Goal: Task Accomplishment & Management: Complete application form

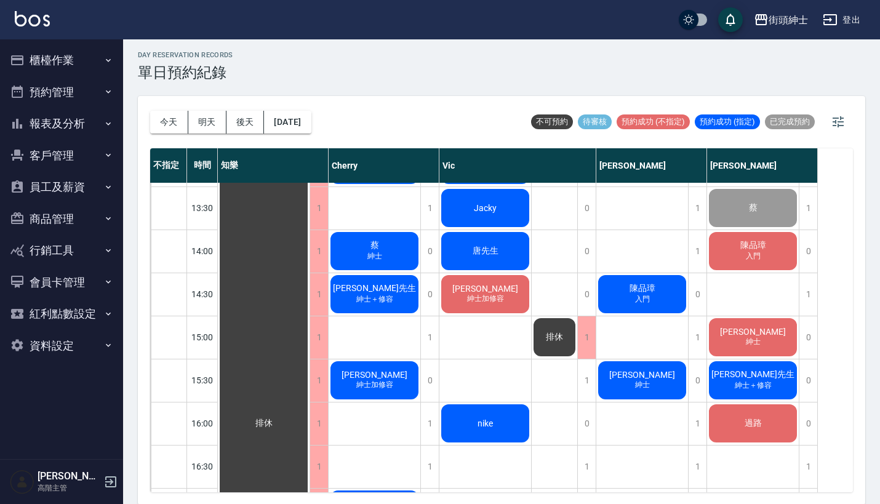
scroll to position [383, 0]
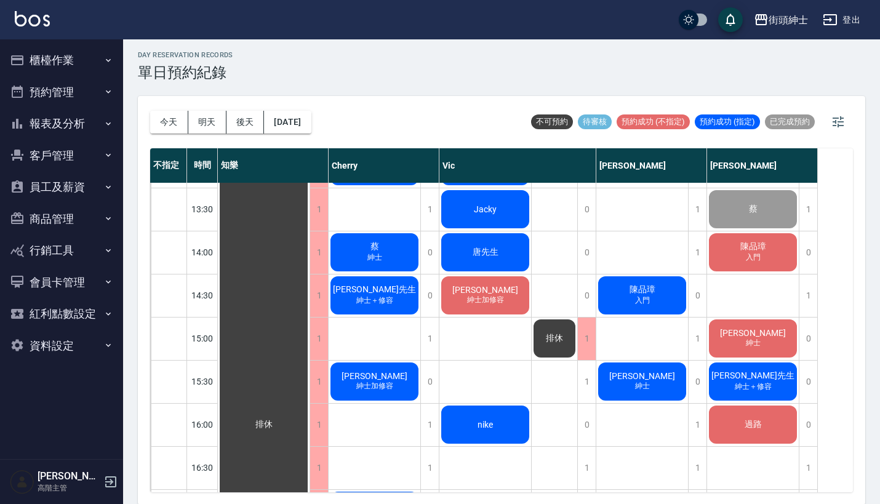
click at [275, 419] on span "陳品璋" at bounding box center [264, 424] width 22 height 11
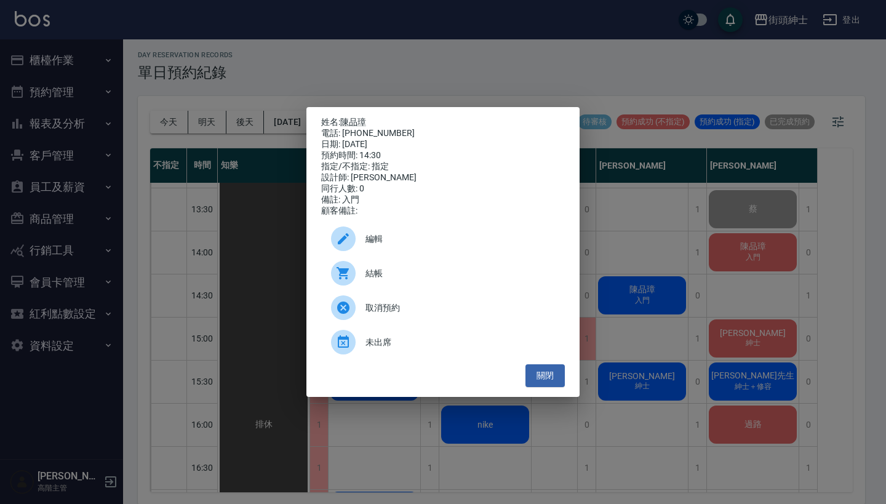
click at [458, 239] on span "編輯" at bounding box center [460, 239] width 190 height 13
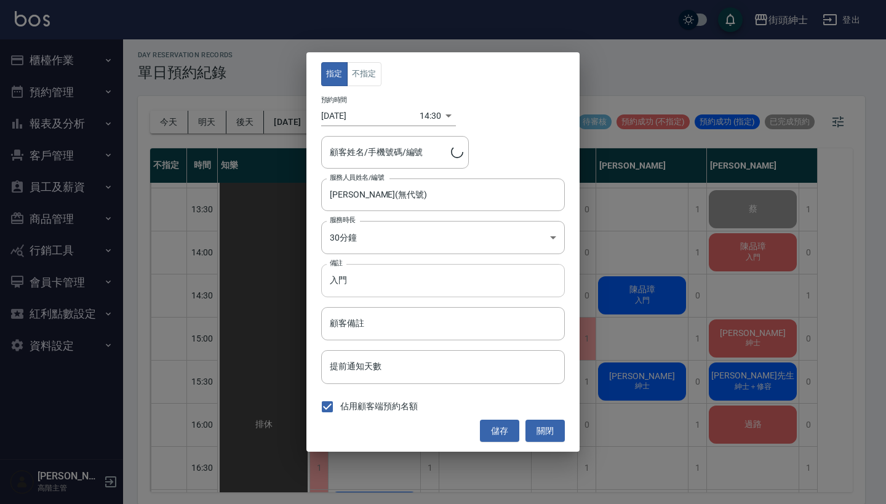
type input "陳品璋/0975566006"
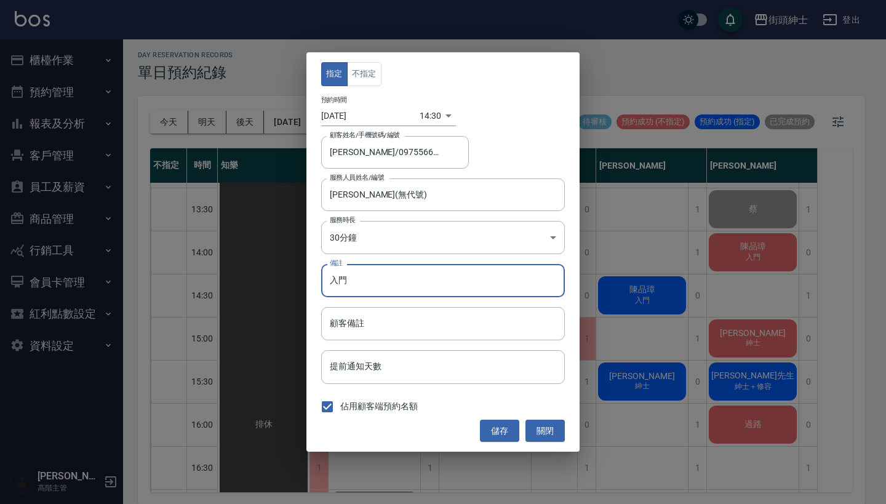
click at [447, 283] on input "入門" at bounding box center [443, 280] width 244 height 33
type input "入門升紳士"
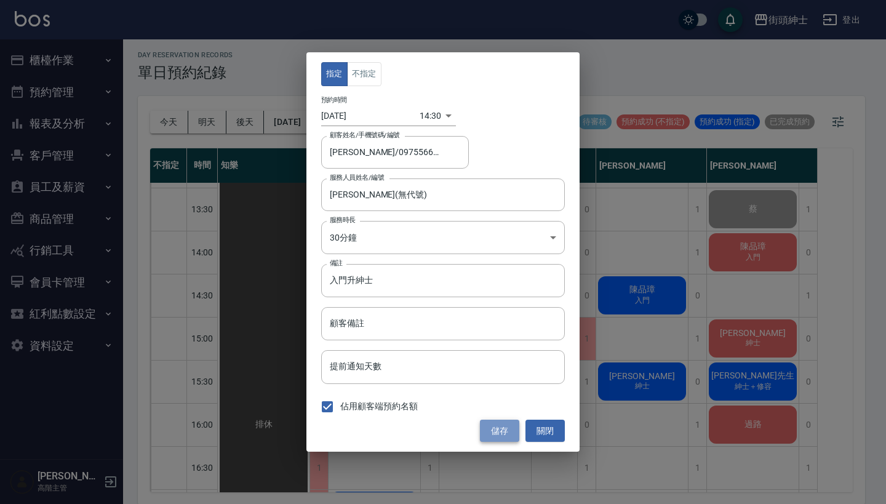
click at [490, 436] on button "儲存" at bounding box center [499, 431] width 39 height 23
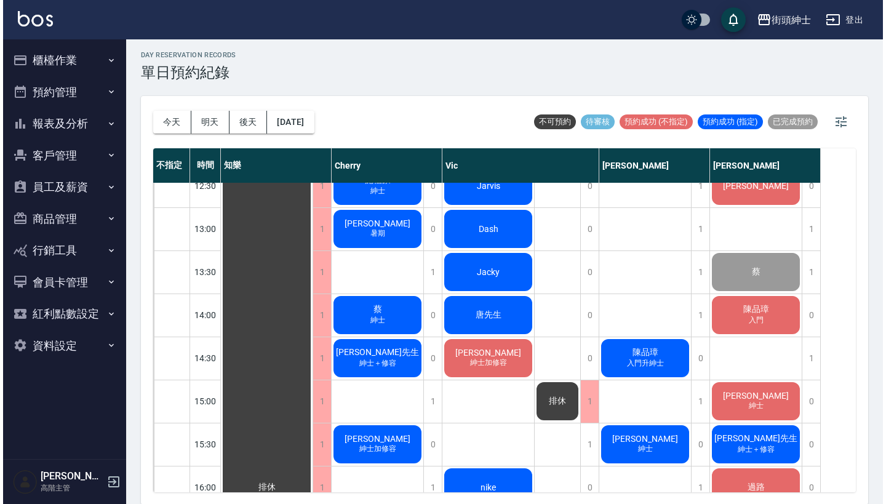
scroll to position [342, 0]
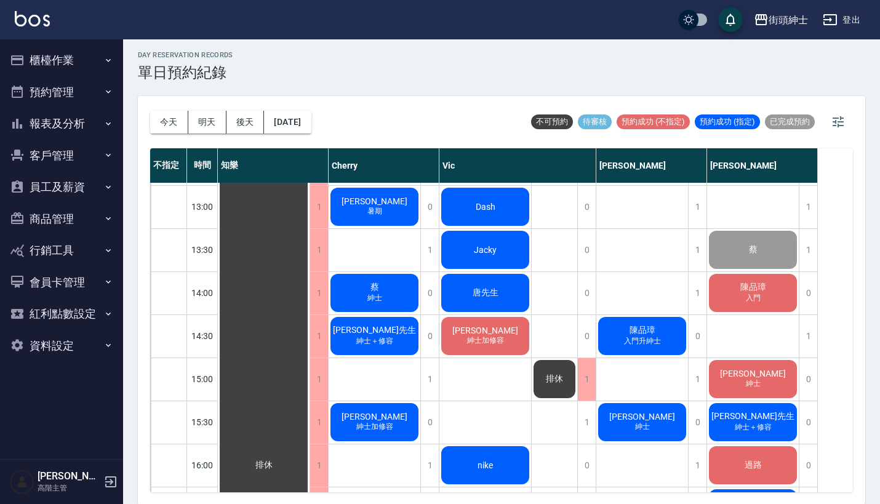
click at [385, 174] on span "入門升紳士" at bounding box center [375, 169] width 20 height 10
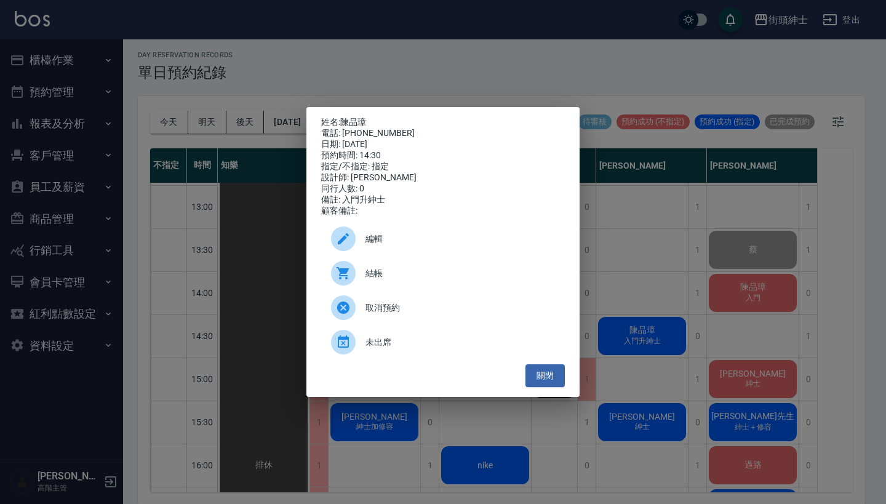
click at [439, 274] on span "結帳" at bounding box center [460, 273] width 190 height 13
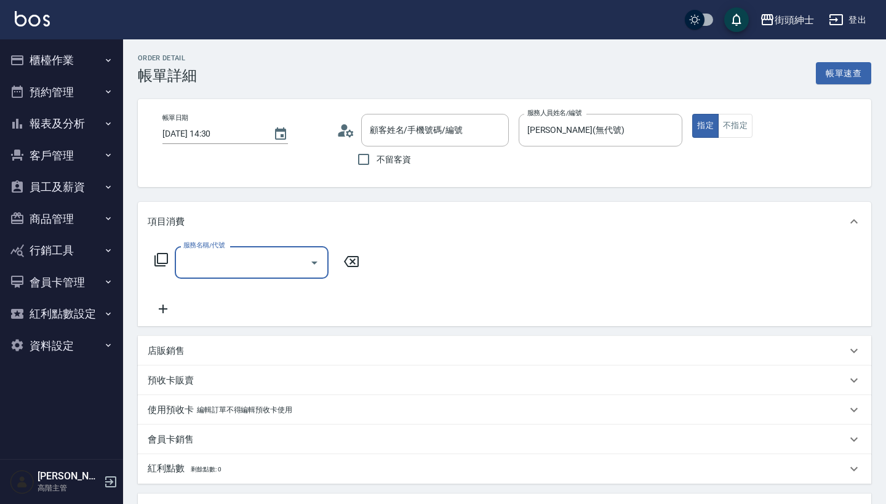
type input "陳品璋/0975566006/null"
click at [260, 259] on input "服務名稱/代號" at bounding box center [242, 263] width 124 height 22
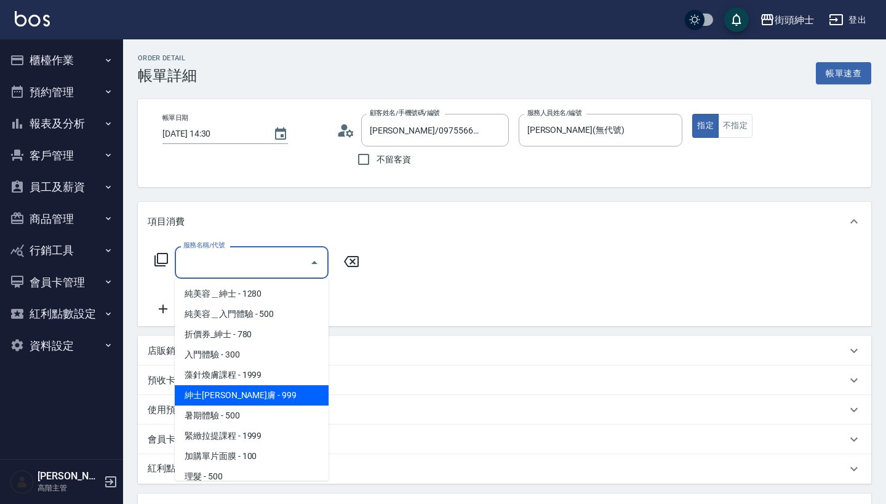
click at [271, 396] on span "紳士全效煥膚 - 999" at bounding box center [252, 395] width 154 height 20
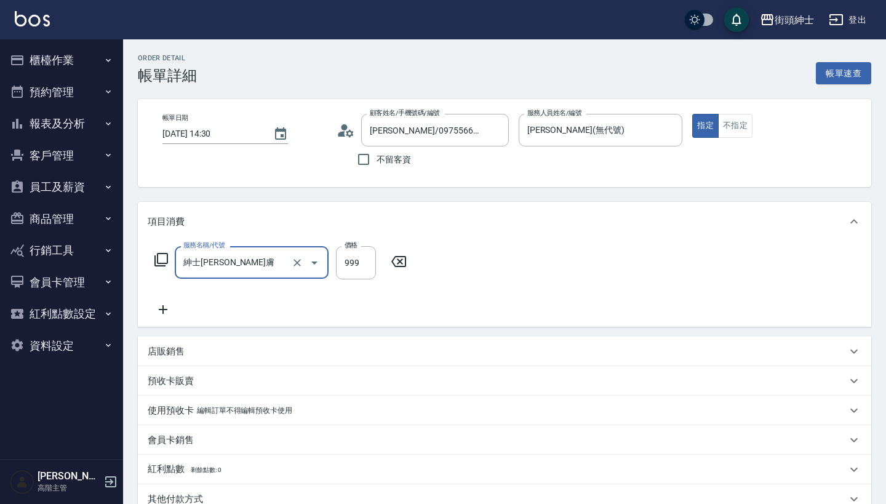
type input "紳士全效煥膚"
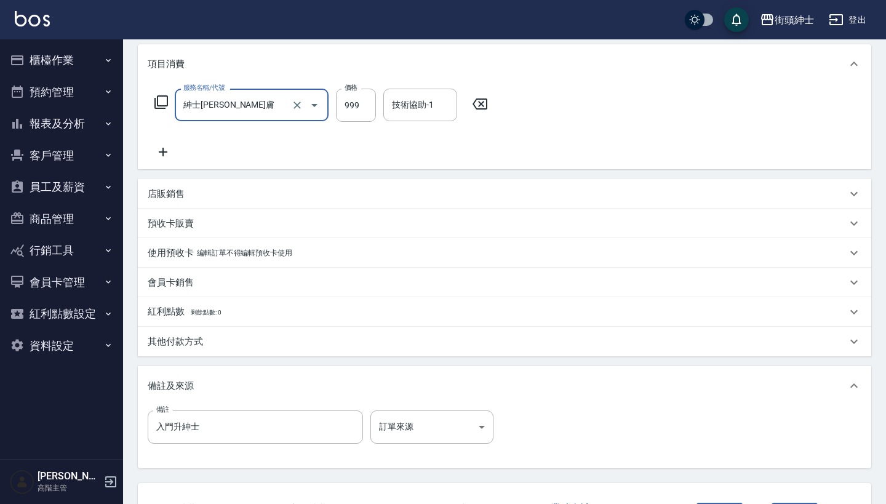
scroll to position [220, 0]
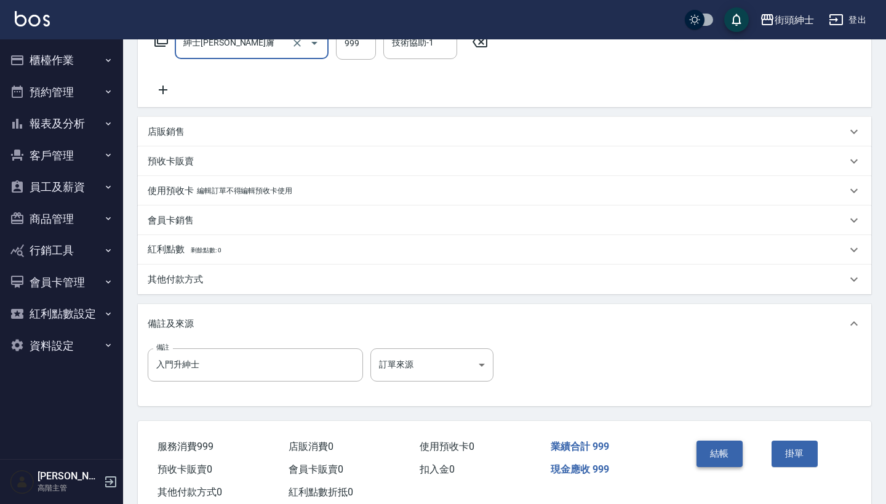
click at [720, 452] on button "結帳" at bounding box center [720, 454] width 46 height 26
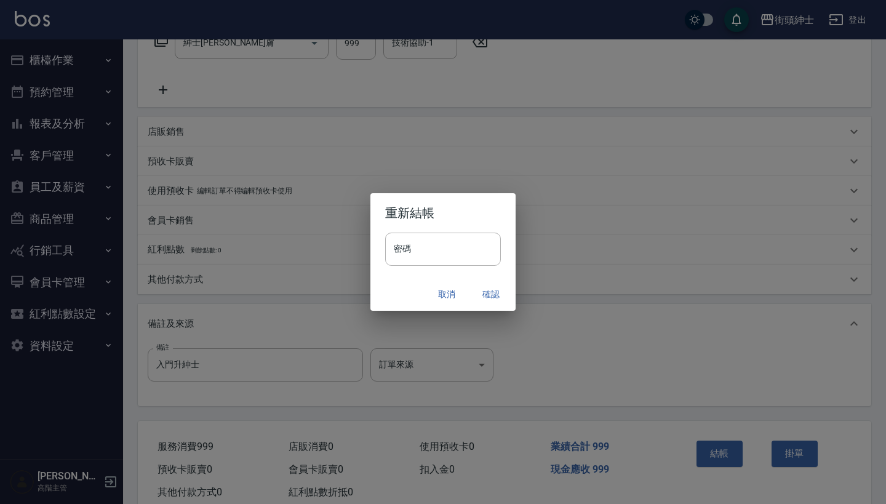
click at [491, 292] on button "確認" at bounding box center [490, 294] width 39 height 23
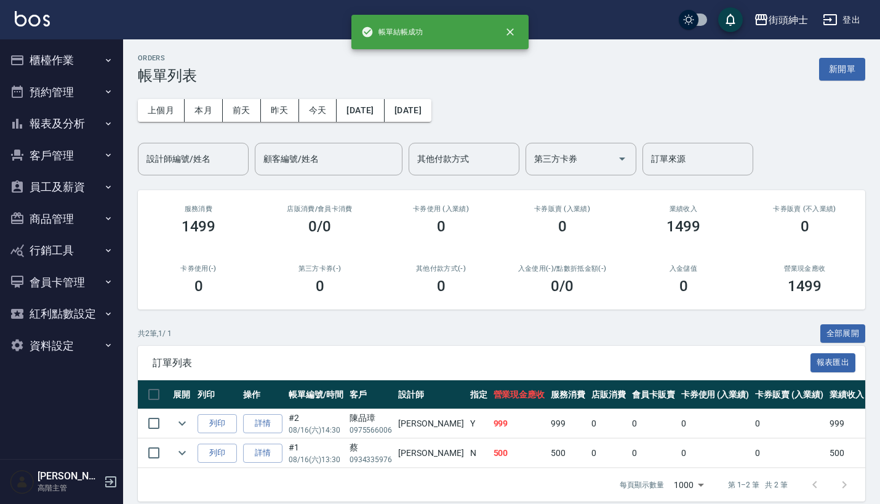
click at [108, 91] on icon "button" at bounding box center [108, 92] width 10 height 10
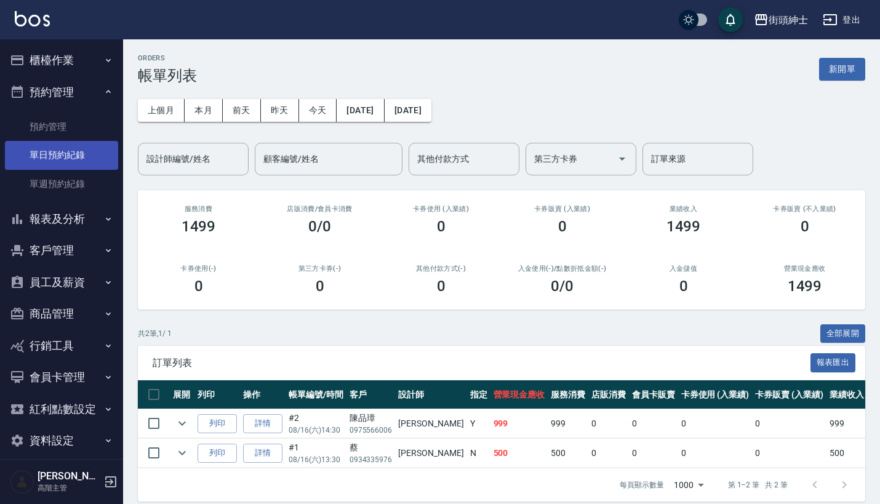
click at [94, 146] on link "單日預約紀錄" at bounding box center [61, 155] width 113 height 28
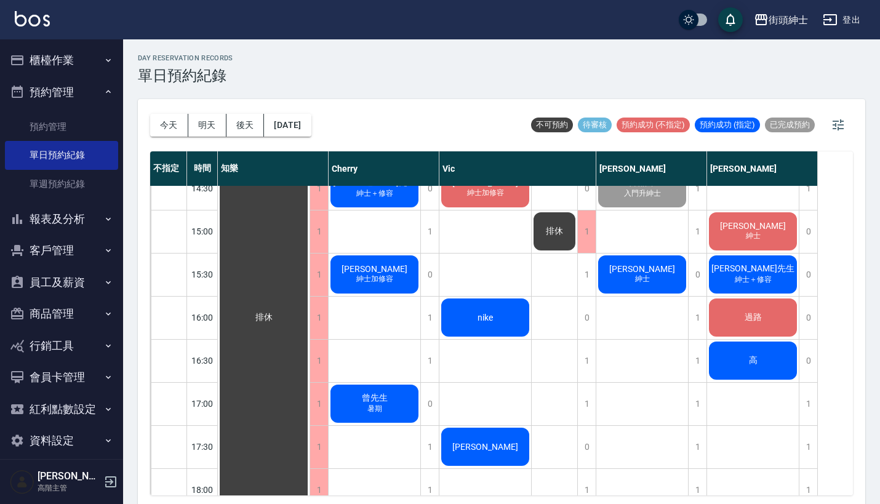
scroll to position [488, 0]
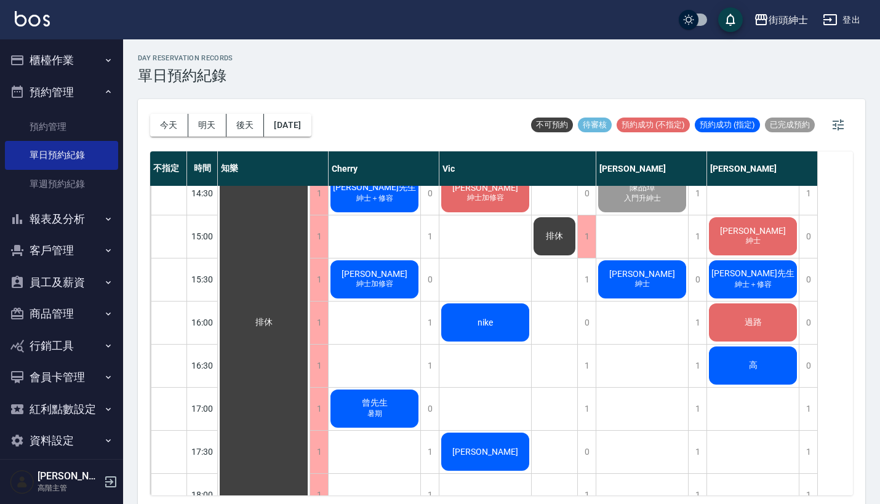
click at [385, 31] on span "紳士" at bounding box center [375, 26] width 20 height 10
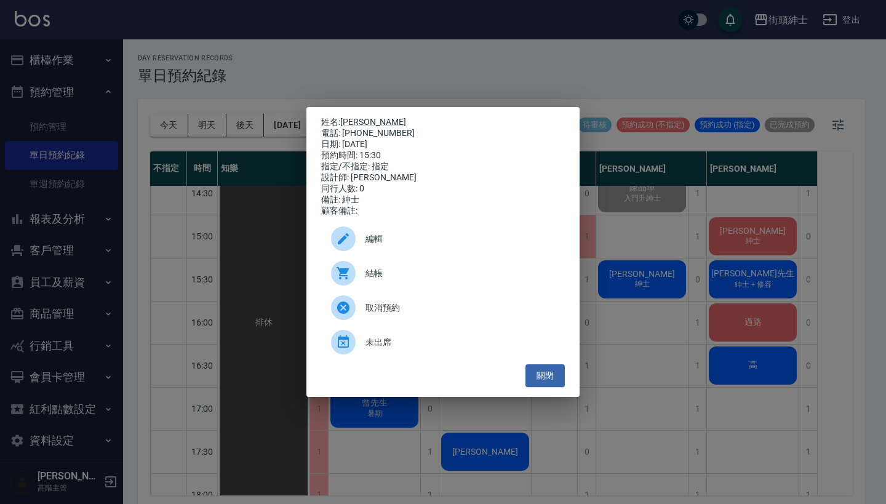
click at [393, 276] on span "結帳" at bounding box center [460, 273] width 190 height 13
click at [396, 52] on div "姓名: 黃嘉輝 電話: 0966393619 日期: 2025/08/16 預約時間: 15:30 指定/不指定: 指定 設計師: 戴比 同行人數: 0 備註…" at bounding box center [443, 252] width 886 height 504
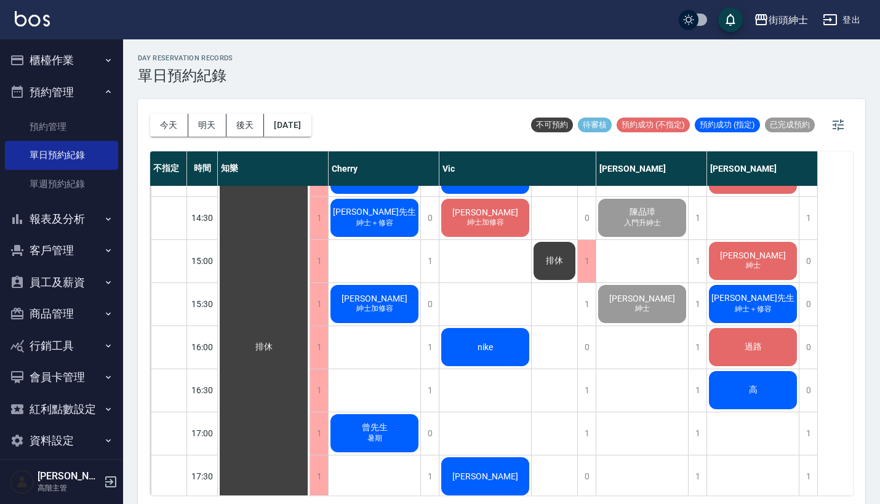
scroll to position [460, 0]
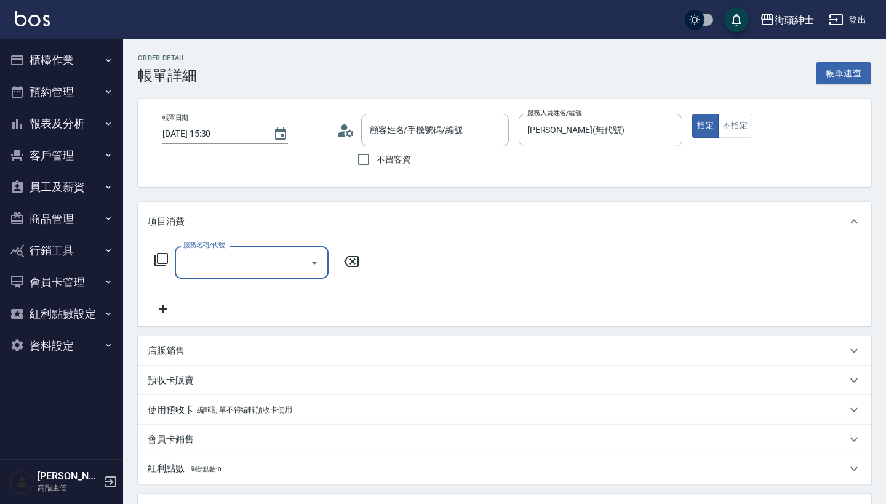
type input "黃嘉輝/0966393619/null"
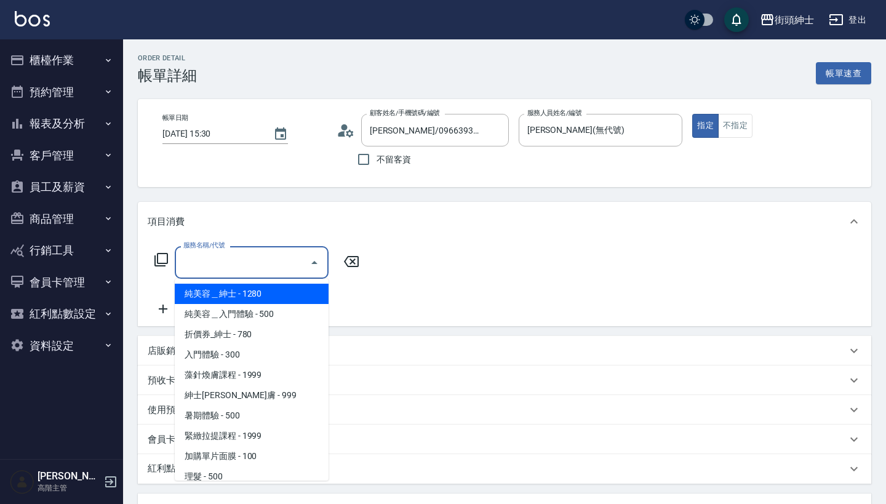
click at [257, 261] on input "服務名稱/代號" at bounding box center [242, 263] width 124 height 22
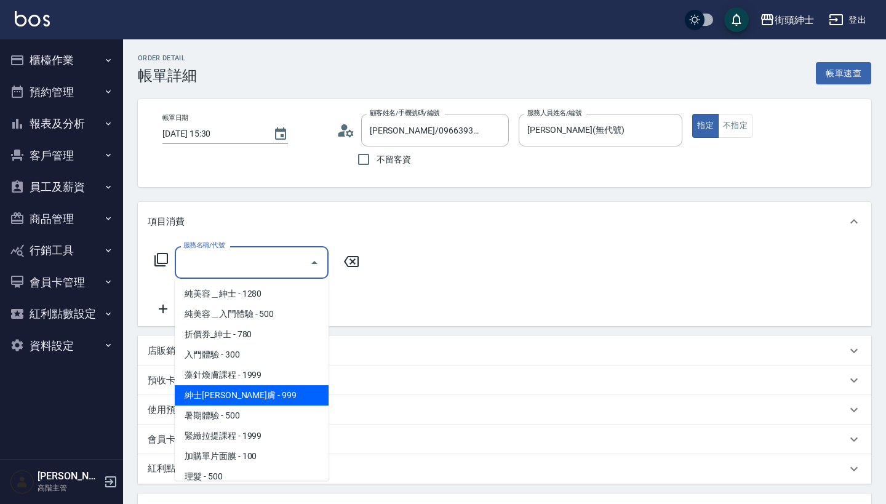
click at [262, 401] on span "紳士全效煥膚 - 999" at bounding box center [252, 395] width 154 height 20
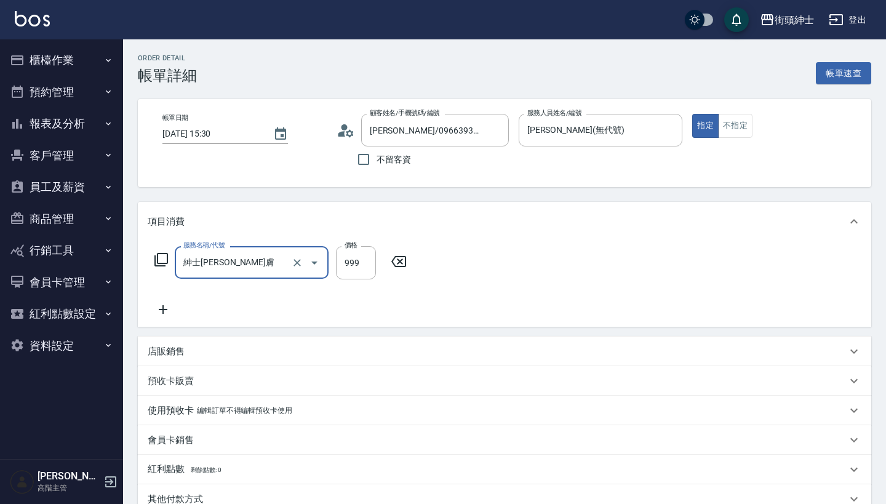
type input "紳士全效煥膚"
click at [161, 308] on icon at bounding box center [163, 309] width 31 height 15
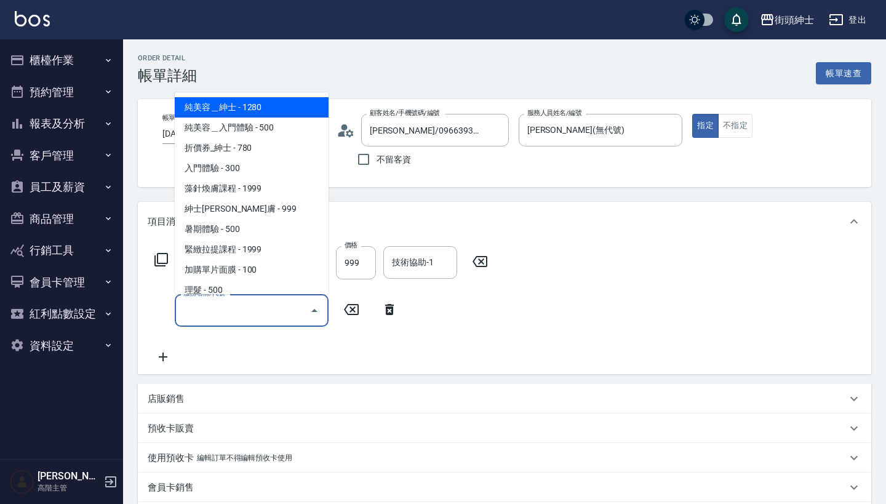
click at [235, 305] on input "服務名稱/代號" at bounding box center [242, 311] width 124 height 22
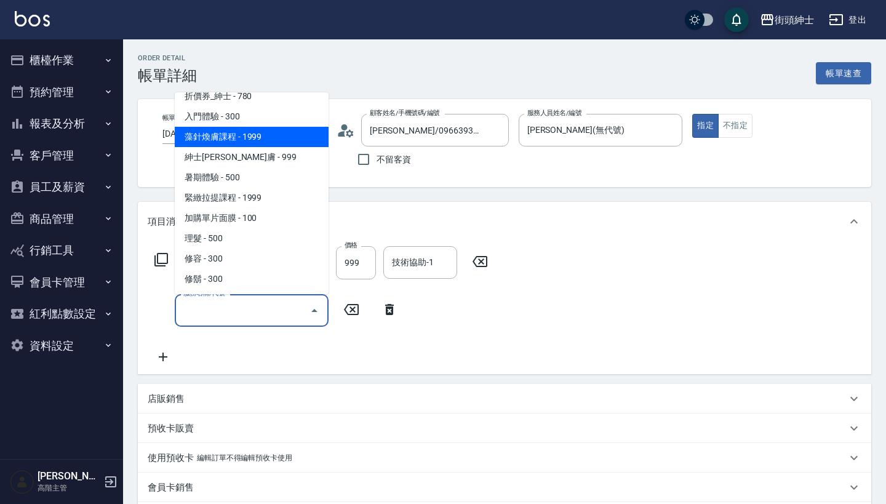
scroll to position [52, 0]
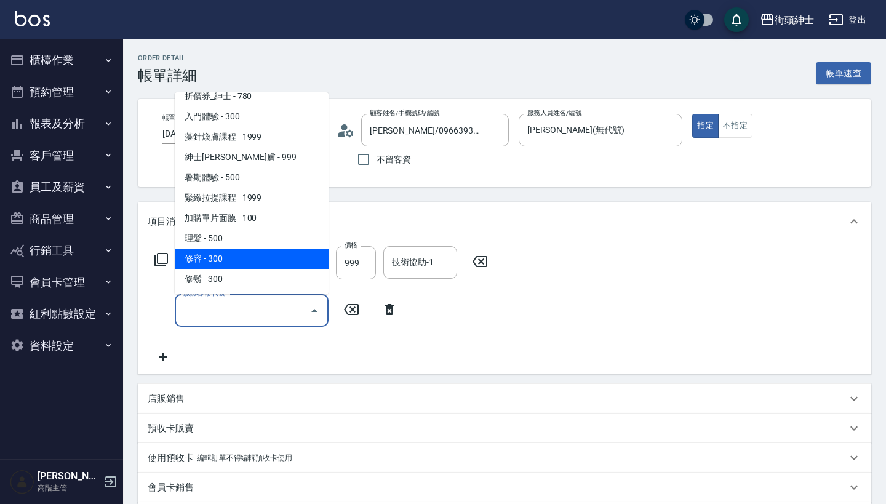
click at [248, 258] on span "修容 - 300" at bounding box center [252, 259] width 154 height 20
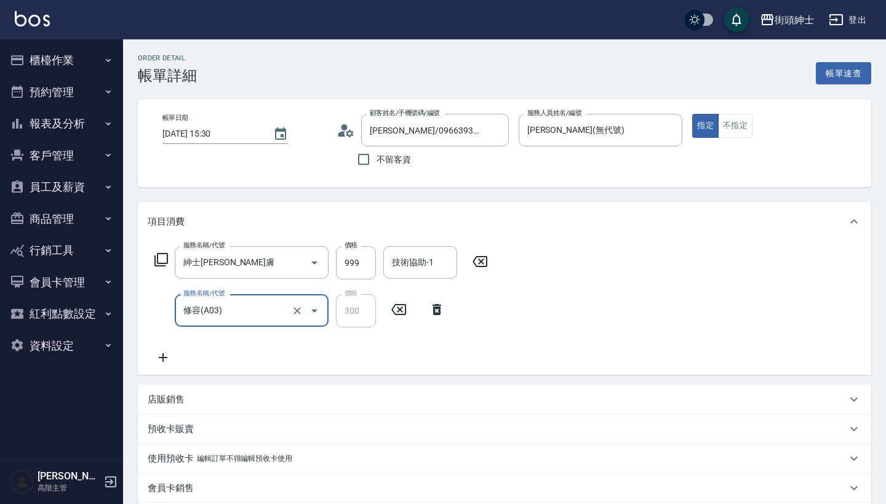
type input "修容(A03)"
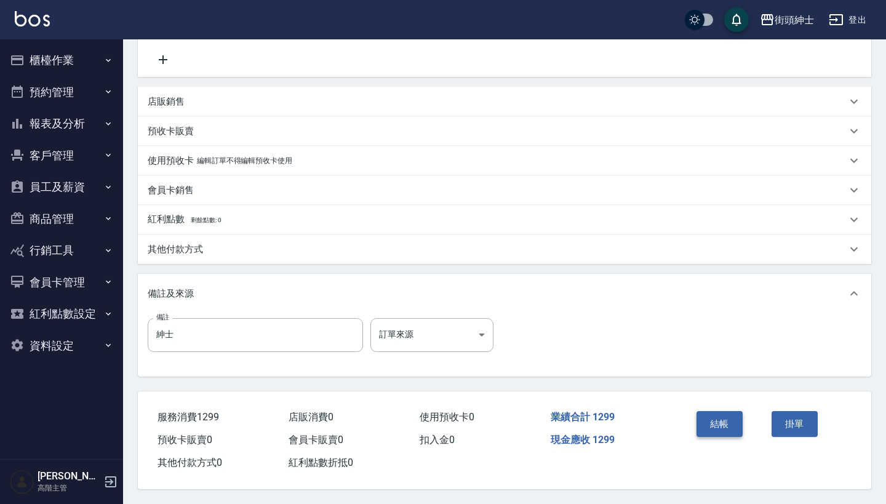
scroll to position [303, 0]
click at [713, 411] on button "結帳" at bounding box center [720, 424] width 46 height 26
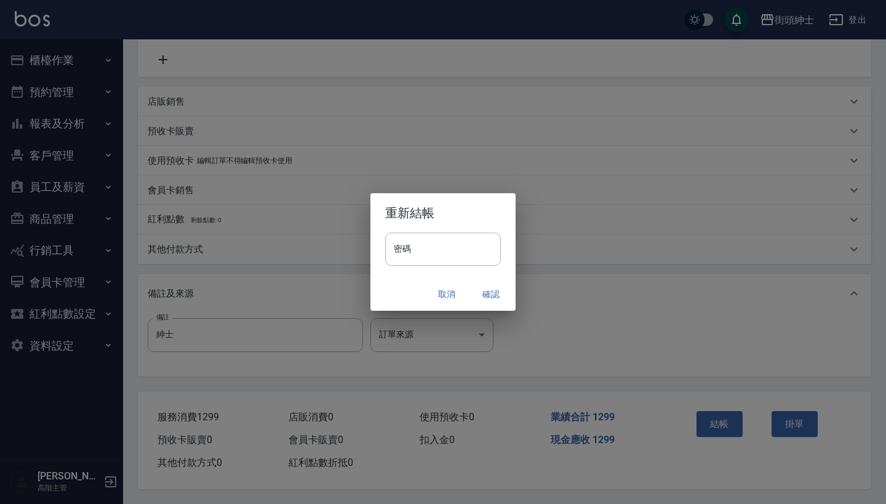
click at [496, 287] on button "確認" at bounding box center [490, 294] width 39 height 23
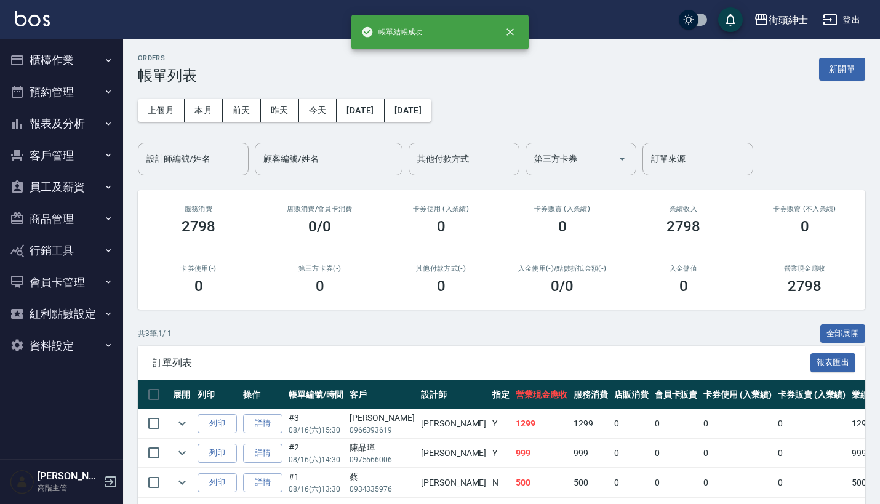
click at [76, 82] on button "預約管理" at bounding box center [61, 92] width 113 height 32
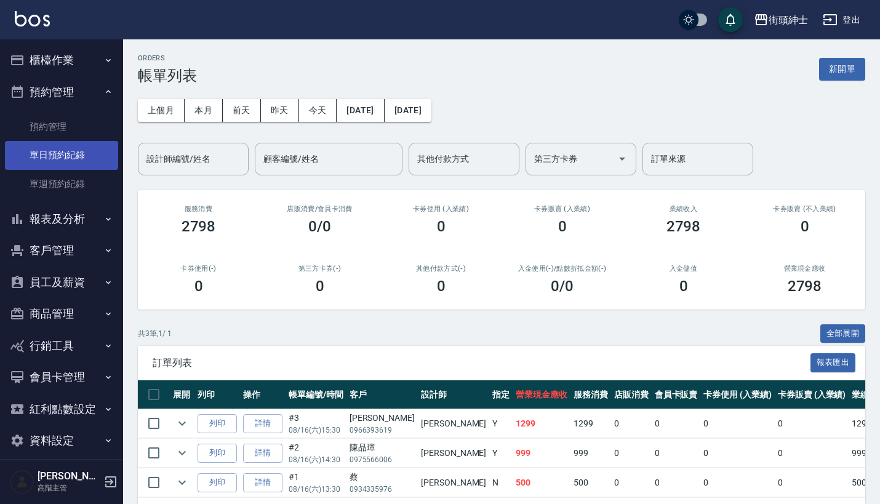
click at [79, 155] on link "單日預約紀錄" at bounding box center [61, 155] width 113 height 28
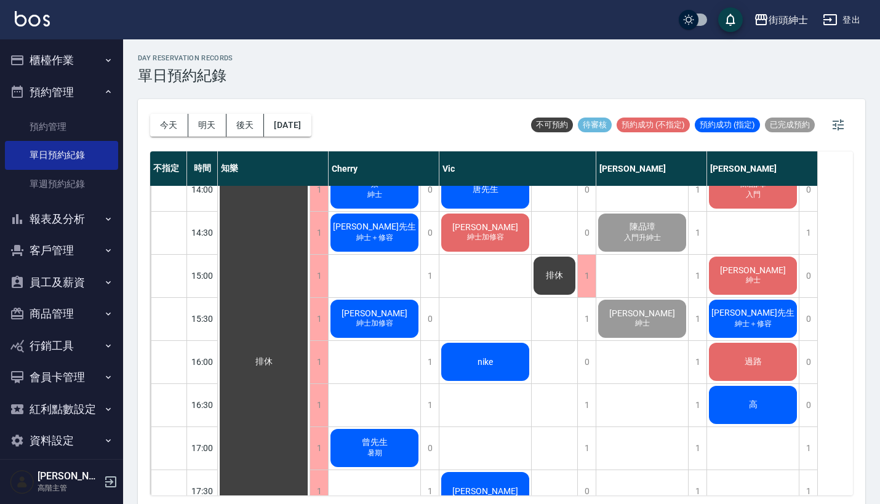
scroll to position [745, 0]
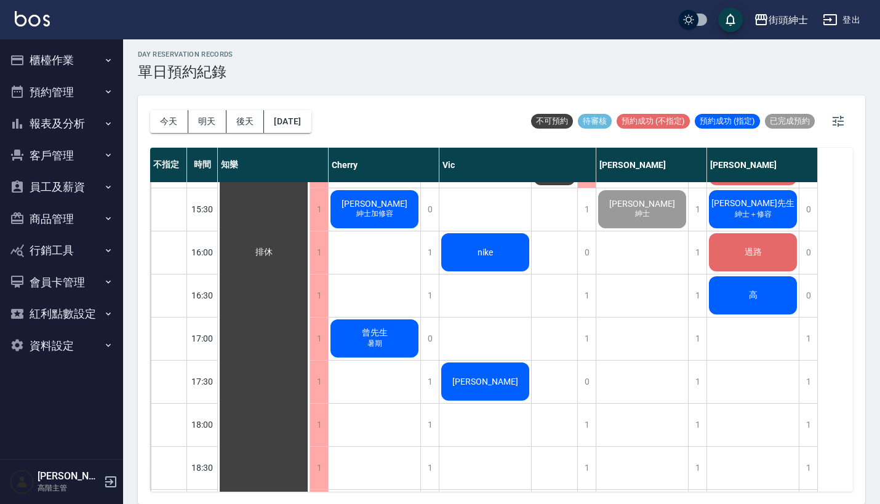
scroll to position [3, 0]
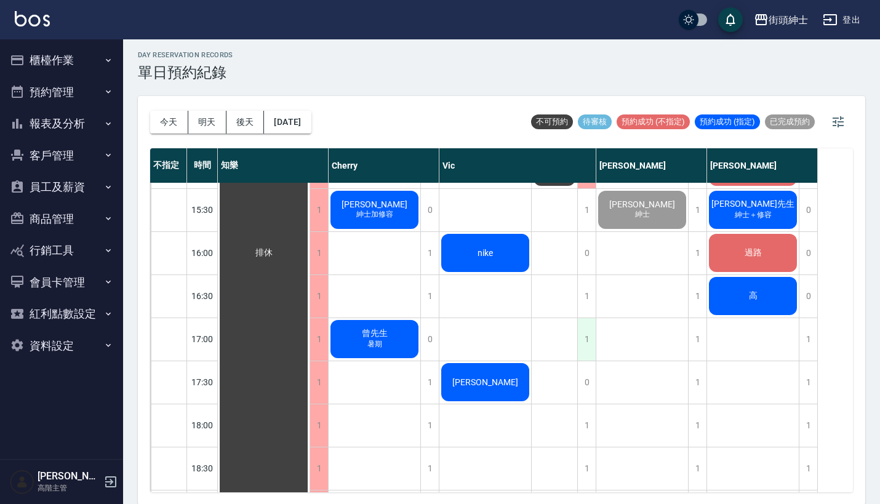
click at [586, 338] on div "1" at bounding box center [586, 339] width 18 height 42
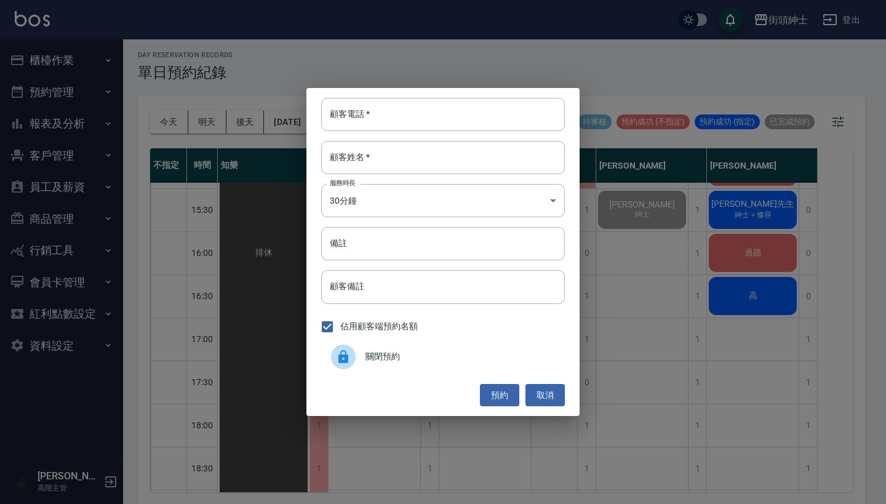
click at [650, 253] on div "顧客電話   * 顧客電話   * 顧客姓名   * 顧客姓名   * 服務時長 30分鐘 1 服務時長 備註 備註 顧客備註 顧客備註 佔用顧客端預約名額 …" at bounding box center [443, 252] width 886 height 504
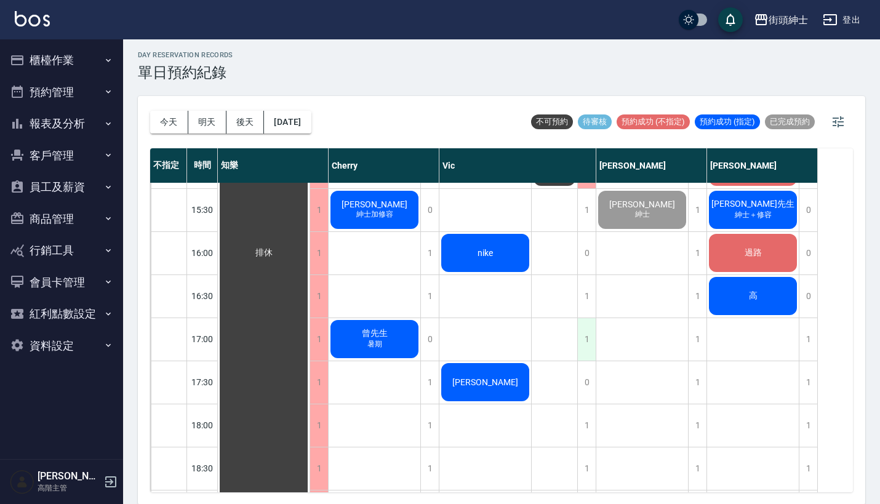
click at [590, 346] on div "1" at bounding box center [586, 339] width 18 height 42
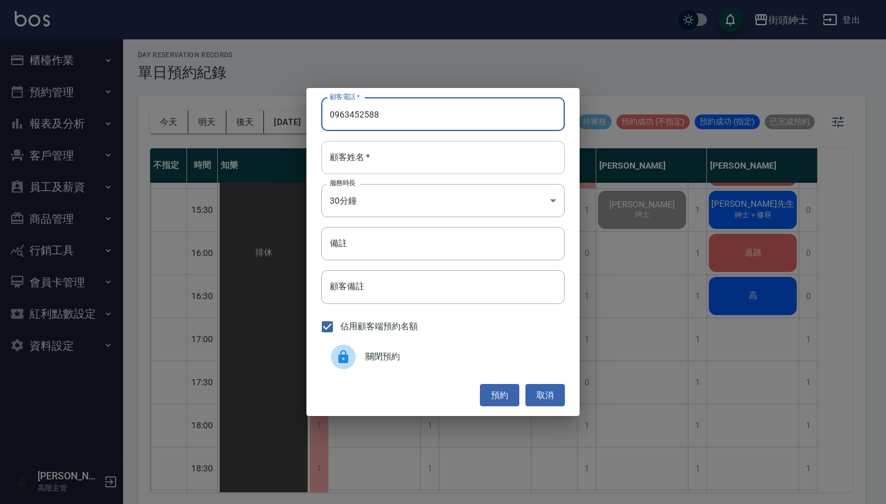
type input "0963452588"
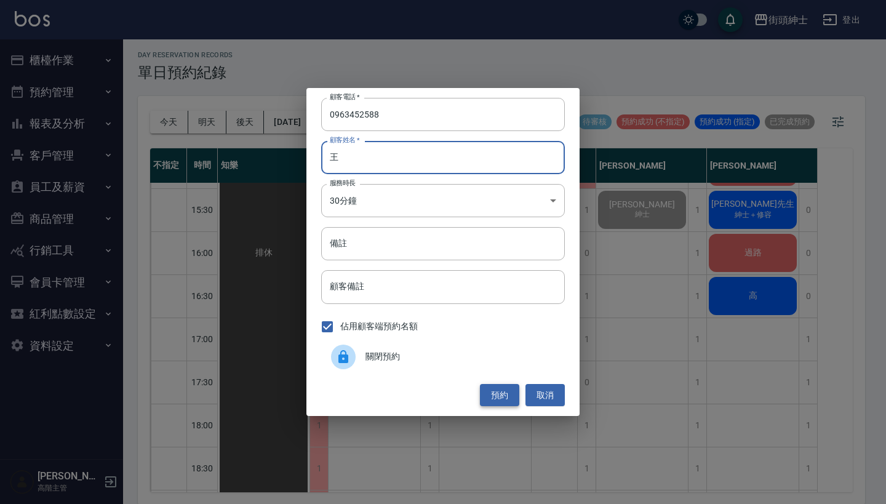
type input "王"
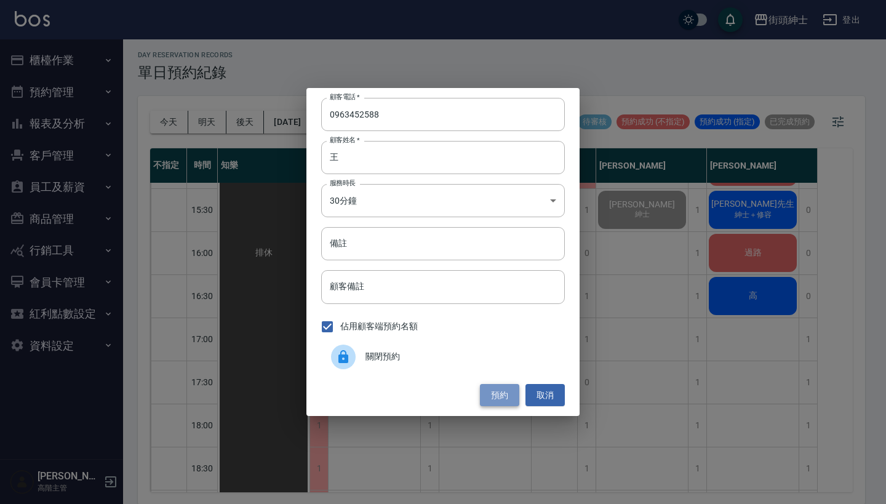
click at [492, 389] on button "預約" at bounding box center [499, 395] width 39 height 23
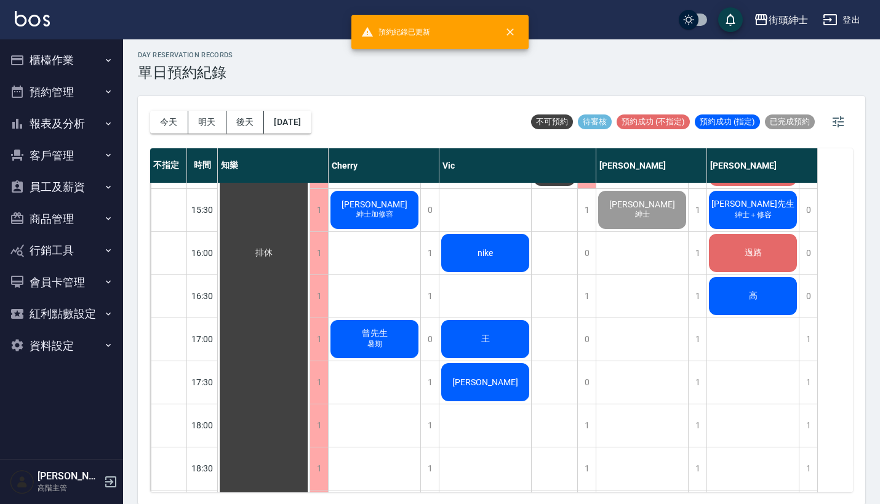
click at [309, 337] on div "王" at bounding box center [264, 253] width 92 height 1248
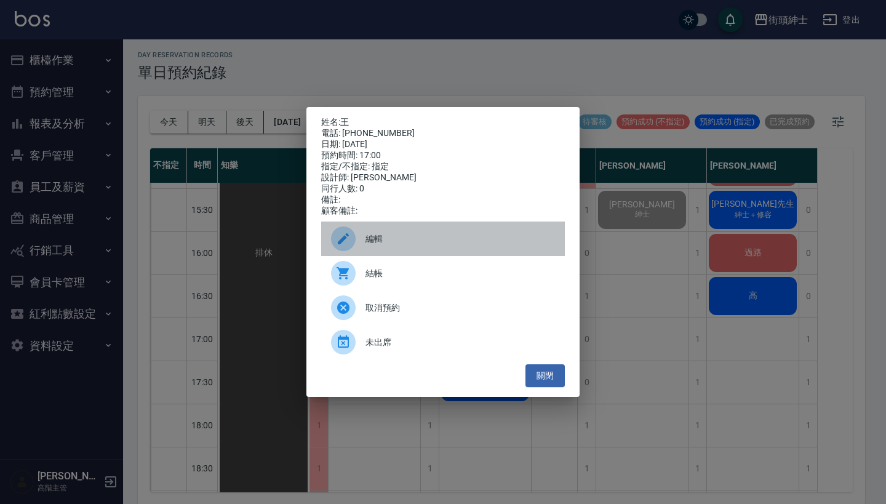
click at [438, 237] on div "編輯" at bounding box center [443, 239] width 244 height 34
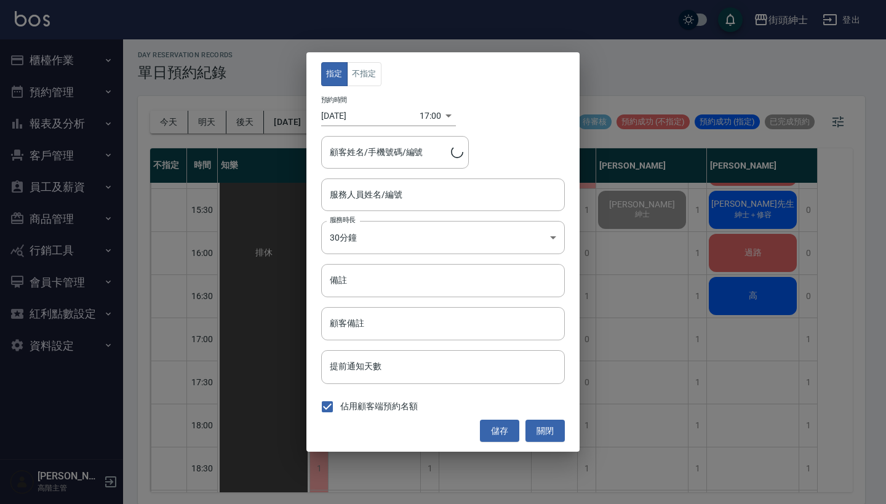
type input "Vic(無代號)"
type input "王/0963452588"
click at [362, 68] on button "不指定" at bounding box center [364, 74] width 34 height 24
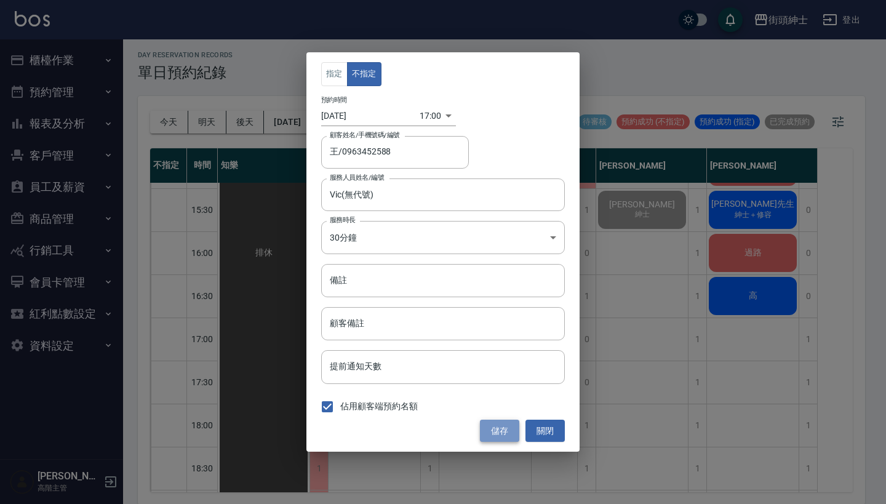
click at [503, 435] on button "儲存" at bounding box center [499, 431] width 39 height 23
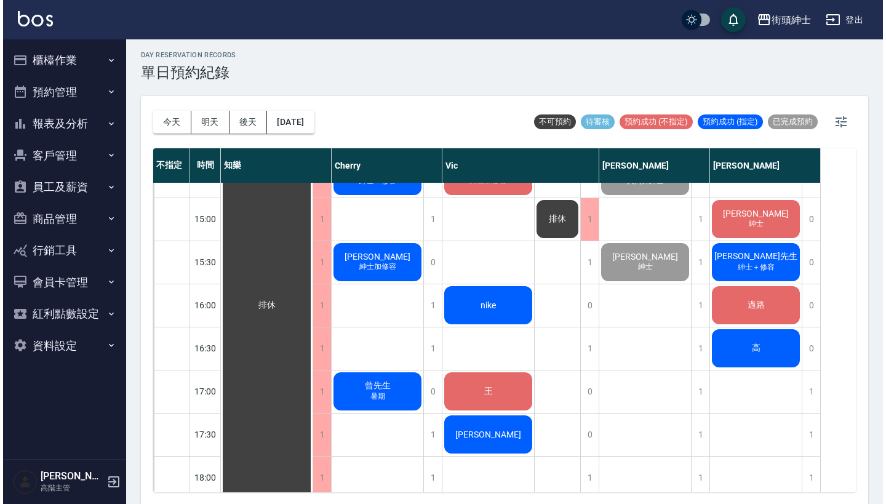
scroll to position [507, 0]
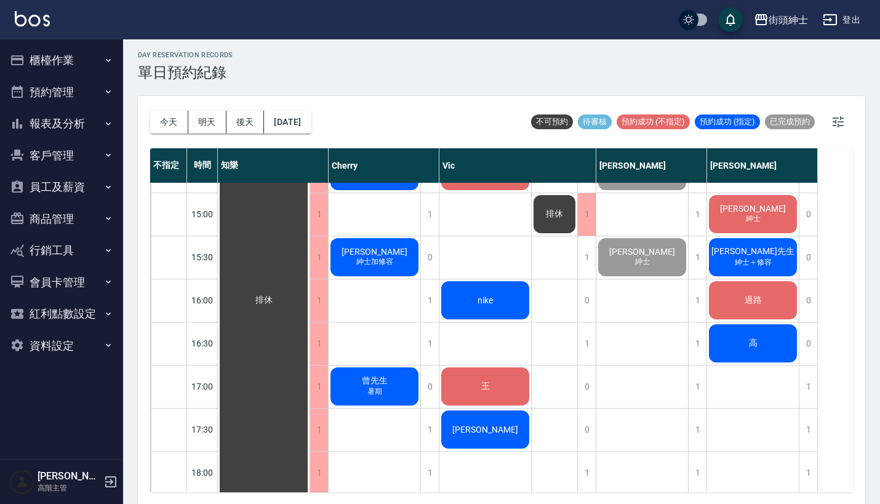
click at [309, 293] on div "過路" at bounding box center [264, 300] width 92 height 1248
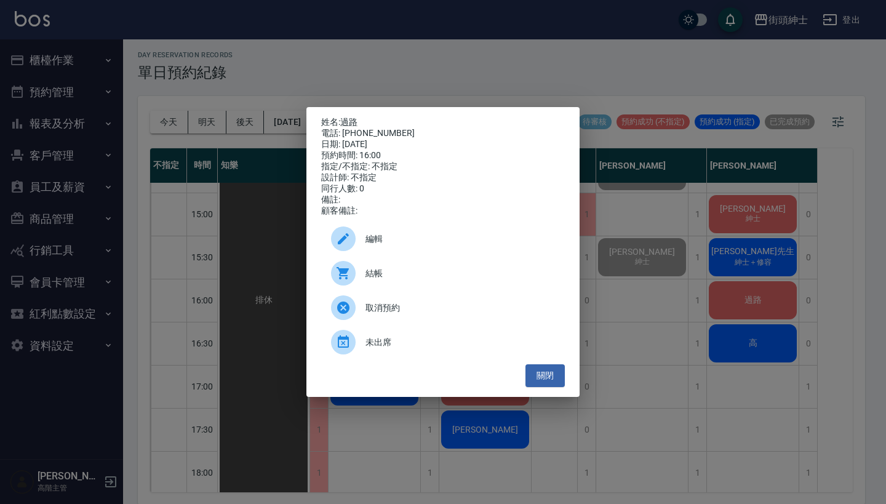
click at [442, 276] on span "結帳" at bounding box center [460, 273] width 190 height 13
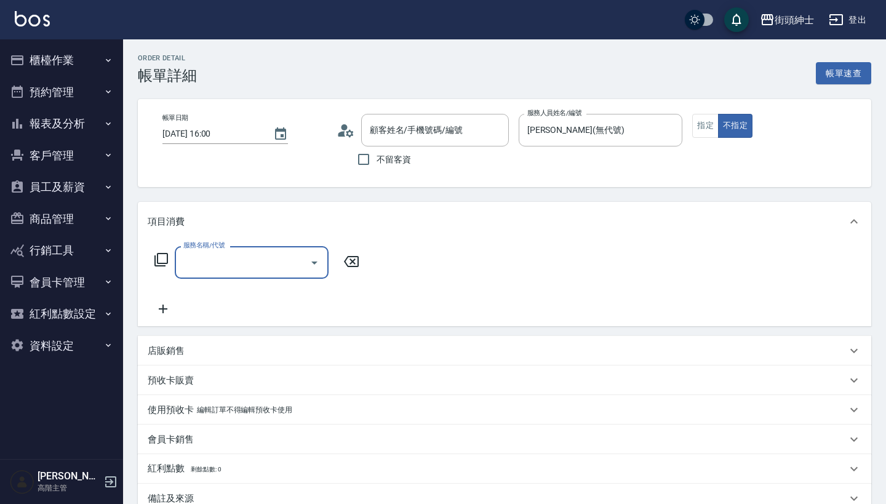
type input "過路/0912345678/null"
click at [225, 268] on input "服務名稱/代號" at bounding box center [242, 263] width 124 height 22
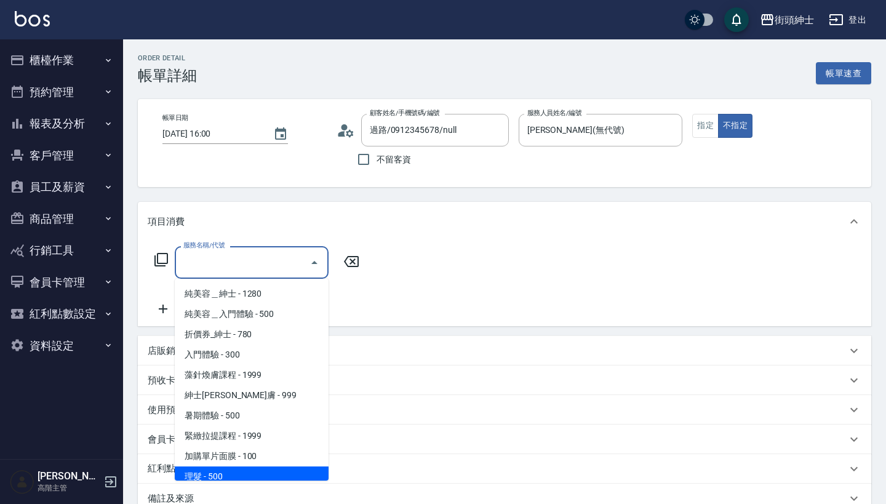
click at [266, 480] on div "紅利點數 剩餘點數: 0" at bounding box center [504, 469] width 733 height 30
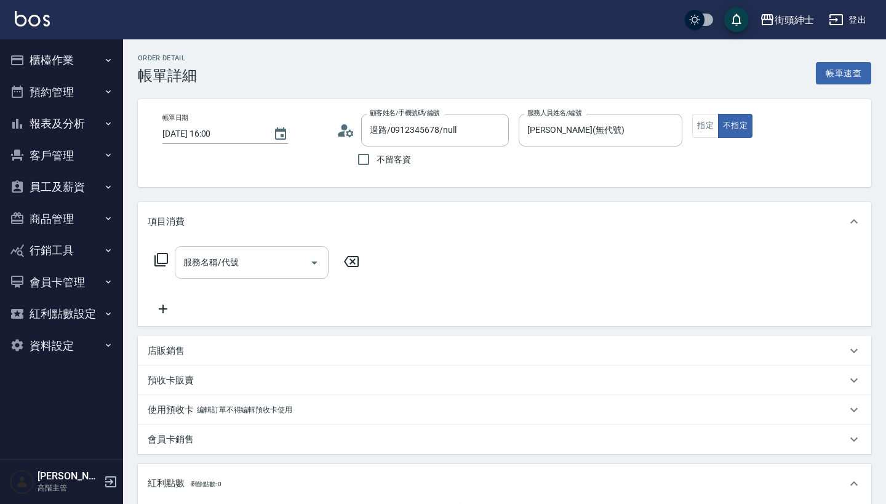
click at [298, 265] on input "服務名稱/代號" at bounding box center [242, 263] width 124 height 22
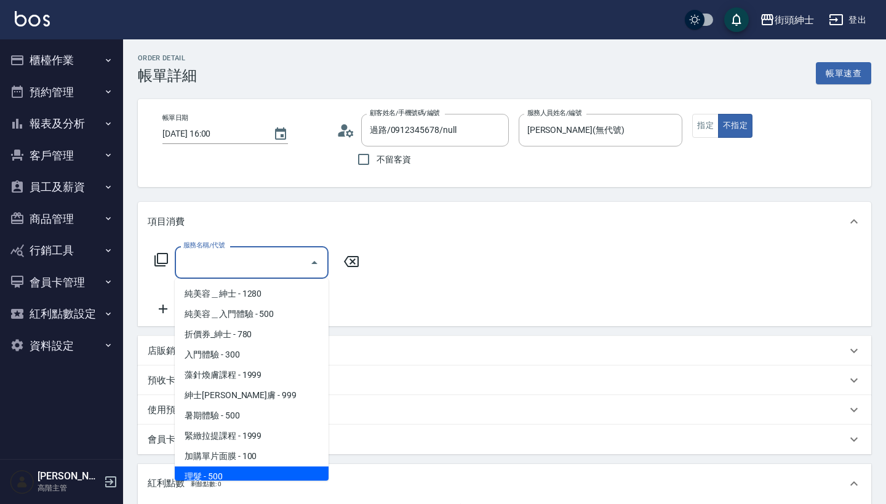
click at [284, 471] on span "理髮 - 500" at bounding box center [252, 476] width 154 height 20
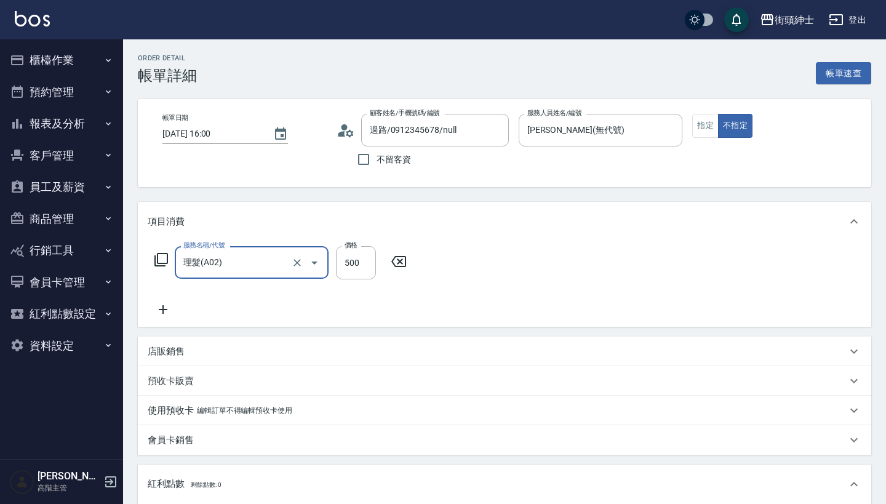
type input "理髮(A02)"
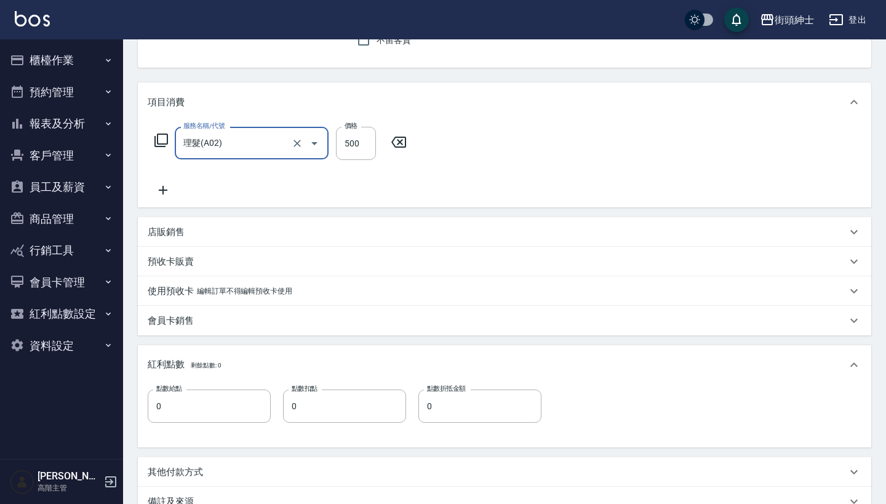
scroll to position [196, 0]
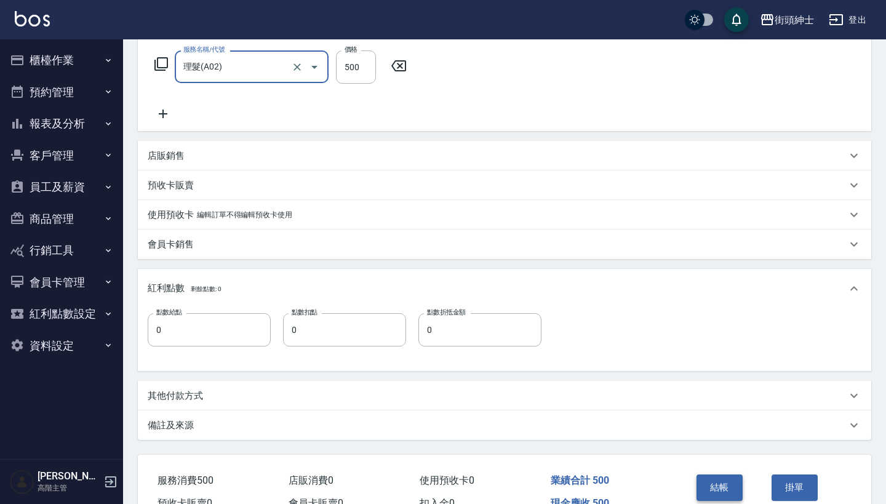
click at [711, 493] on button "結帳" at bounding box center [720, 487] width 46 height 26
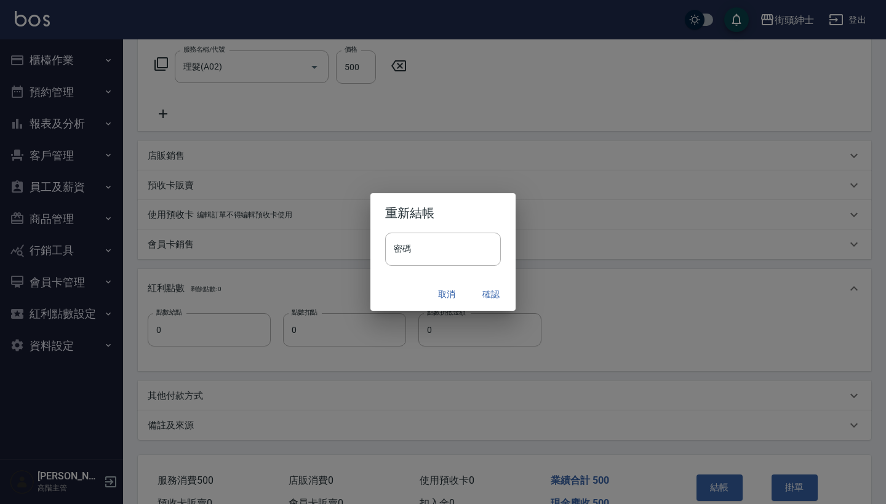
click at [490, 291] on button "確認" at bounding box center [490, 294] width 39 height 23
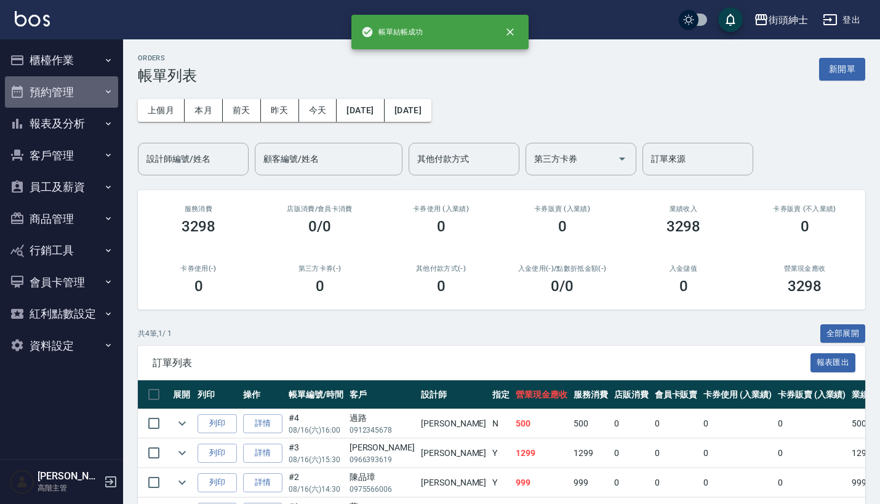
click at [76, 79] on button "預約管理" at bounding box center [61, 92] width 113 height 32
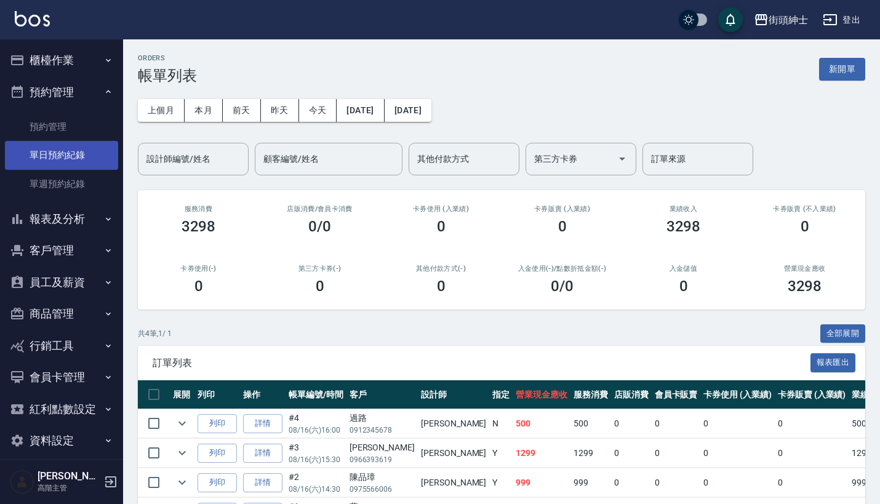
click at [76, 166] on link "單日預約紀錄" at bounding box center [61, 155] width 113 height 28
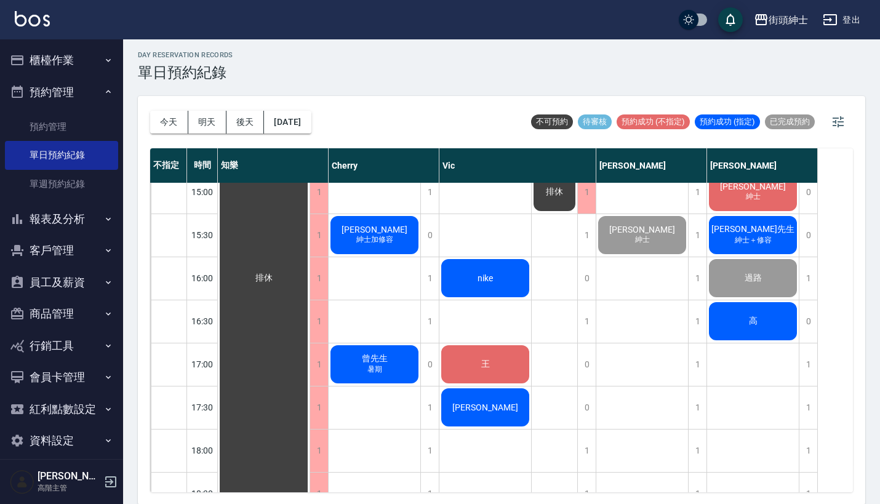
scroll to position [530, 0]
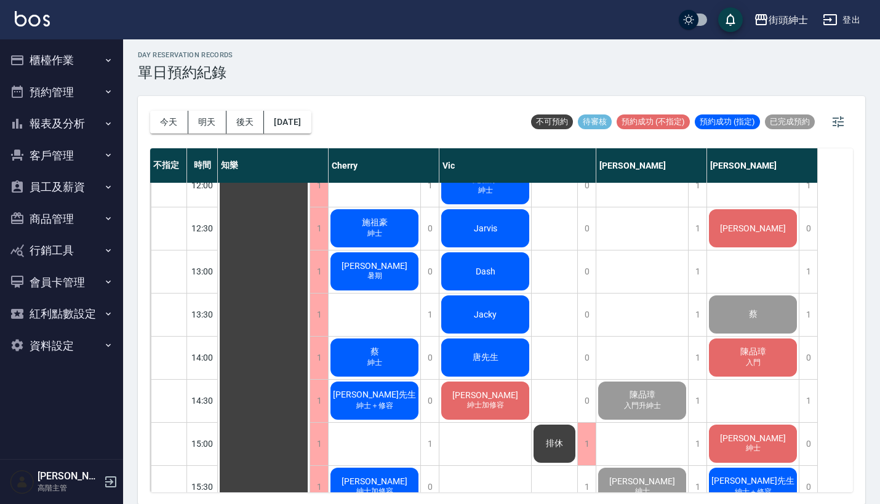
scroll to position [226, 0]
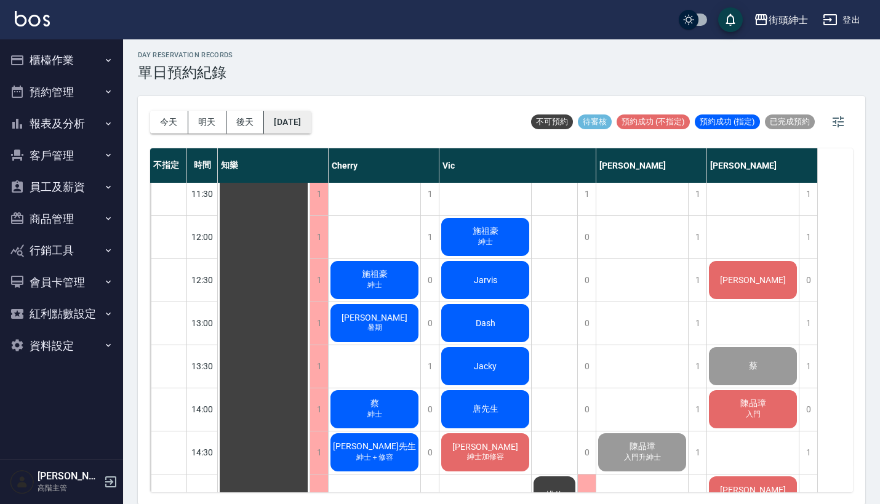
click at [310, 127] on button "[DATE]" at bounding box center [287, 122] width 47 height 23
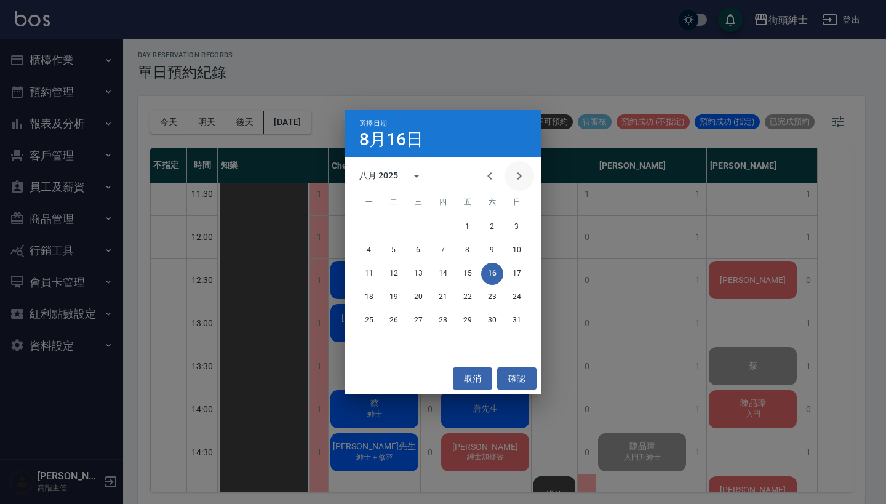
click at [522, 177] on icon "Next month" at bounding box center [519, 176] width 15 height 15
click at [369, 219] on button "1" at bounding box center [369, 227] width 22 height 22
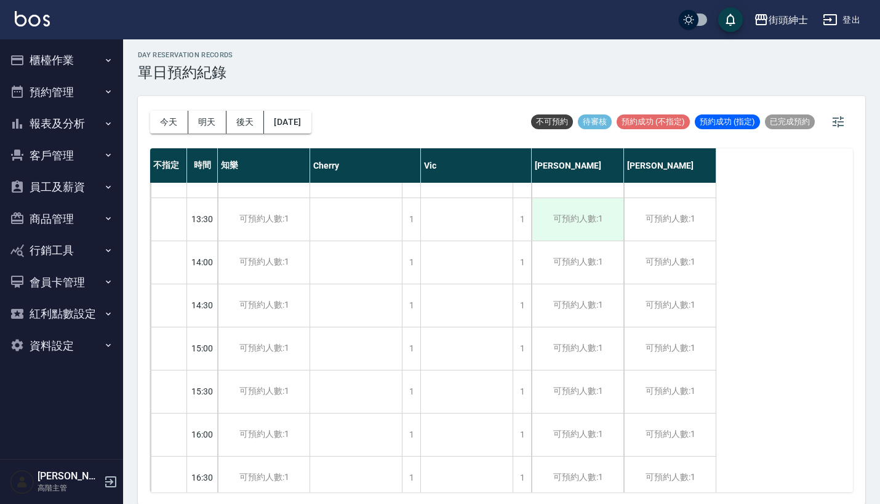
scroll to position [377, 0]
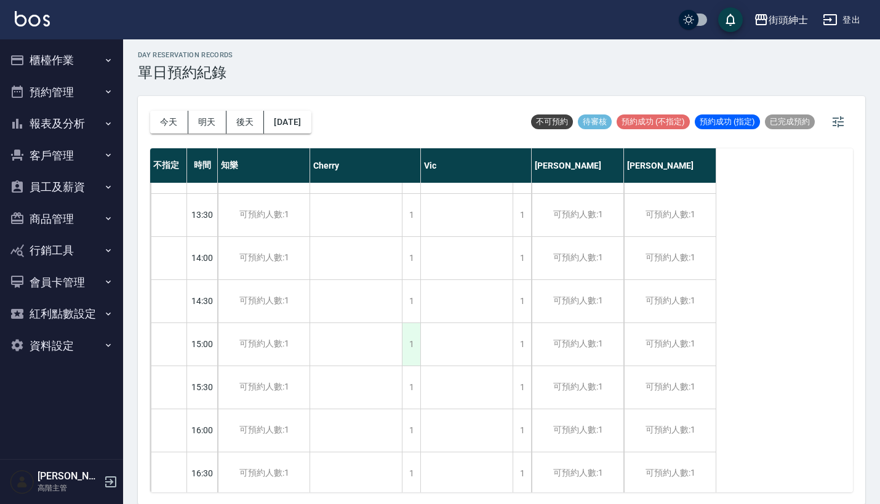
click at [404, 341] on div "1" at bounding box center [411, 344] width 18 height 42
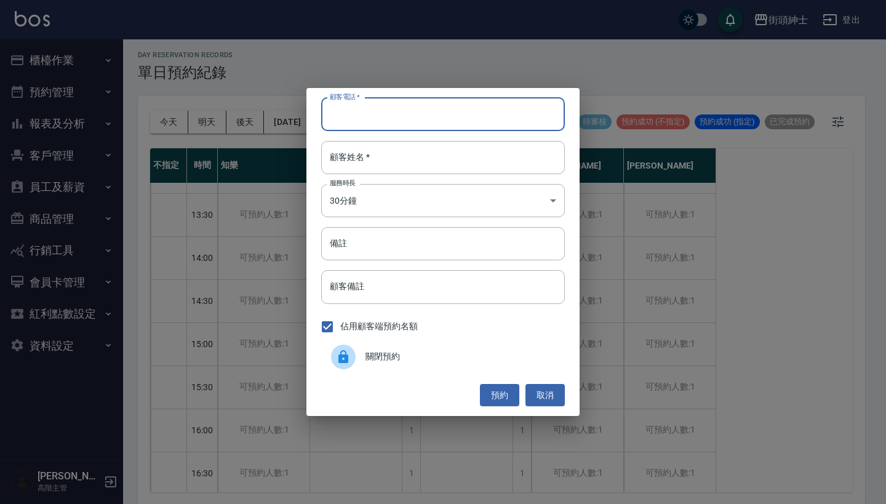
paste input "萊恩 電話：0910923961"
type input "萊恩 電話：0910923961"
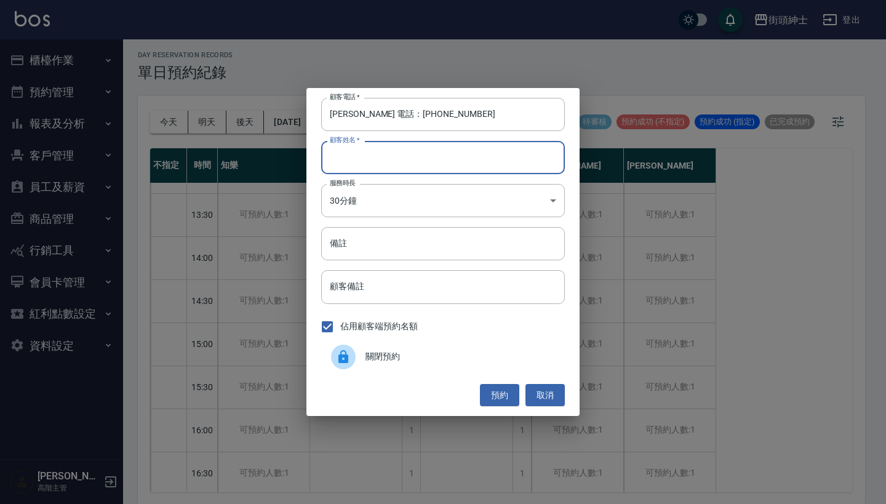
paste input "萊恩 電話：0910923961"
type input "萊恩 電話：0910923961"
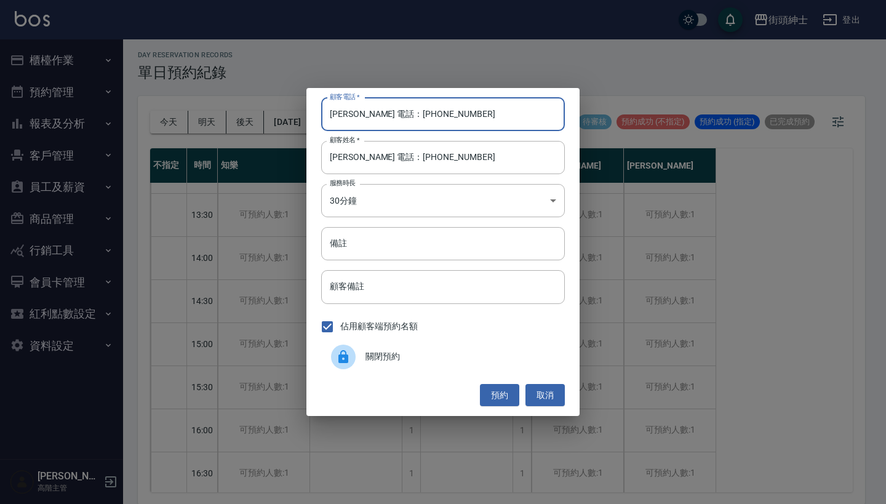
drag, startPoint x: 374, startPoint y: 114, endPoint x: 253, endPoint y: 114, distance: 121.2
click at [253, 114] on div "顧客電話   * 萊恩 電話：0910923961 顧客電話   * 顧客姓名   * 萊恩 電話：0910923961 顧客姓名   * 服務時長 30分鐘…" at bounding box center [443, 252] width 886 height 504
type input "0910923961"
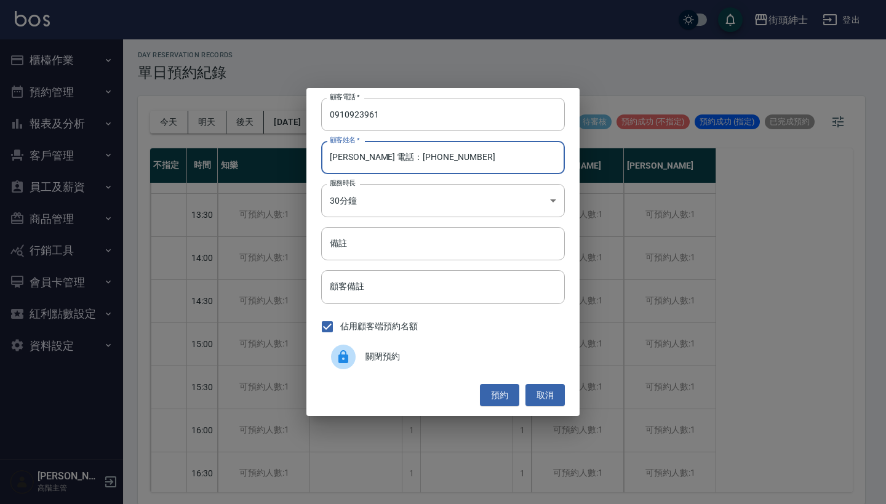
drag, startPoint x: 440, startPoint y: 160, endPoint x: 345, endPoint y: 156, distance: 95.5
click at [345, 156] on input "萊恩 電話：0910923961" at bounding box center [443, 157] width 244 height 33
type input "萊恩"
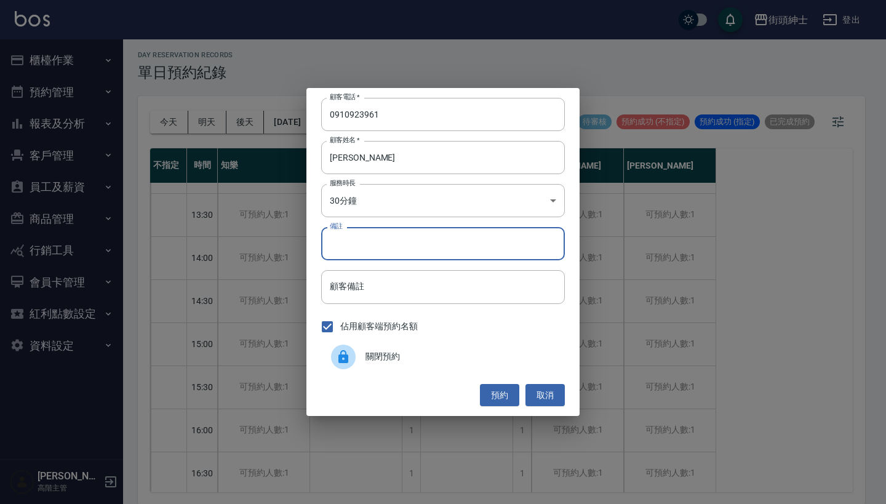
click at [415, 244] on input "備註" at bounding box center [443, 243] width 244 height 33
type input "暑期"
click at [509, 390] on button "預約" at bounding box center [499, 395] width 39 height 23
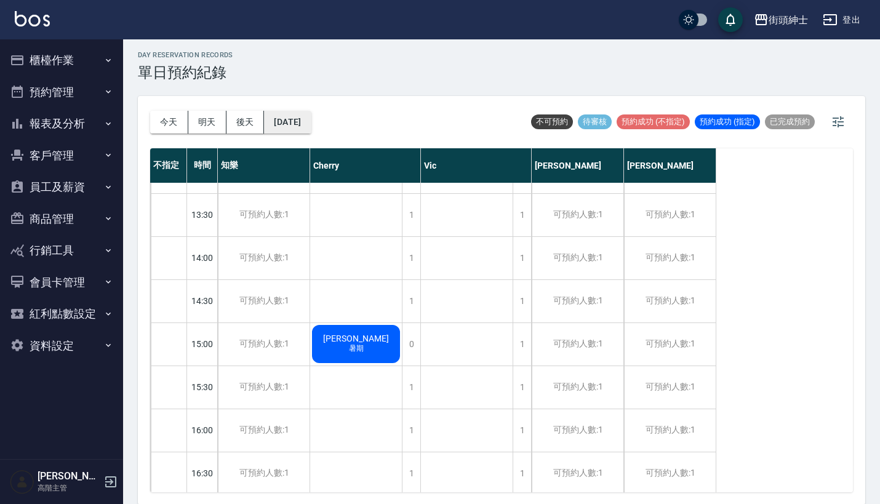
click at [311, 115] on button "2025/09/01" at bounding box center [287, 122] width 47 height 23
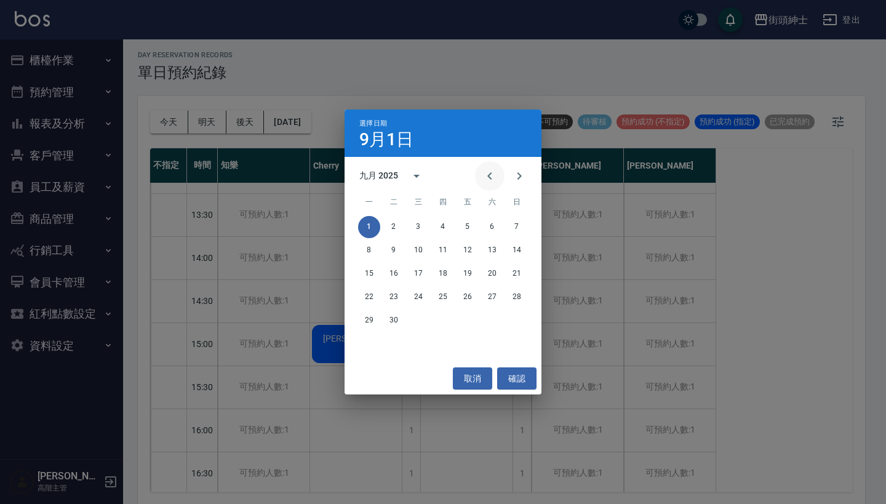
click at [489, 167] on button "Previous month" at bounding box center [490, 176] width 30 height 30
click at [371, 297] on button "18" at bounding box center [369, 297] width 22 height 22
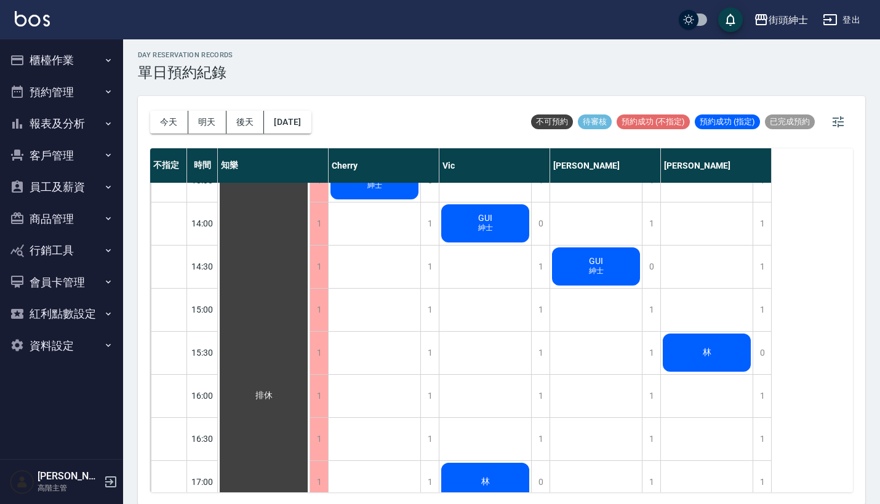
scroll to position [461, 0]
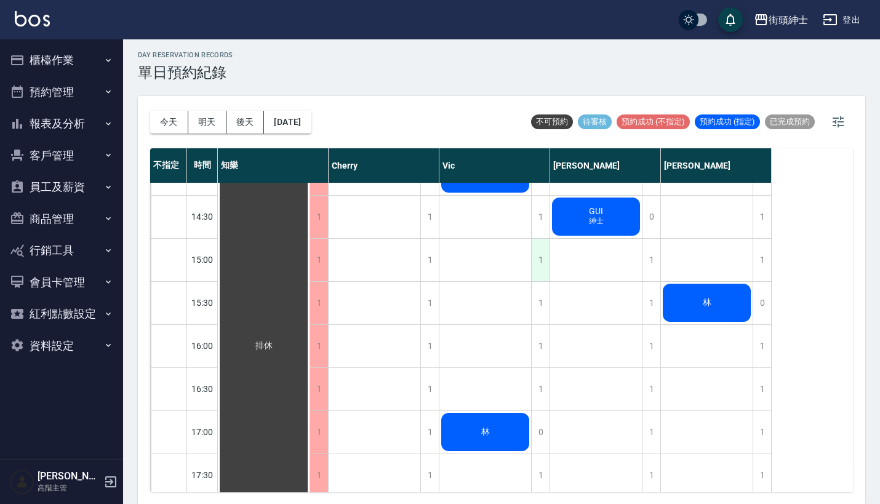
click at [540, 258] on div "1" at bounding box center [540, 260] width 18 height 42
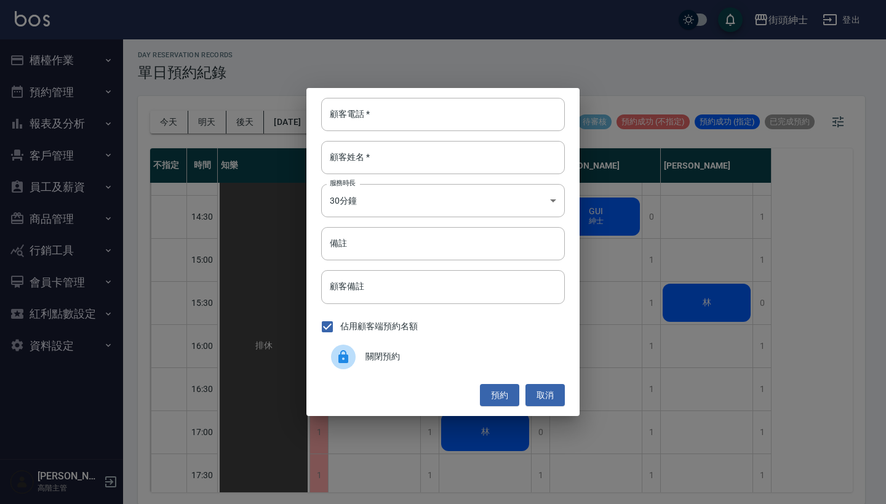
paste input "阿典 電話：0919323103"
type input "阿典 電話：0919323103"
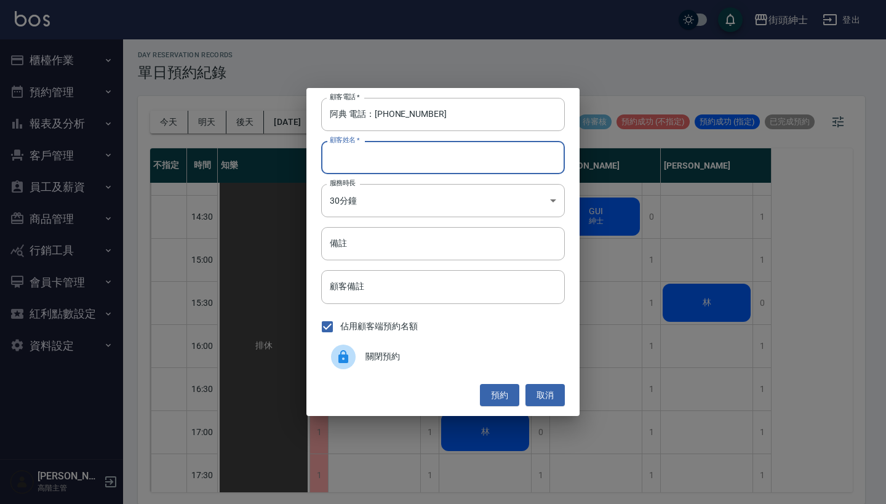
paste input "阿典 電話：0919323103"
type input "阿典 電話：0919323103"
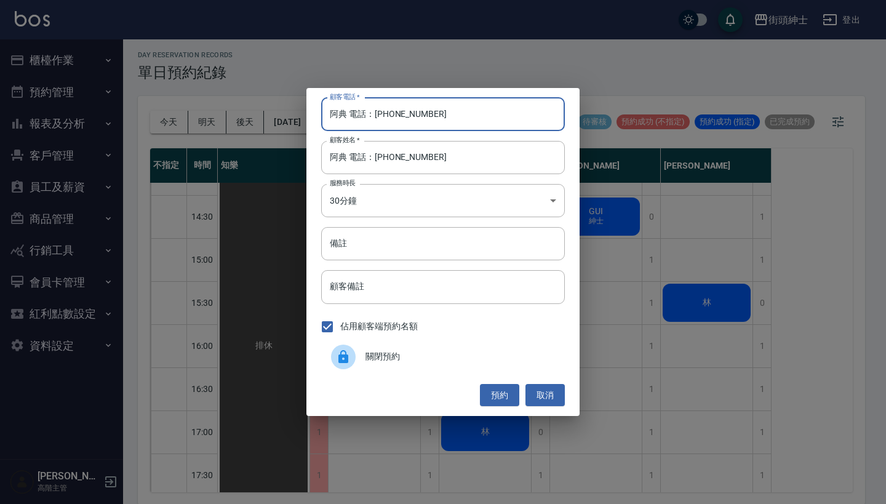
drag, startPoint x: 374, startPoint y: 111, endPoint x: 246, endPoint y: 84, distance: 130.8
click at [248, 86] on div "顧客電話   * 阿典 電話：0919323103 顧客電話   * 顧客姓名   * 阿典 電話：0919323103 顧客姓名   * 服務時長 30分鐘…" at bounding box center [443, 252] width 886 height 504
type input "0919323103"
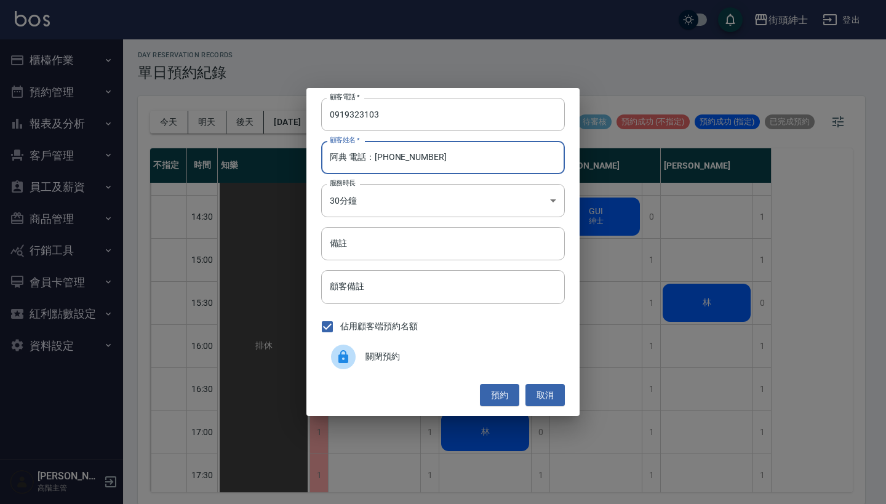
drag, startPoint x: 451, startPoint y: 160, endPoint x: 348, endPoint y: 158, distance: 103.4
click at [348, 158] on input "阿典 電話：0919323103" at bounding box center [443, 157] width 244 height 33
type input "阿典"
click at [360, 241] on input "備註" at bounding box center [443, 243] width 244 height 33
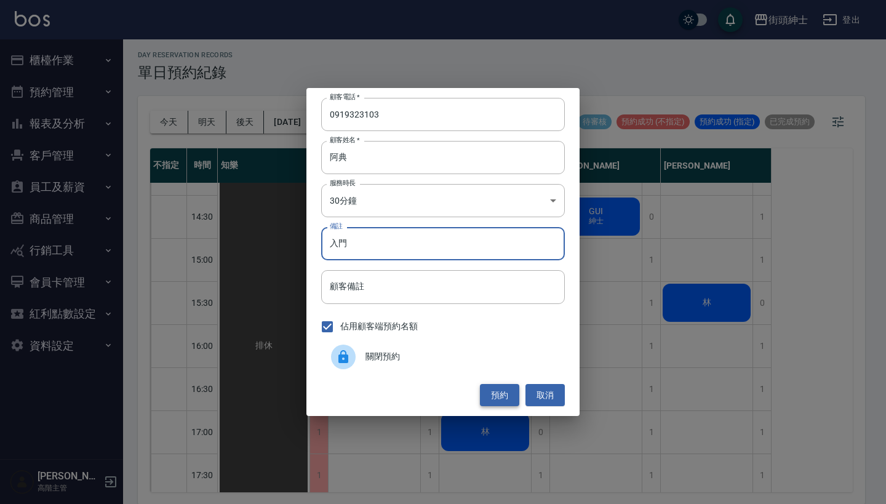
type input "入門"
click at [497, 393] on button "預約" at bounding box center [499, 395] width 39 height 23
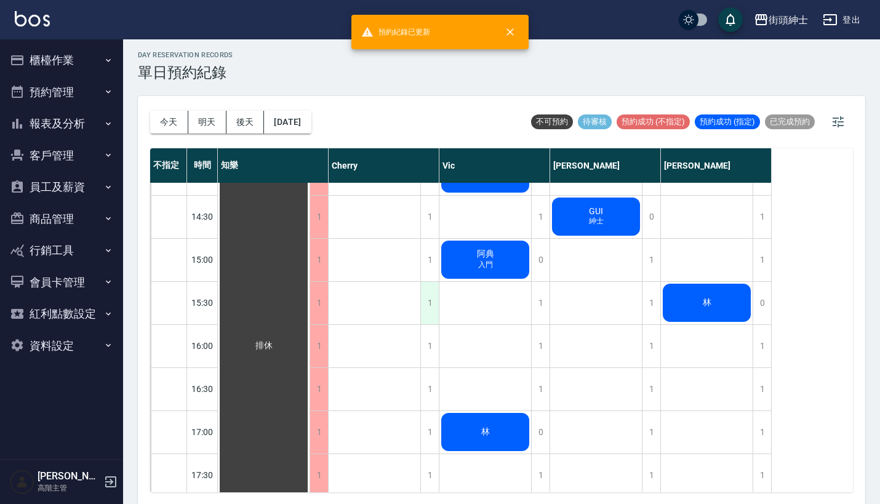
click at [436, 297] on div "1" at bounding box center [429, 303] width 18 height 42
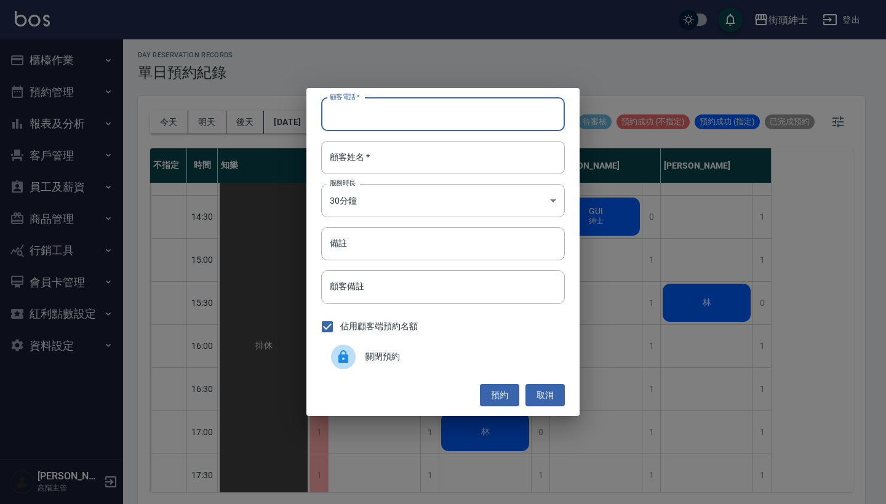
paste input "阿典 電話：0919323103"
type input "阿典 電話：0919323103"
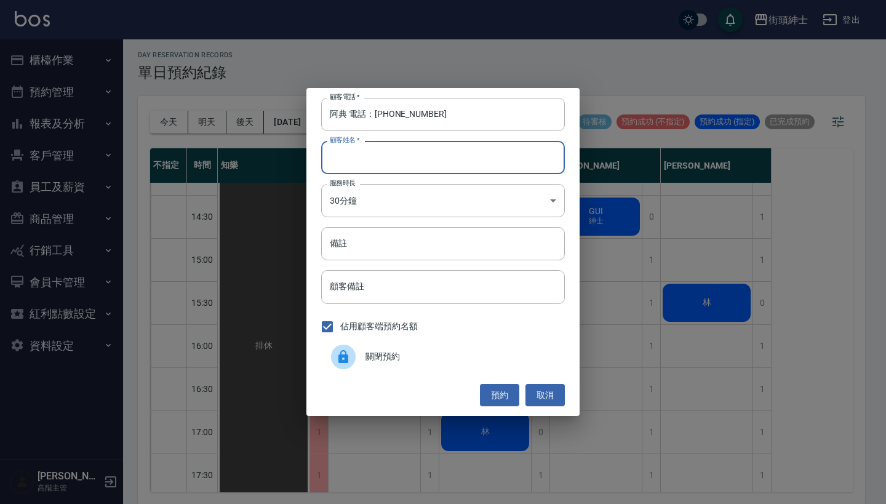
paste input "阿典 電話：0919323103"
type input "阿典 電話：0919323103"
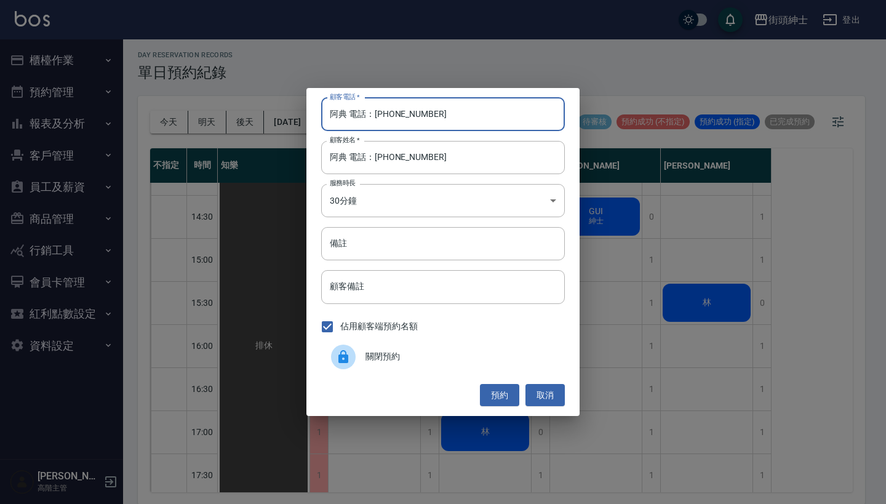
drag, startPoint x: 374, startPoint y: 118, endPoint x: 270, endPoint y: 118, distance: 104.6
click at [270, 118] on div "顧客電話   * 阿典 電話：0919323103 顧客電話   * 顧客姓名   * 阿典 電話：0919323103 顧客姓名   * 服務時長 30分鐘…" at bounding box center [443, 252] width 886 height 504
type input "0919323103"
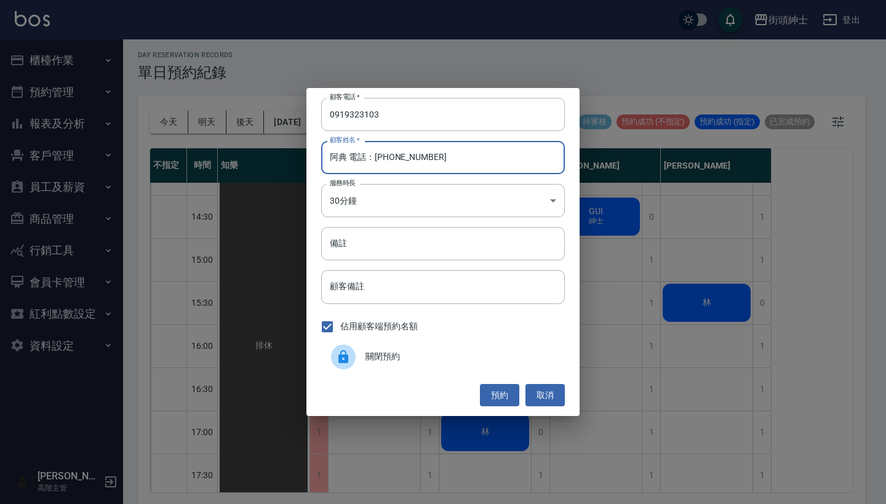
drag, startPoint x: 451, startPoint y: 160, endPoint x: 348, endPoint y: 156, distance: 103.4
click at [348, 156] on input "阿典 電話：0919323103" at bounding box center [443, 157] width 244 height 33
type input "阿典"
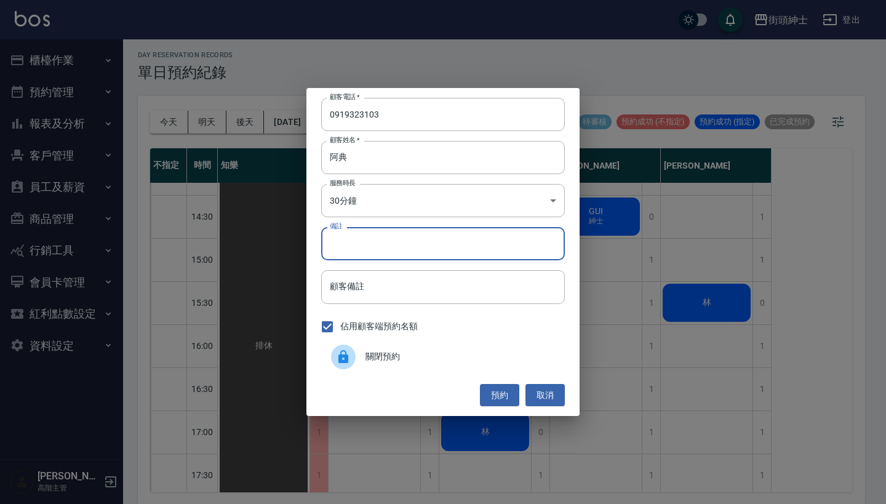
click at [353, 245] on input "備註" at bounding box center [443, 243] width 244 height 33
type input "入門"
click at [497, 388] on button "預約" at bounding box center [499, 395] width 39 height 23
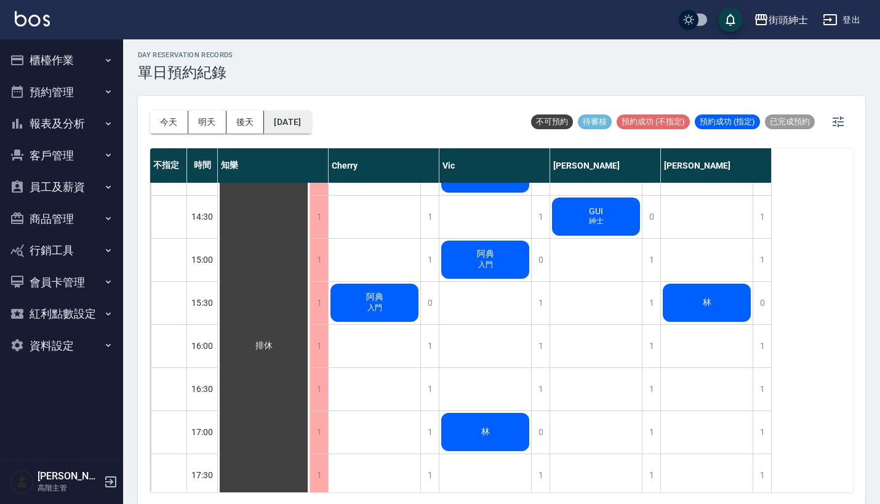
click at [311, 122] on button "2025/08/18" at bounding box center [287, 122] width 47 height 23
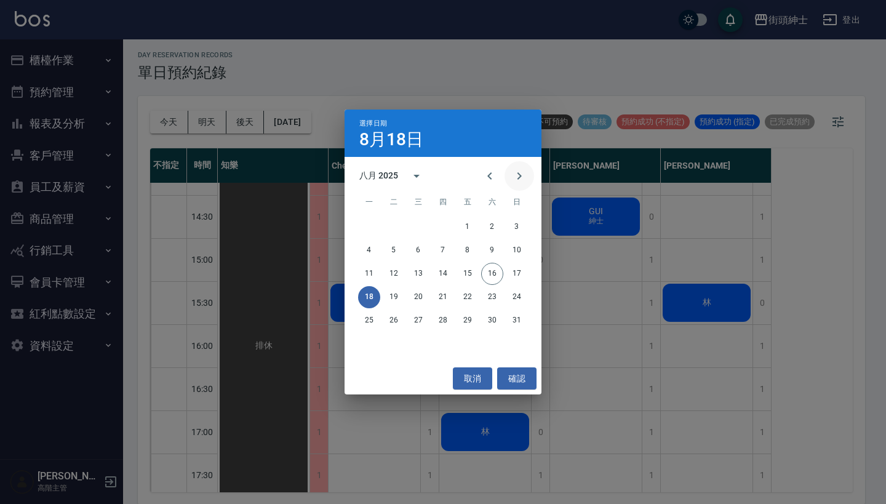
click at [516, 178] on icon "Next month" at bounding box center [519, 176] width 15 height 15
click at [373, 226] on button "1" at bounding box center [369, 227] width 22 height 22
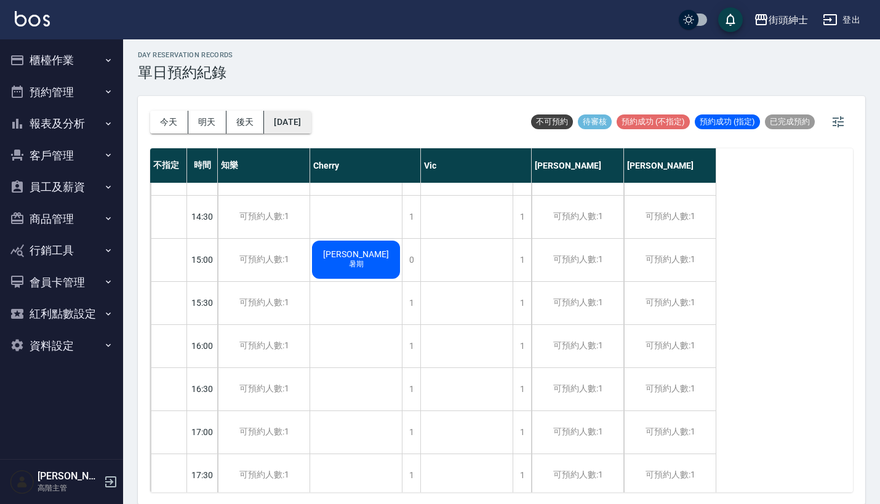
click at [282, 122] on button "2025/09/01" at bounding box center [287, 122] width 47 height 23
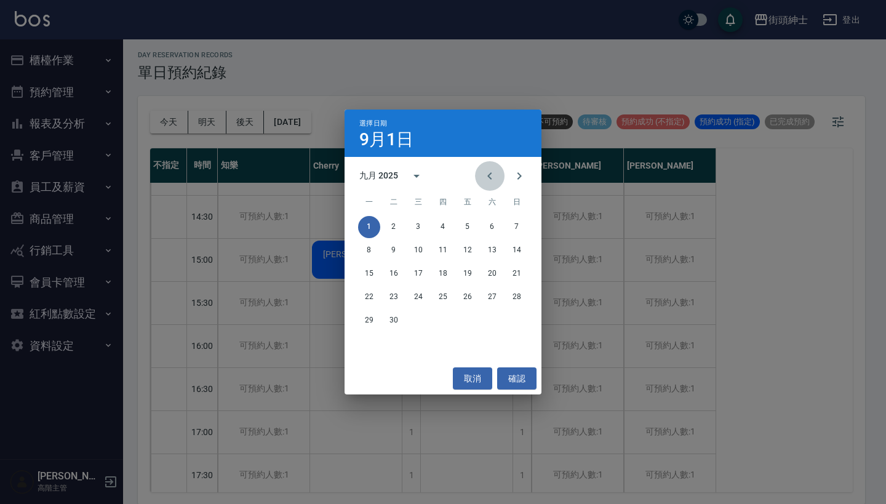
click at [489, 177] on icon "Previous month" at bounding box center [489, 175] width 4 height 7
click at [368, 290] on button "18" at bounding box center [369, 297] width 22 height 22
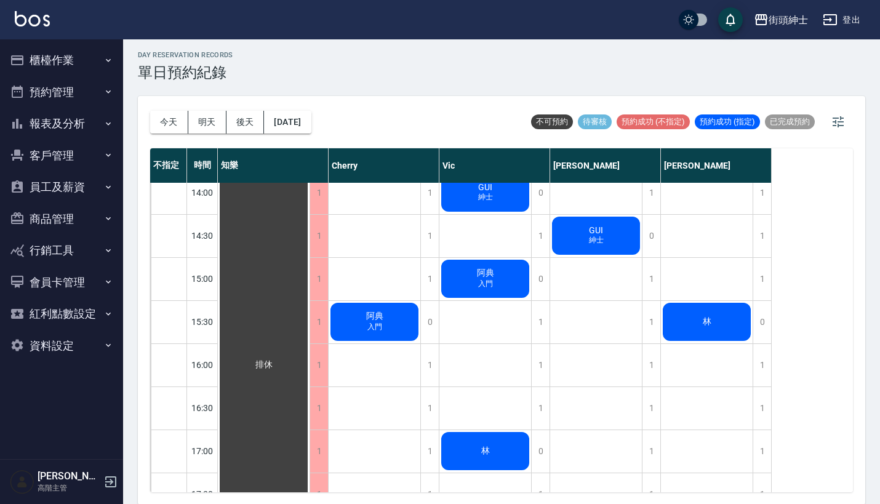
scroll to position [422, 0]
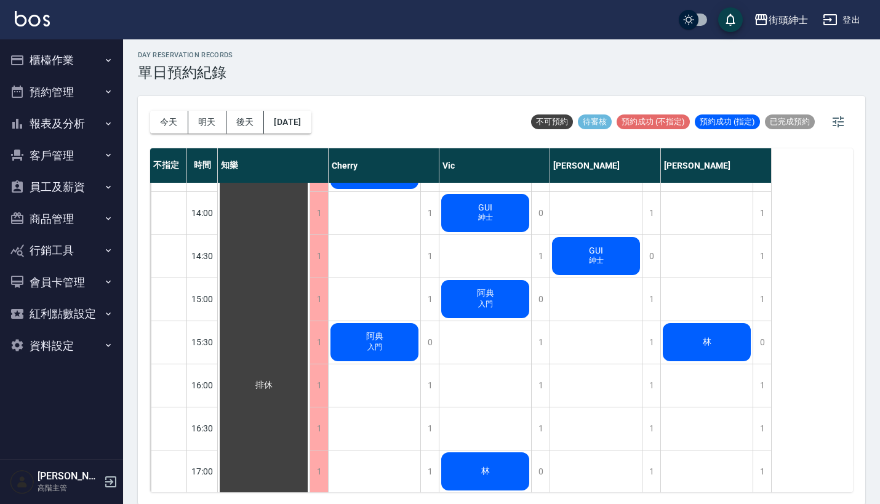
click at [309, 353] on div "阿典 入門" at bounding box center [264, 385] width 92 height 1248
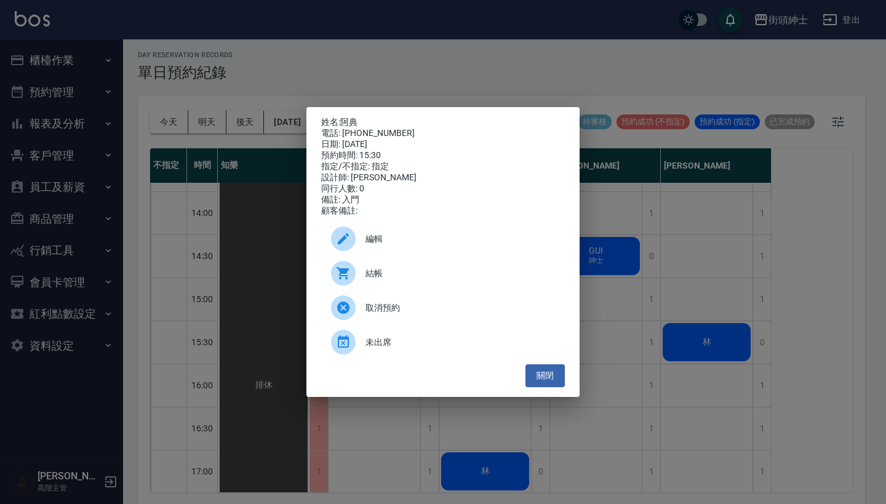
click at [407, 246] on span "編輯" at bounding box center [460, 239] width 190 height 13
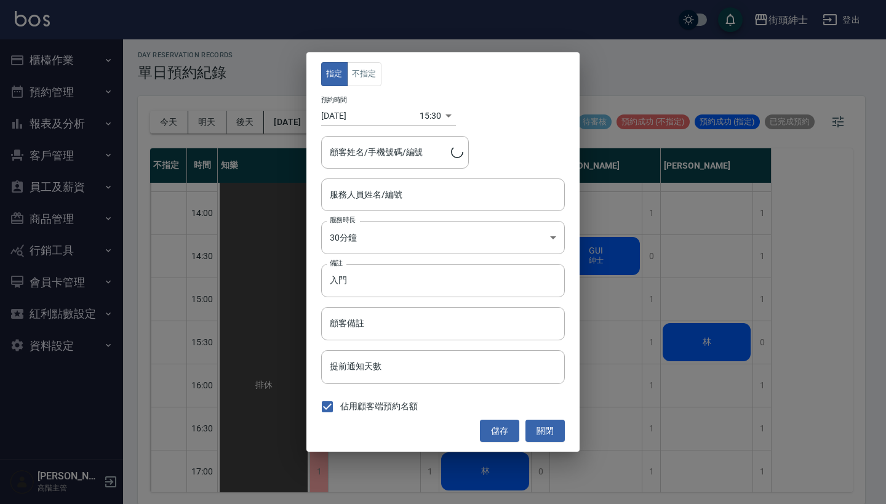
type input "阿典/0919323103"
type input "Cherry(無代號)"
click at [401, 284] on input "入門" at bounding box center [443, 280] width 244 height 33
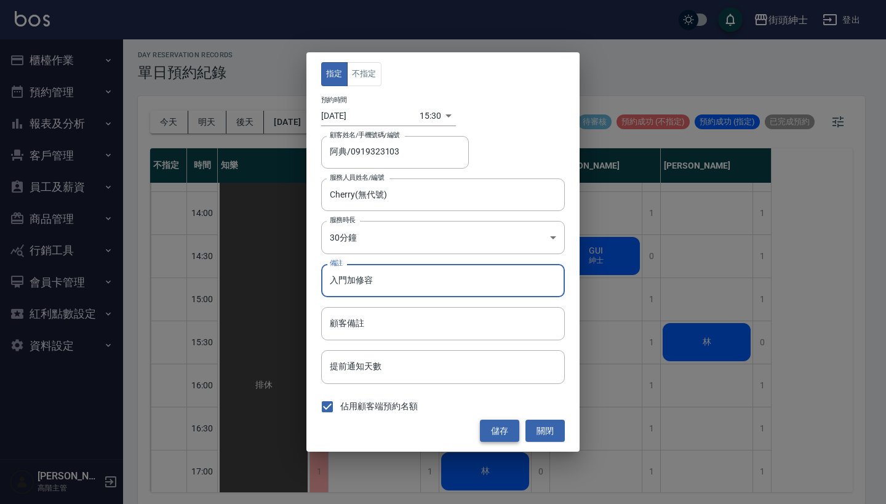
type input "入門加修容"
click at [500, 422] on button "儲存" at bounding box center [499, 431] width 39 height 23
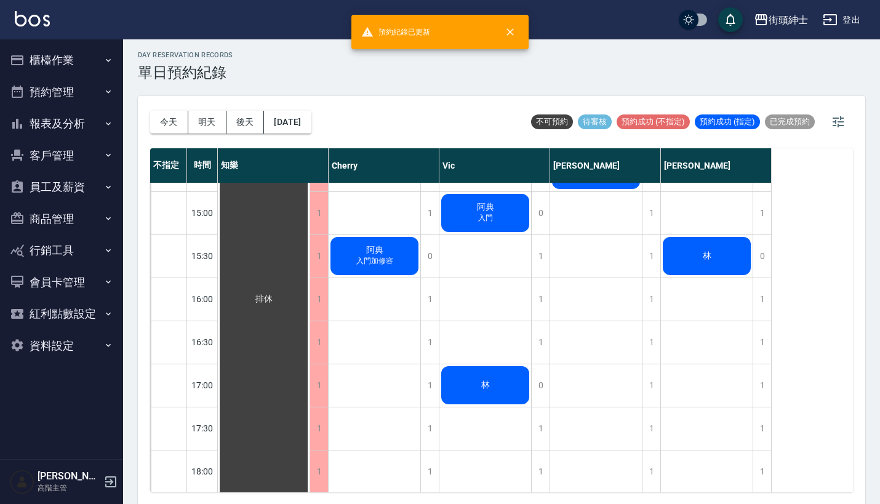
scroll to position [484, 0]
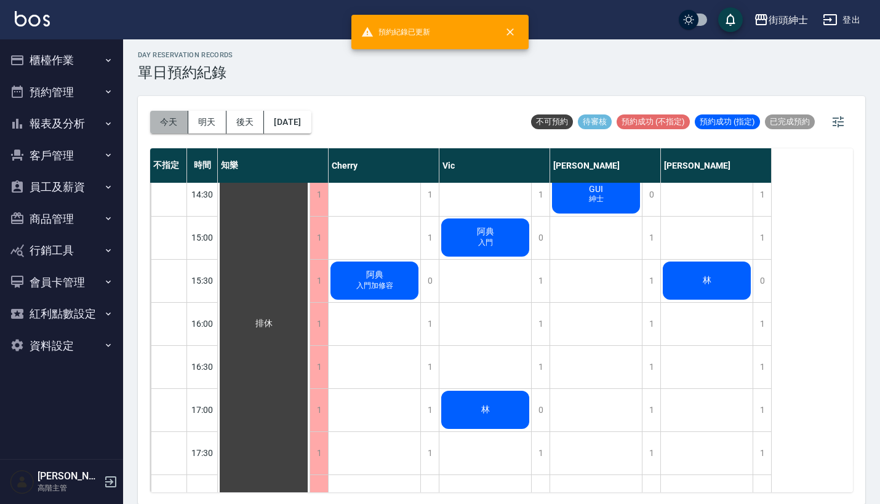
click at [169, 122] on button "今天" at bounding box center [169, 122] width 38 height 23
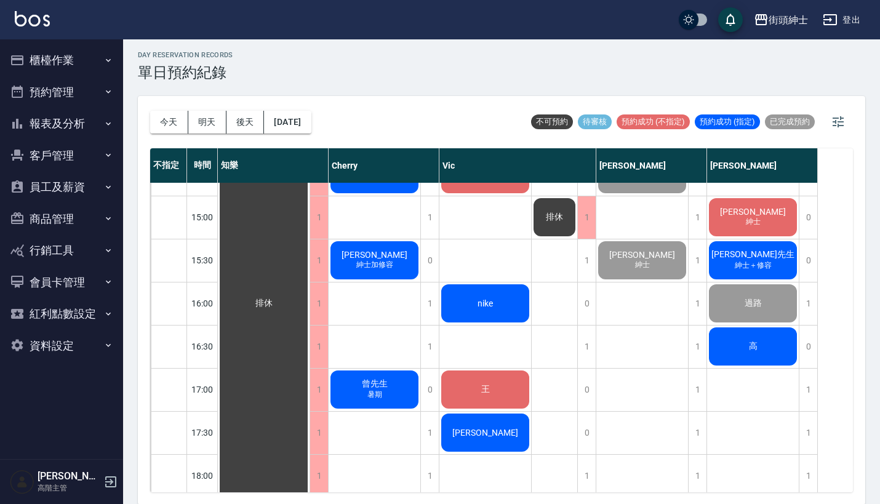
scroll to position [517, 0]
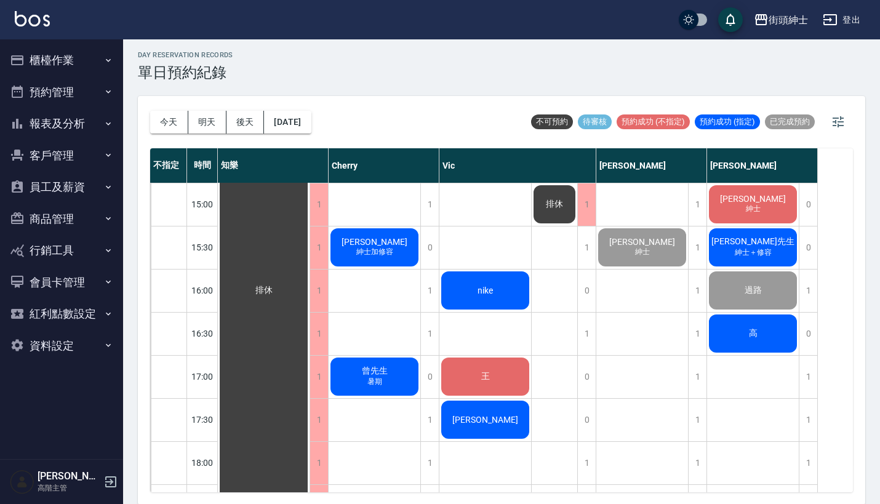
click at [309, 290] on div "nike" at bounding box center [264, 291] width 92 height 1248
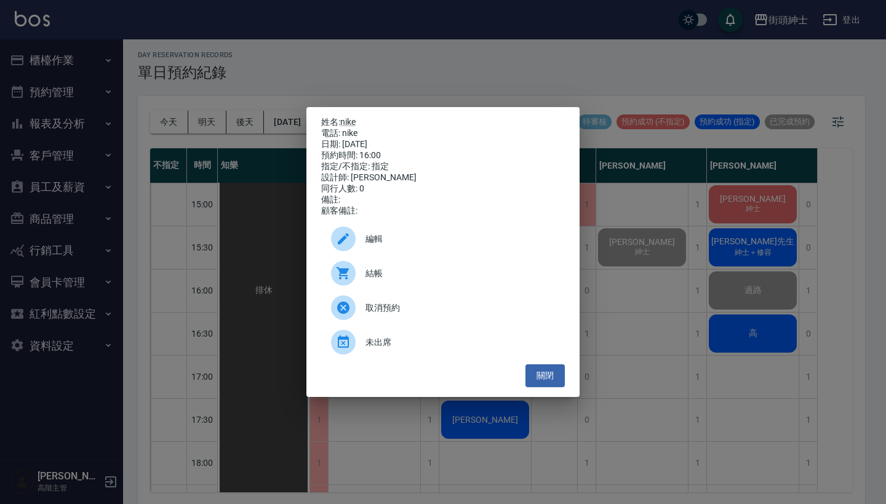
click at [422, 271] on div "結帳" at bounding box center [443, 273] width 244 height 34
click at [652, 288] on div "姓名: nike 電話: nike 日期: 2025/08/16 預約時間: 16:00 指定/不指定: 指定 設計師: Vic 同行人數: 0 備註: 顧客…" at bounding box center [443, 252] width 886 height 504
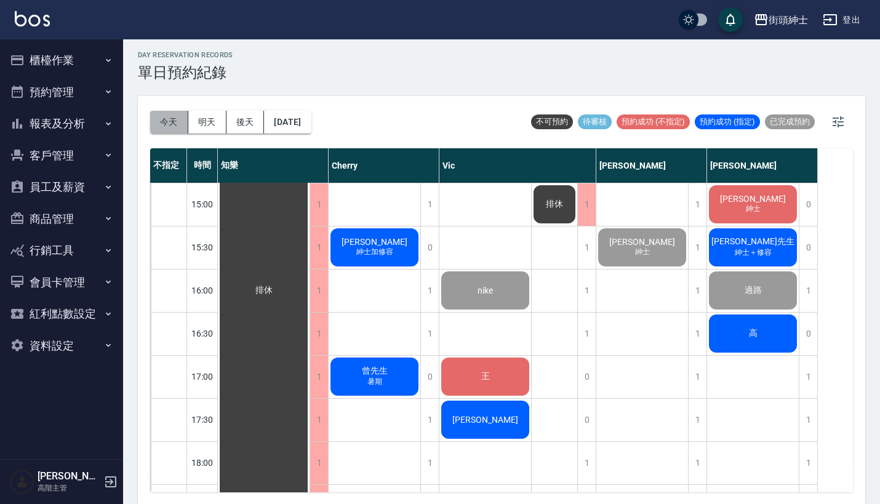
click at [175, 118] on button "今天" at bounding box center [169, 122] width 38 height 23
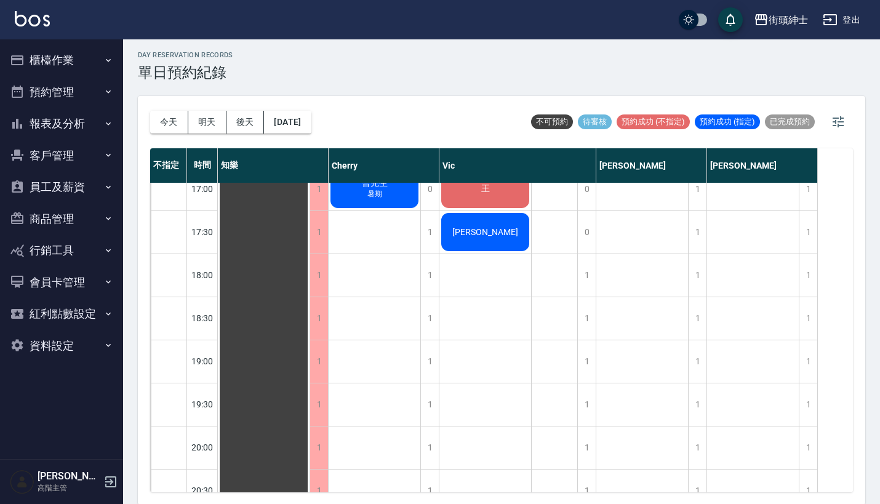
scroll to position [740, 0]
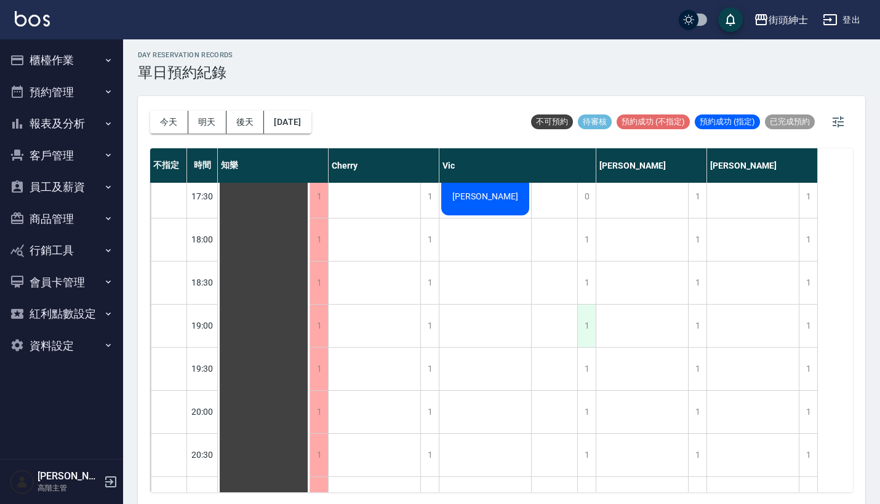
click at [587, 321] on div "1" at bounding box center [586, 326] width 18 height 42
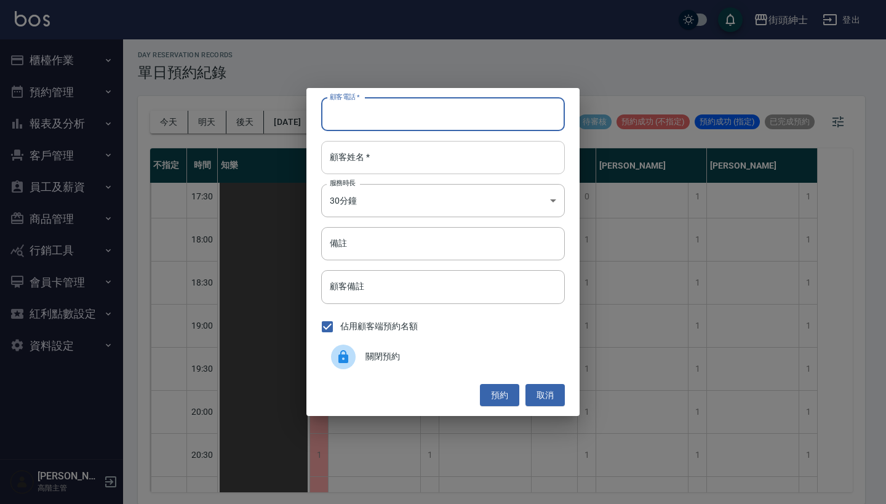
paste input "黃少華 電話：0977232329"
type input "黃少華 電話：0977232329"
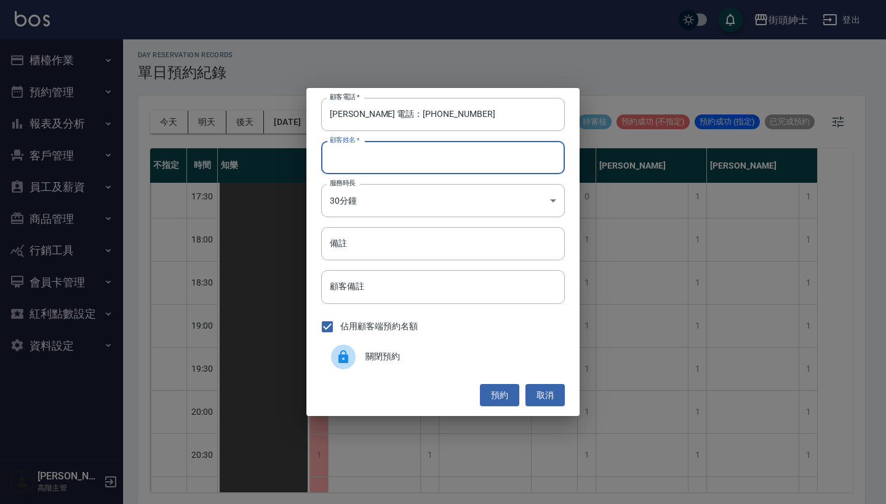
paste input "黃少華 電話：0977232329"
type input "黃少華 電話：0977232329"
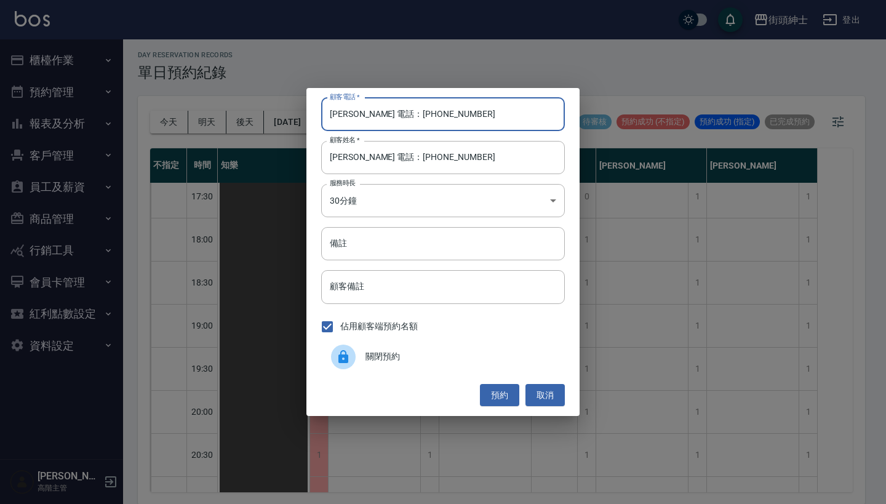
drag, startPoint x: 381, startPoint y: 118, endPoint x: 250, endPoint y: 118, distance: 131.1
click at [258, 118] on div "顧客電話   * 黃少華 電話：0977232329 顧客電話   * 顧客姓名   * 黃少華 電話：0977232329 顧客姓名   * 服務時長 30…" at bounding box center [443, 252] width 886 height 504
type input "0977232329"
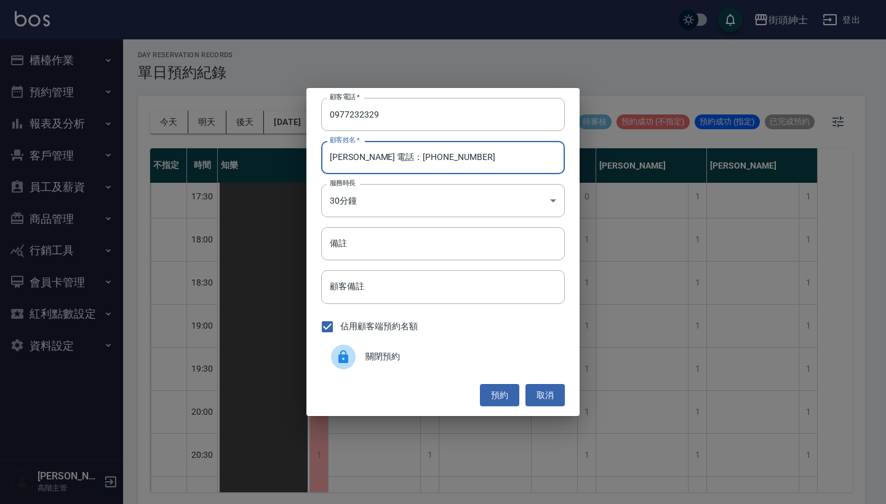
drag, startPoint x: 453, startPoint y: 168, endPoint x: 357, endPoint y: 159, distance: 95.8
click at [357, 159] on input "黃少華 電話：0977232329" at bounding box center [443, 157] width 244 height 33
type input "黃少華"
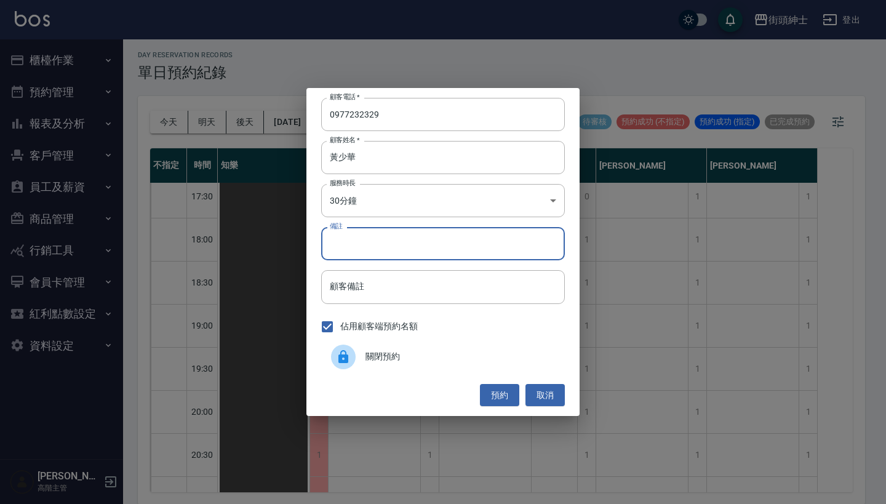
click at [369, 258] on input "備註" at bounding box center [443, 243] width 244 height 33
type input "紳士"
click at [486, 388] on button "預約" at bounding box center [499, 395] width 39 height 23
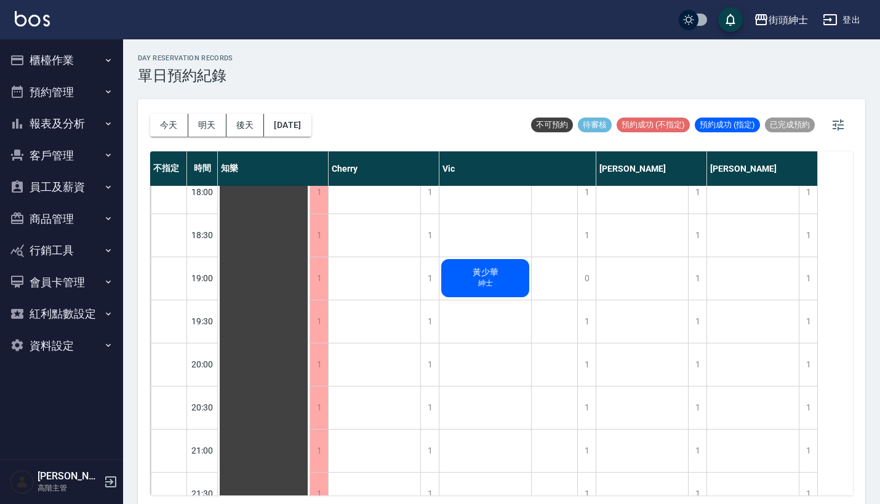
scroll to position [793, 0]
click at [275, 23] on span "黃少華" at bounding box center [264, 17] width 22 height 11
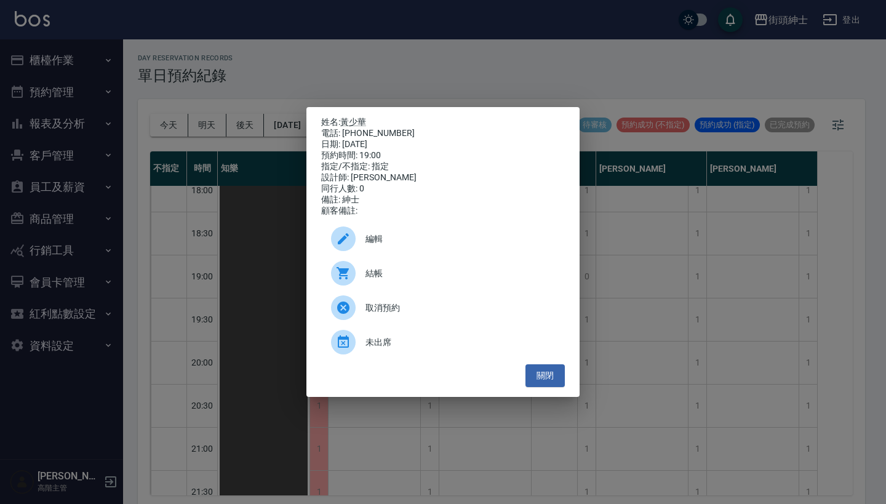
click at [480, 253] on div "編輯" at bounding box center [443, 239] width 244 height 34
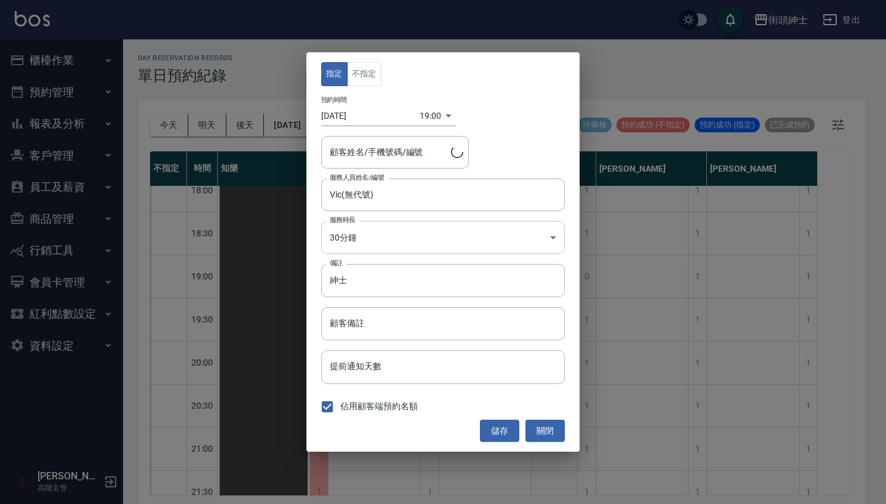
type input "黃少華/0977232329"
click at [365, 75] on button "不指定" at bounding box center [364, 74] width 34 height 24
click at [495, 427] on button "儲存" at bounding box center [499, 431] width 39 height 23
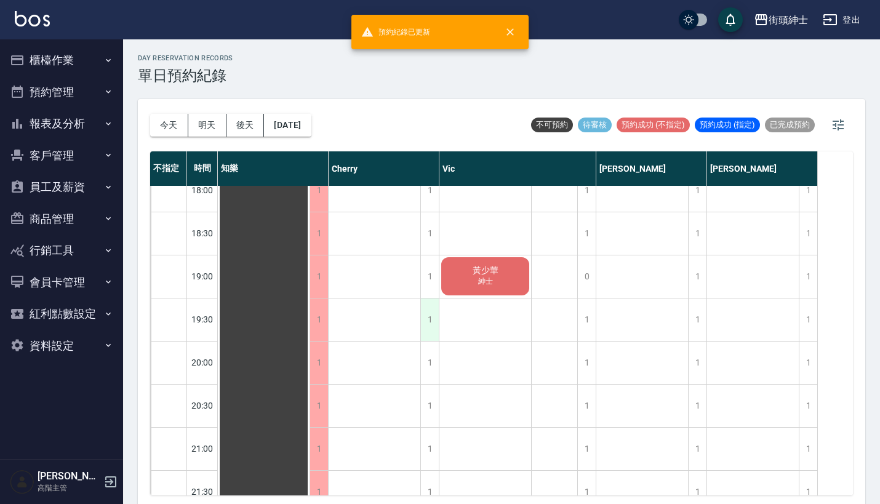
click at [428, 328] on div "1" at bounding box center [429, 319] width 18 height 42
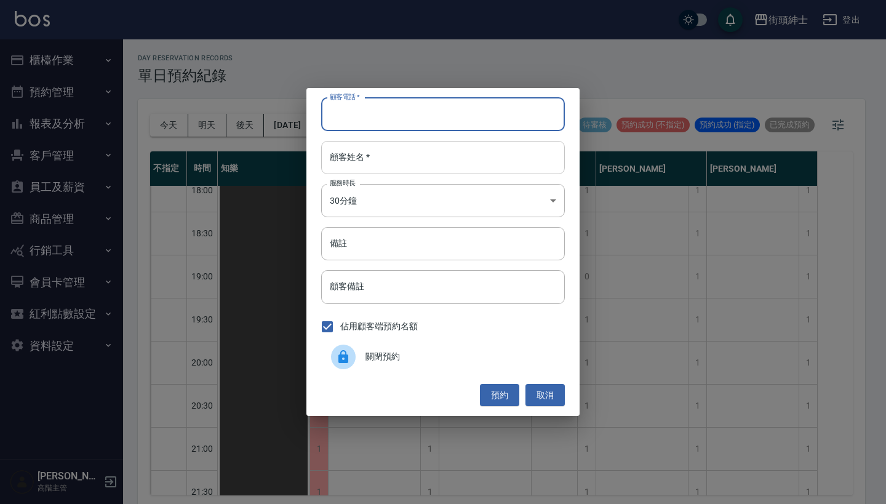
paste input "黃少華 電話：0977232329"
type input "黃少華 電話：0977232329"
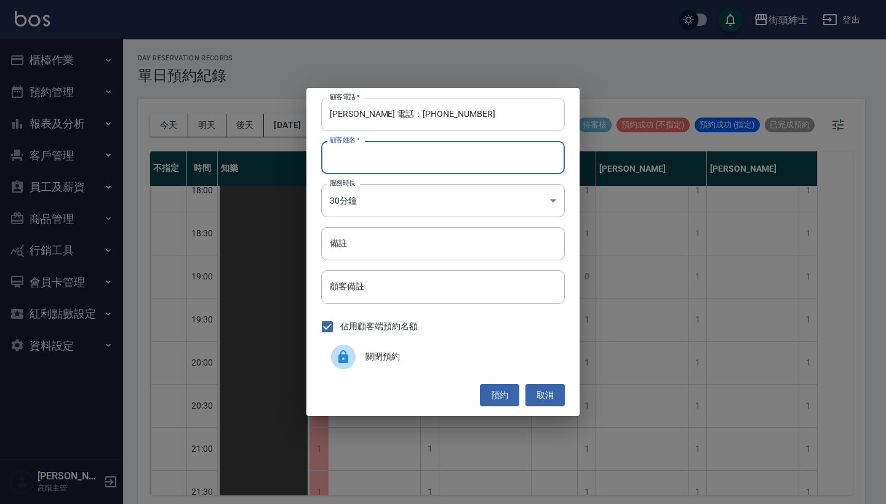
type input "ㄒ"
paste input "黃少華 電話：0977232329"
type input "黃少華 電話：0977232329"
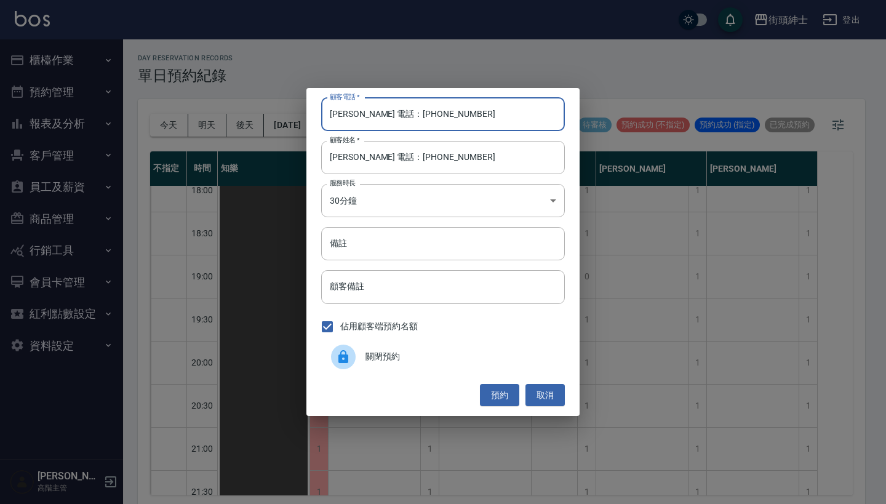
drag, startPoint x: 385, startPoint y: 112, endPoint x: 268, endPoint y: 105, distance: 117.1
click at [268, 105] on div "顧客電話   * 黃少華 電話：0977232329 顧客電話   * 顧客姓名   * 黃少華 電話：0977232329 顧客姓名   * 服務時長 30…" at bounding box center [443, 252] width 886 height 504
type input "0977232329"
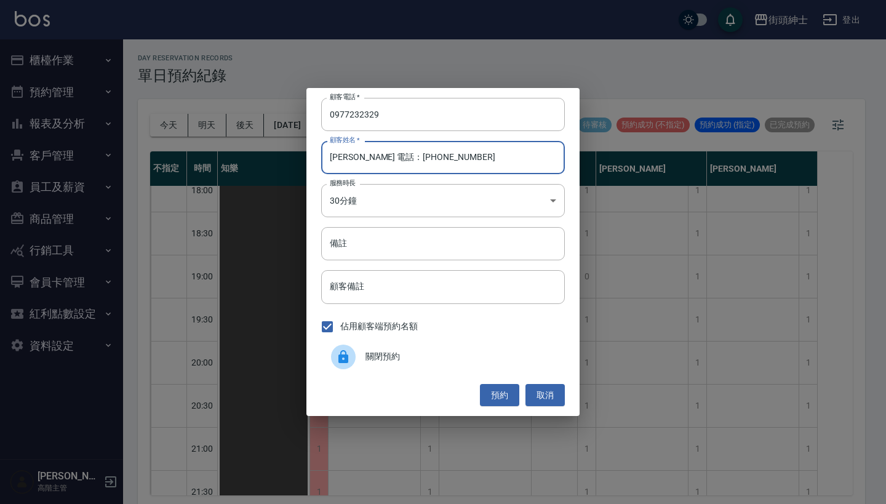
drag, startPoint x: 461, startPoint y: 161, endPoint x: 356, endPoint y: 161, distance: 105.2
click at [356, 161] on input "黃少華 電話：0977232329" at bounding box center [443, 157] width 244 height 33
type input "黃少華"
click at [360, 228] on input "備註" at bounding box center [443, 243] width 244 height 33
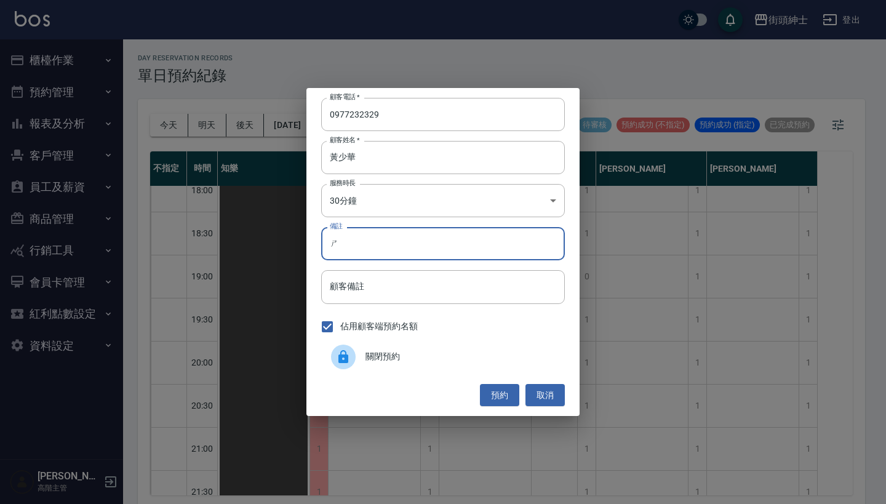
type input "師"
type input "紳士加修容"
click at [501, 396] on button "預約" at bounding box center [499, 395] width 39 height 23
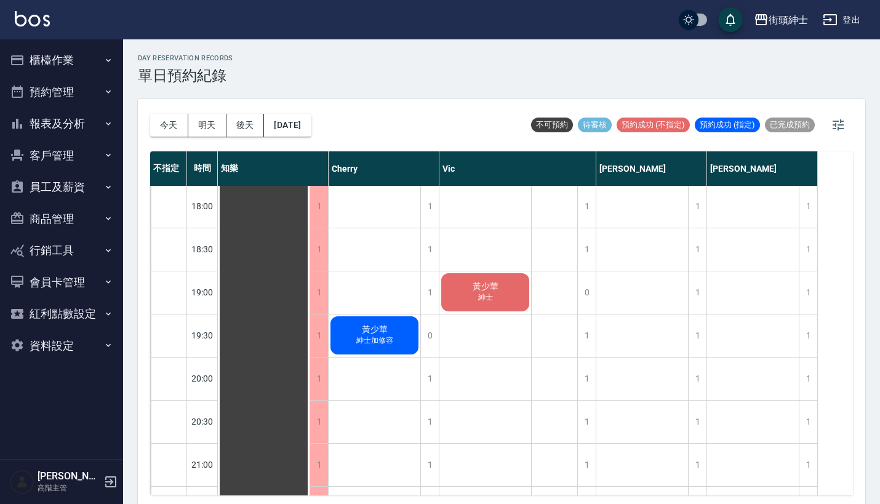
scroll to position [777, 0]
click at [801, 338] on div "1" at bounding box center [808, 335] width 18 height 42
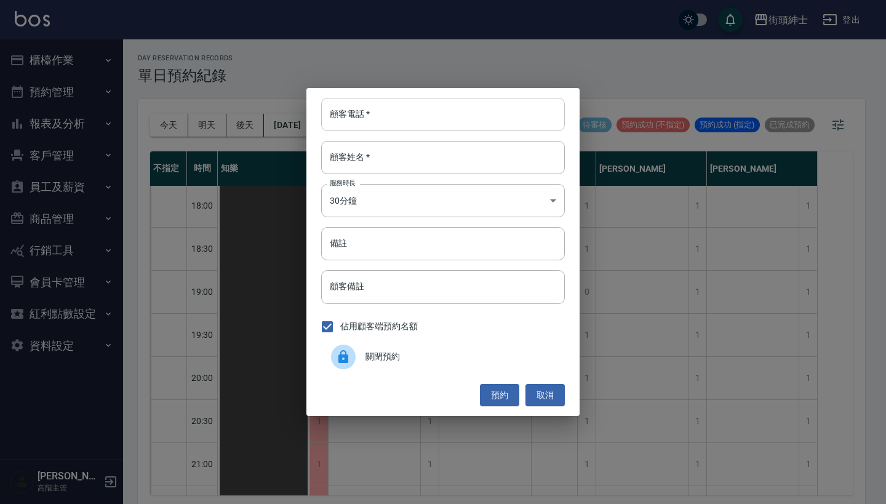
paste input "Ruci 電話：0973007233"
type input "Ruci 電話：0973007233"
paste input "Ruci 電話：0973007233"
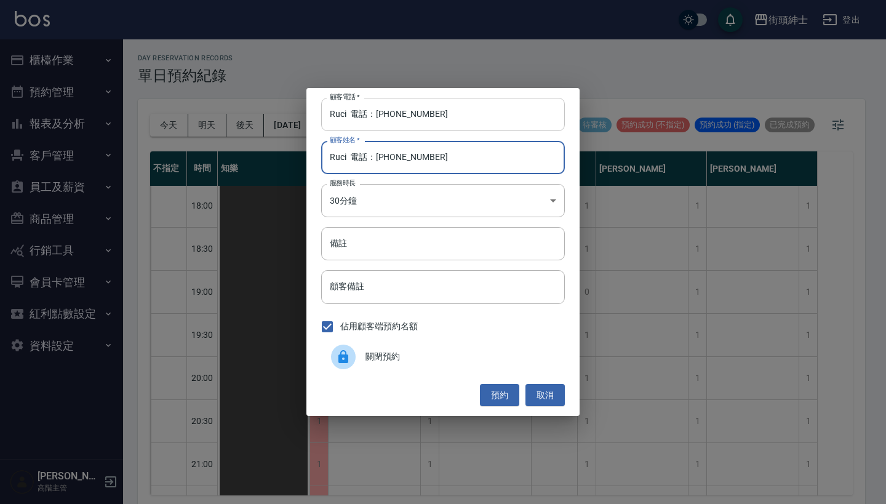
type input "Ruci 電話：0973007233"
drag, startPoint x: 374, startPoint y: 114, endPoint x: 252, endPoint y: 115, distance: 121.8
click at [266, 114] on div "顧客電話   * Ruci 電話：0973007233 顧客電話   * 顧客姓名   * Ruci 電話：0973007233 顧客姓名   * 服務時長 …" at bounding box center [443, 252] width 886 height 504
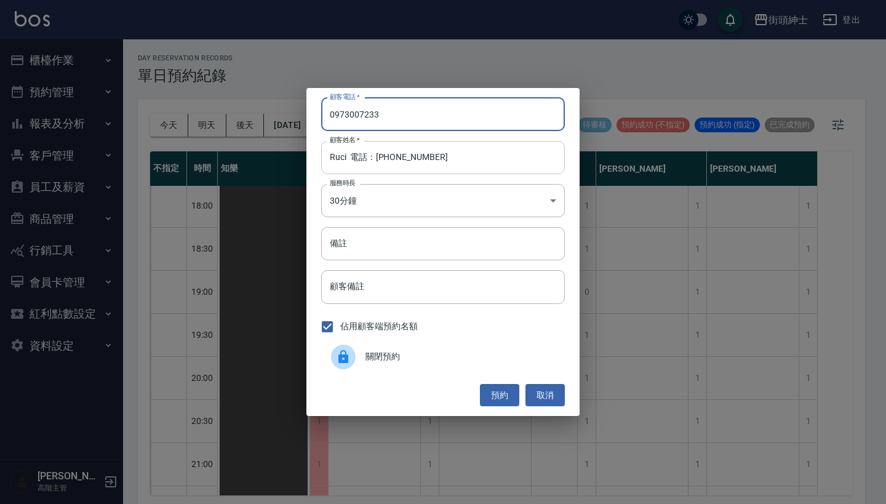
type input "0973007233"
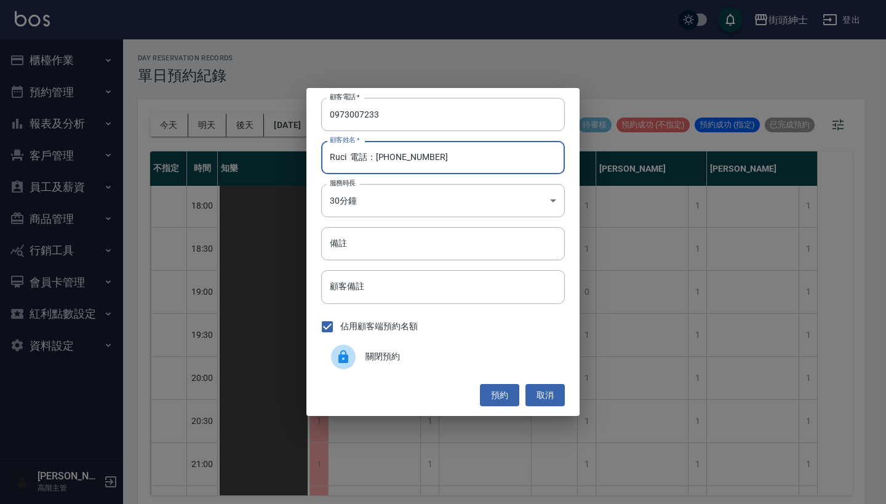
drag, startPoint x: 455, startPoint y: 164, endPoint x: 346, endPoint y: 159, distance: 109.0
click at [346, 159] on input "Ruci 電話：0973007233" at bounding box center [443, 157] width 244 height 33
type input "Ruci"
click at [390, 239] on input "備註" at bounding box center [443, 243] width 244 height 33
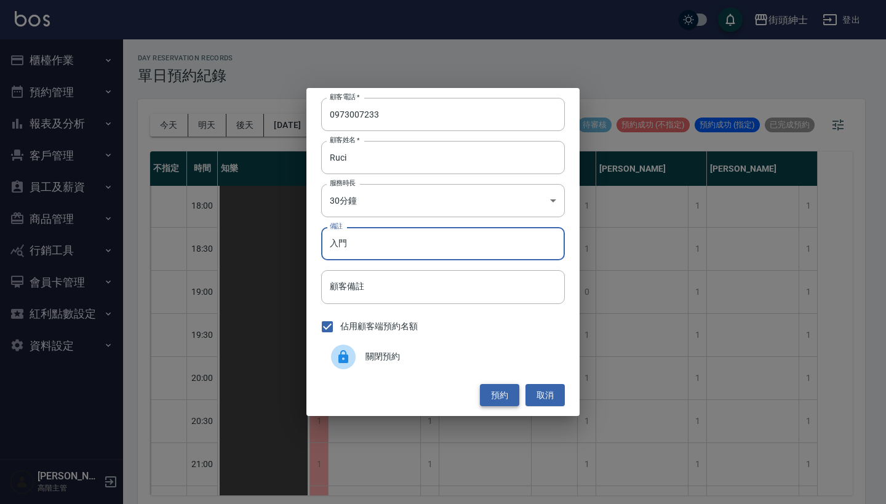
type input "入門"
click at [492, 392] on button "預約" at bounding box center [499, 395] width 39 height 23
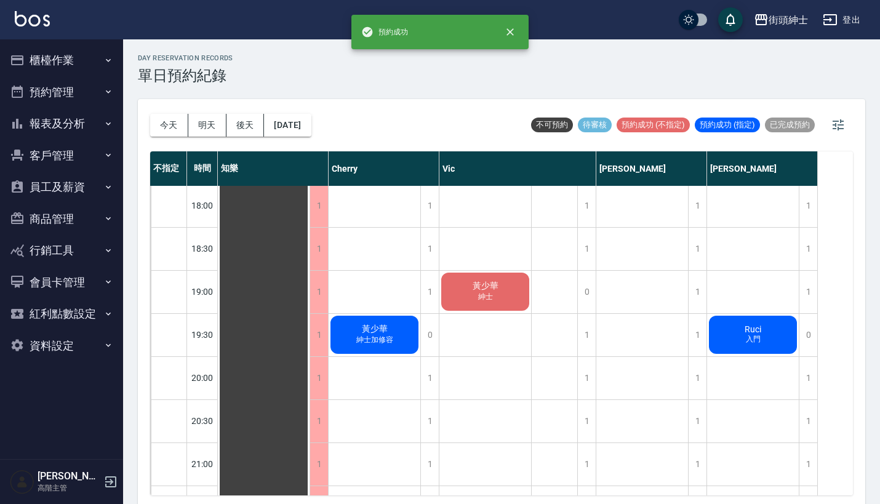
click at [309, 327] on div "Ruci 入門" at bounding box center [264, 33] width 92 height 1248
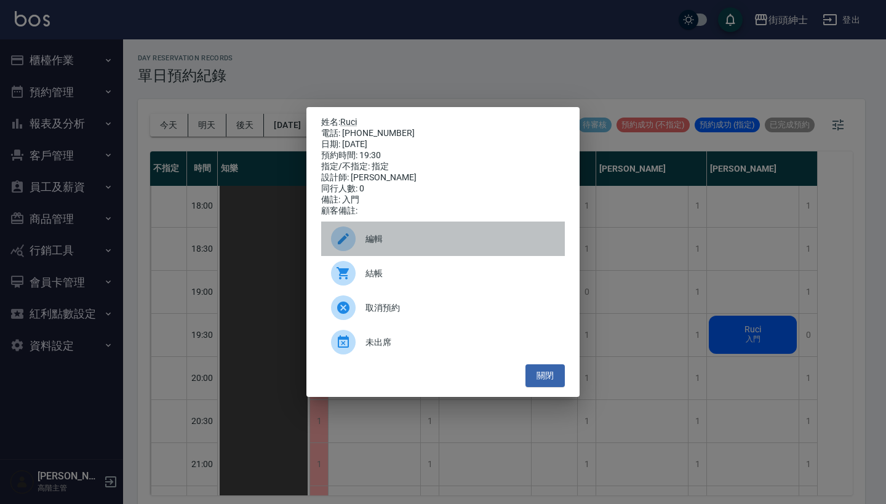
click at [461, 239] on span "編輯" at bounding box center [460, 239] width 190 height 13
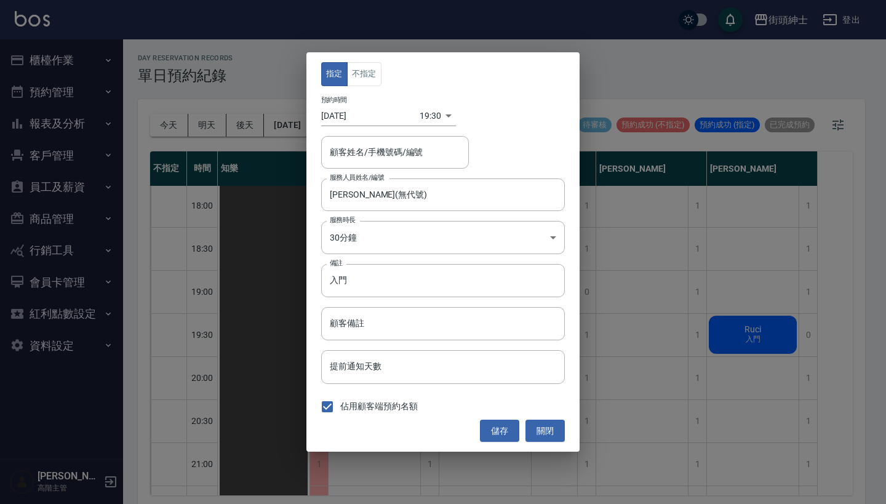
type input "Ruci/0973007233"
click at [364, 73] on button "不指定" at bounding box center [364, 74] width 34 height 24
click at [503, 434] on button "儲存" at bounding box center [499, 431] width 39 height 23
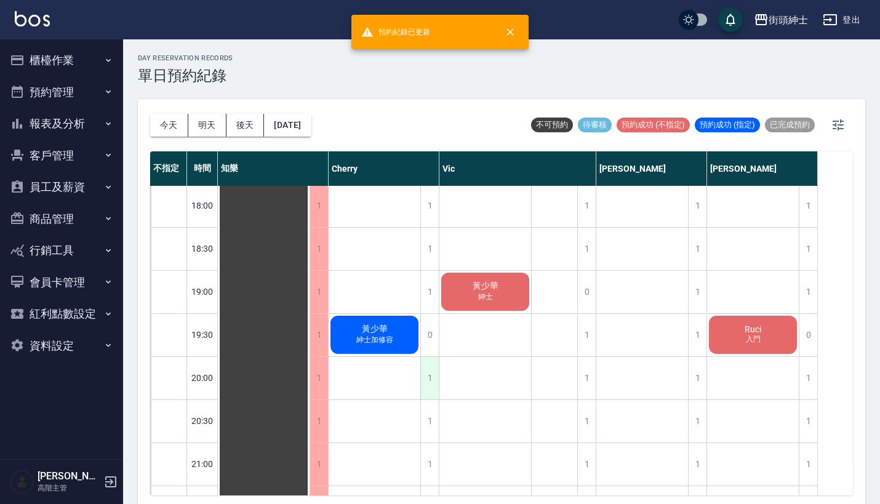
click at [429, 365] on div "1" at bounding box center [429, 378] width 18 height 42
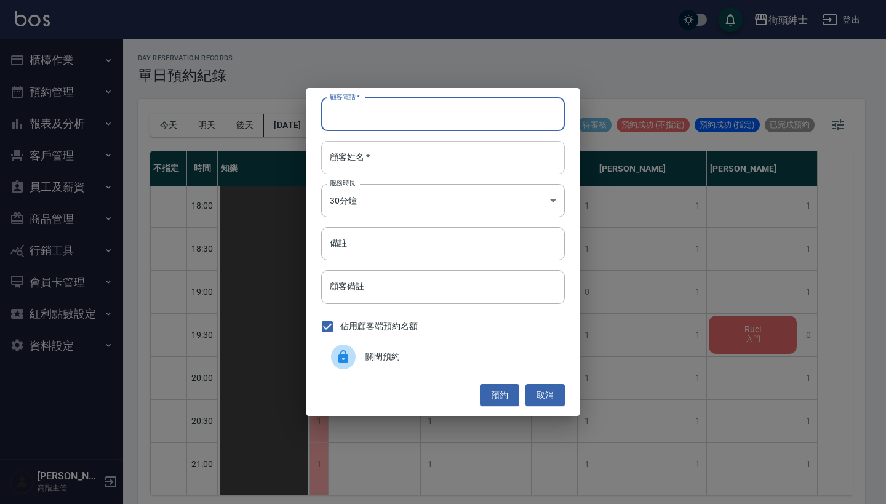
paste input "Ruci 電話：0973007233"
type input "Ruci 電話：0973007233"
paste input "Ruci 電話：0973007233"
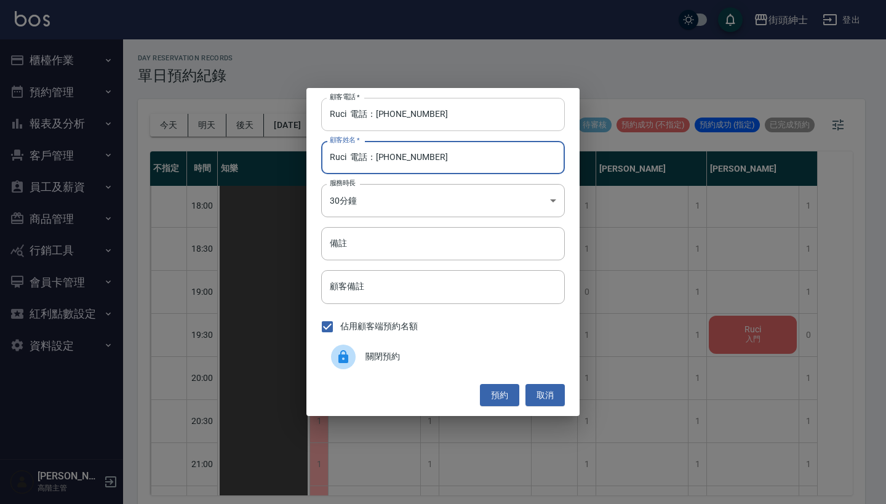
type input "Ruci 電話：0973007233"
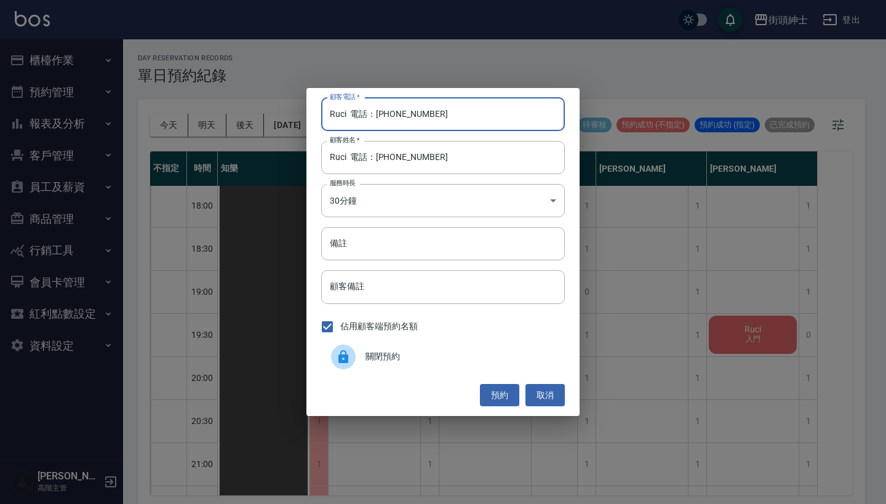
drag, startPoint x: 373, startPoint y: 118, endPoint x: 286, endPoint y: 103, distance: 88.6
click at [287, 105] on div "顧客電話   * Ruci 電話：0973007233 顧客電話   * 顧客姓名   * Ruci 電話：0973007233 顧客姓名   * 服務時長 …" at bounding box center [443, 252] width 886 height 504
type input "0973007233"
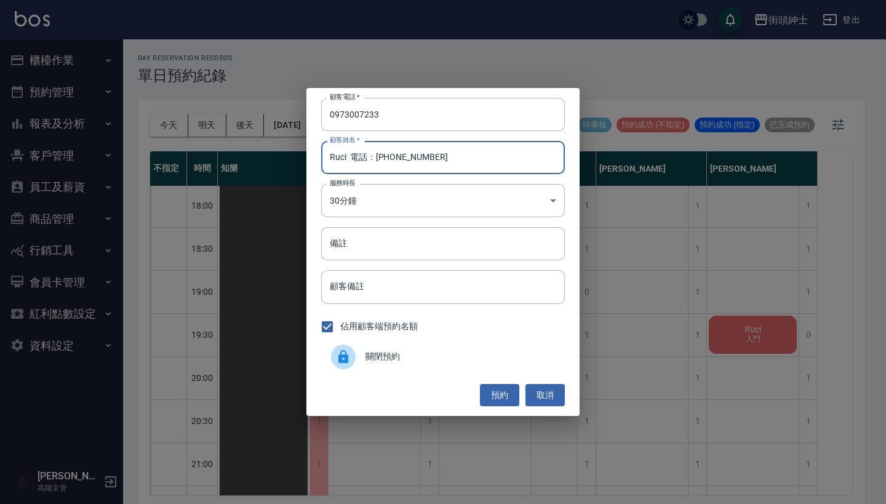
drag, startPoint x: 441, startPoint y: 159, endPoint x: 352, endPoint y: 156, distance: 88.7
click at [351, 157] on input "Ruci 電話：0973007233" at bounding box center [443, 157] width 244 height 33
type input "Ruci"
click at [493, 392] on button "預約" at bounding box center [499, 395] width 39 height 23
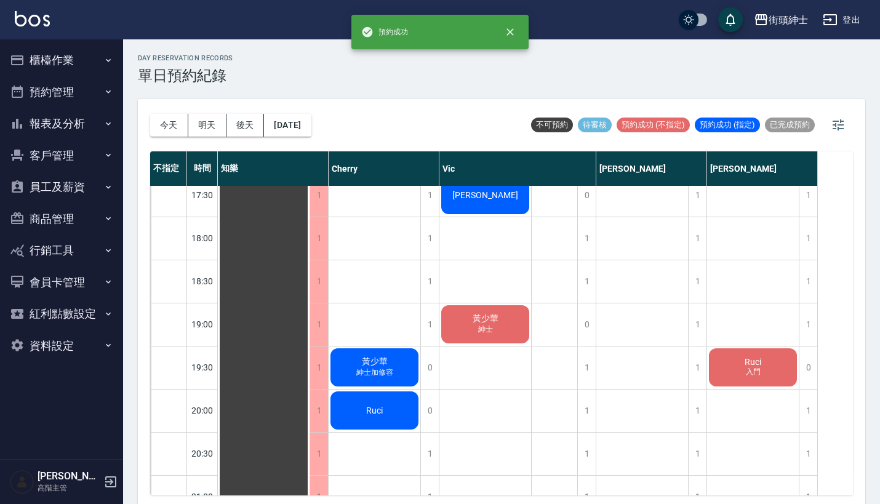
scroll to position [789, 0]
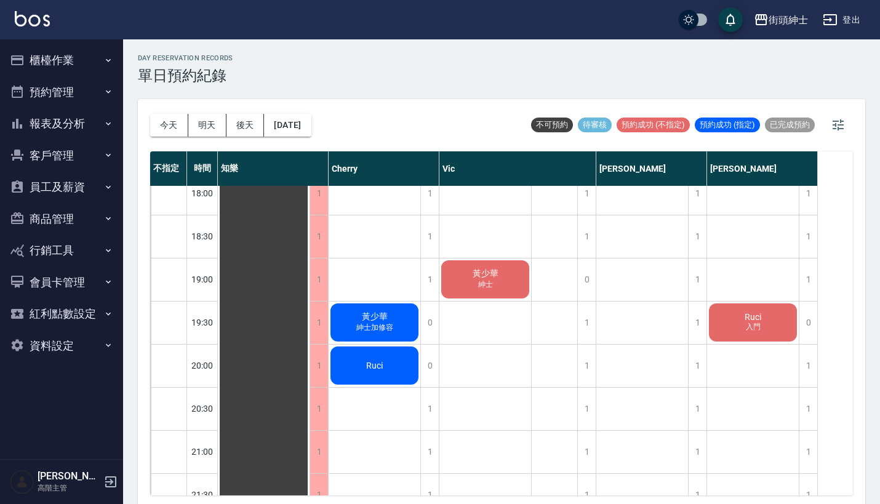
click at [309, 365] on div "Ruci" at bounding box center [264, 21] width 92 height 1248
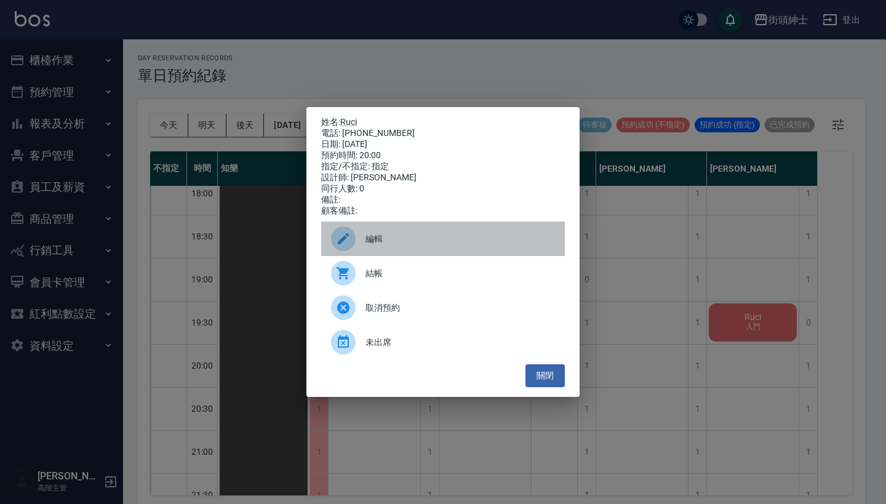
click at [475, 246] on span "編輯" at bounding box center [460, 239] width 190 height 13
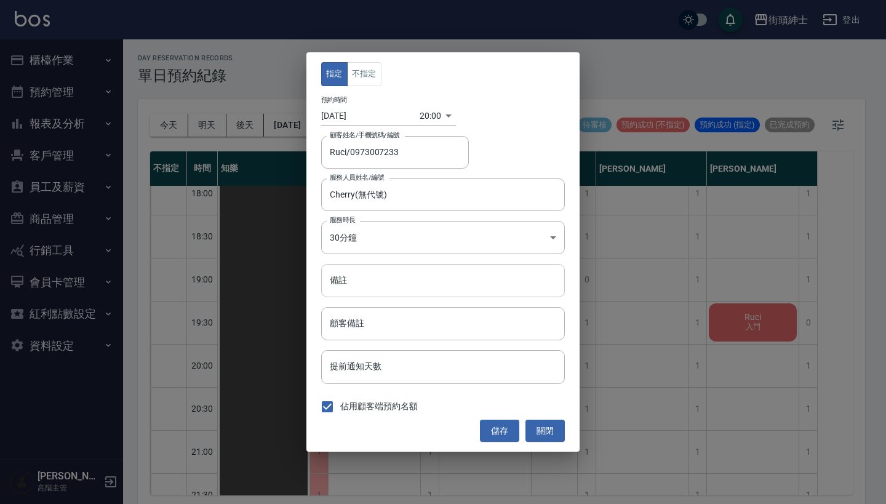
click at [446, 287] on input "備註" at bounding box center [443, 280] width 244 height 33
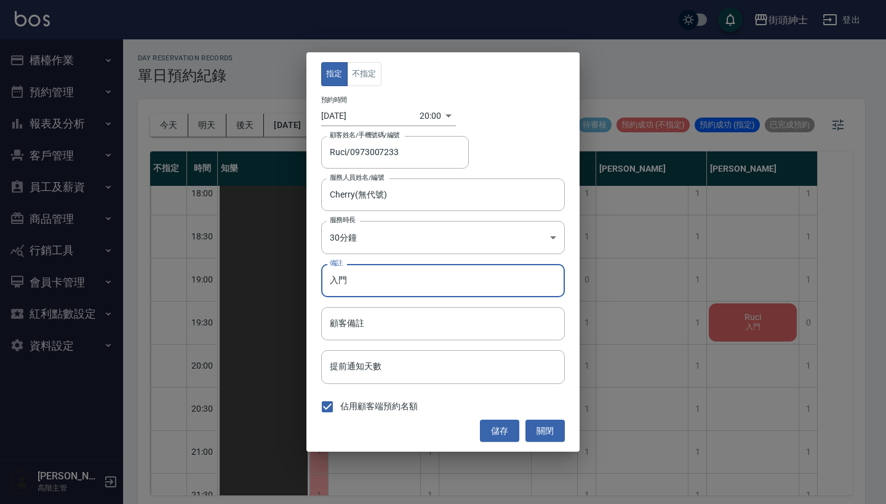
type input "入門"
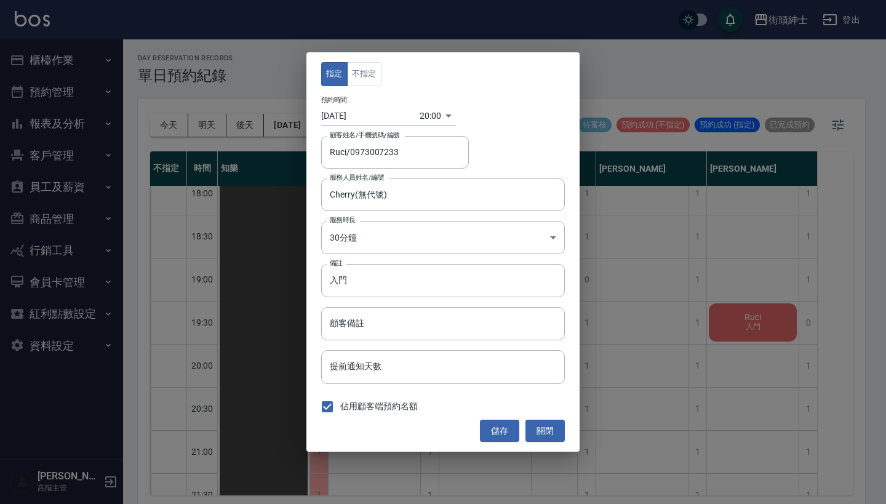
click at [509, 416] on div "指定 不指定 預約時間 2025/08/16 20:00 1755345600000 顧客姓名/手機號碼/編號 Ruci/0973007233 顧客姓名/手機…" at bounding box center [442, 251] width 273 height 399
click at [507, 431] on button "儲存" at bounding box center [499, 431] width 39 height 23
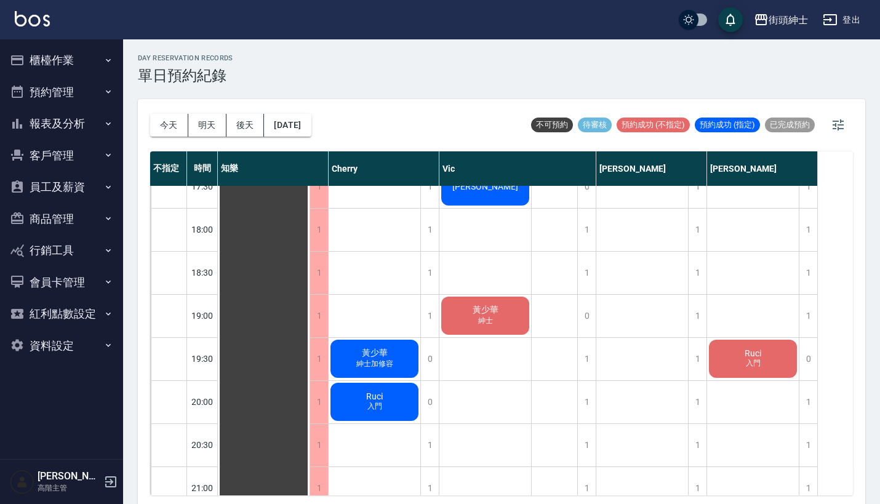
scroll to position [780, 0]
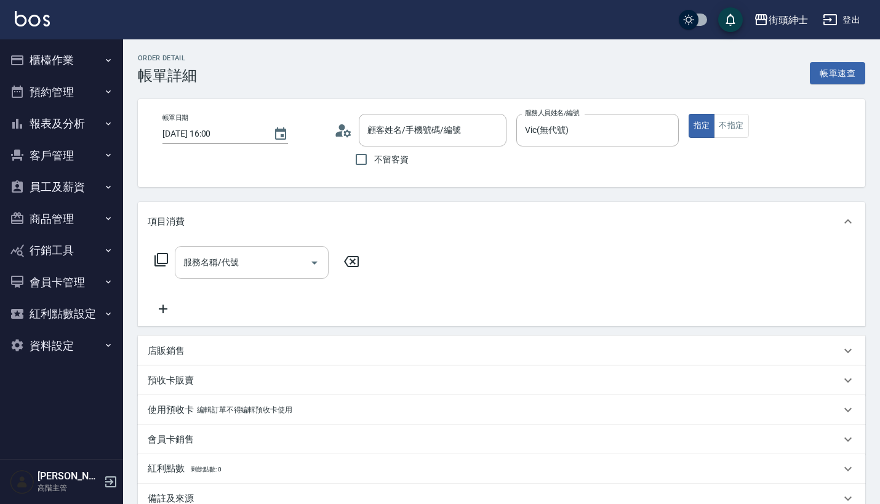
click at [261, 261] on input "服務名稱/代號" at bounding box center [242, 263] width 124 height 22
type input "nike/nike/null"
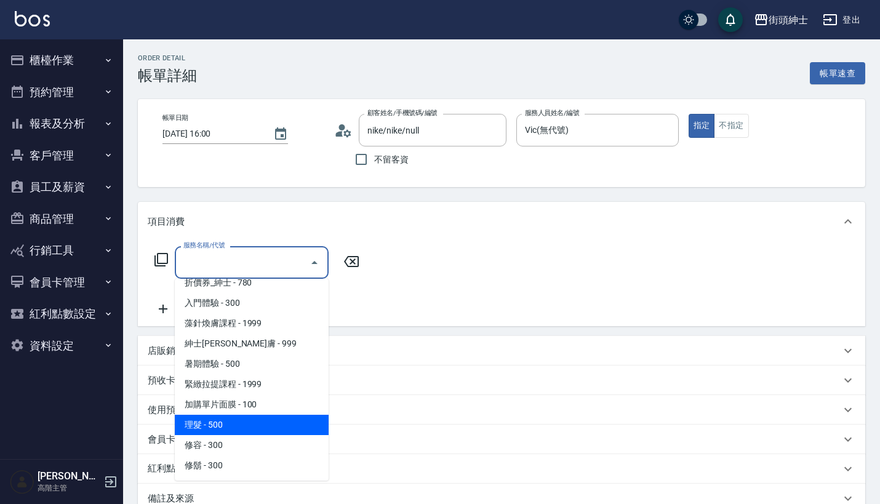
scroll to position [52, 0]
drag, startPoint x: 255, startPoint y: 428, endPoint x: 264, endPoint y: 424, distance: 9.6
click at [255, 428] on span "理髮 - 500" at bounding box center [252, 425] width 154 height 20
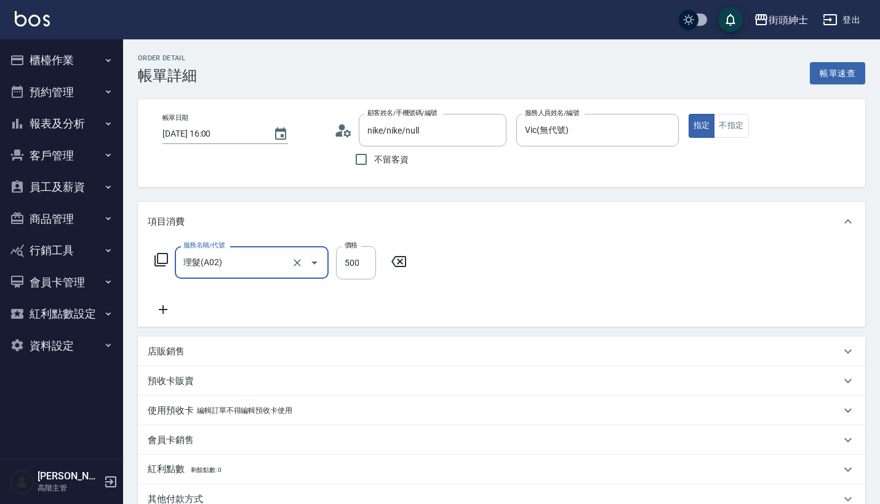
type input "理髮(A02)"
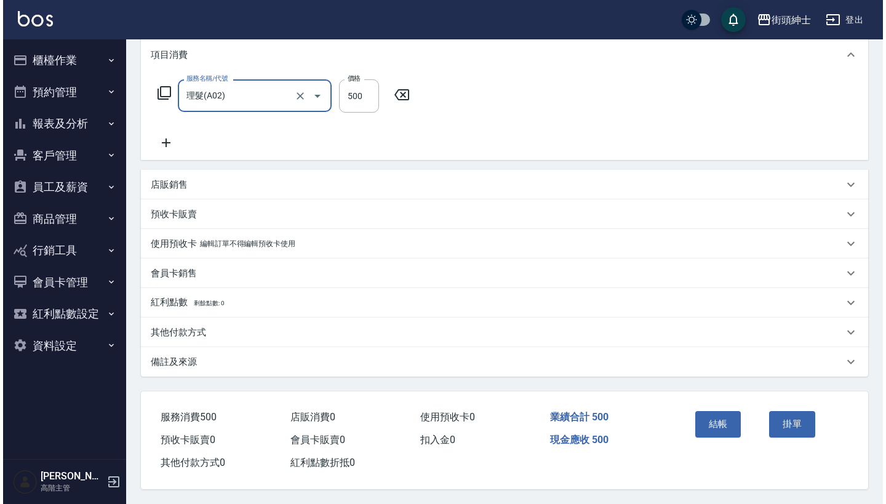
scroll to position [172, 0]
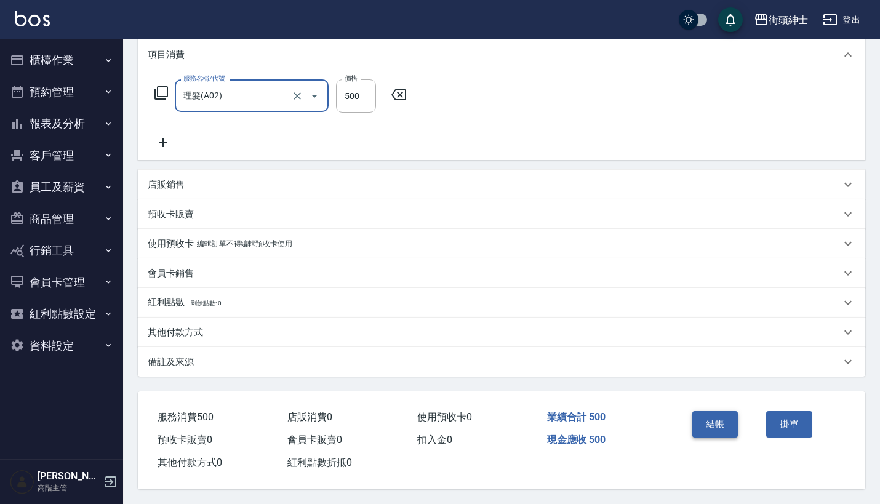
click at [703, 420] on button "結帳" at bounding box center [715, 424] width 46 height 26
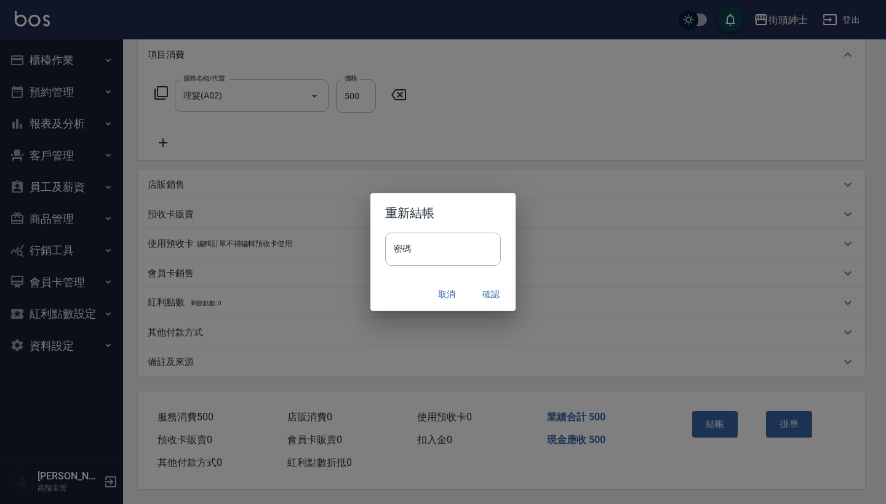
click at [484, 298] on button "確認" at bounding box center [490, 294] width 39 height 23
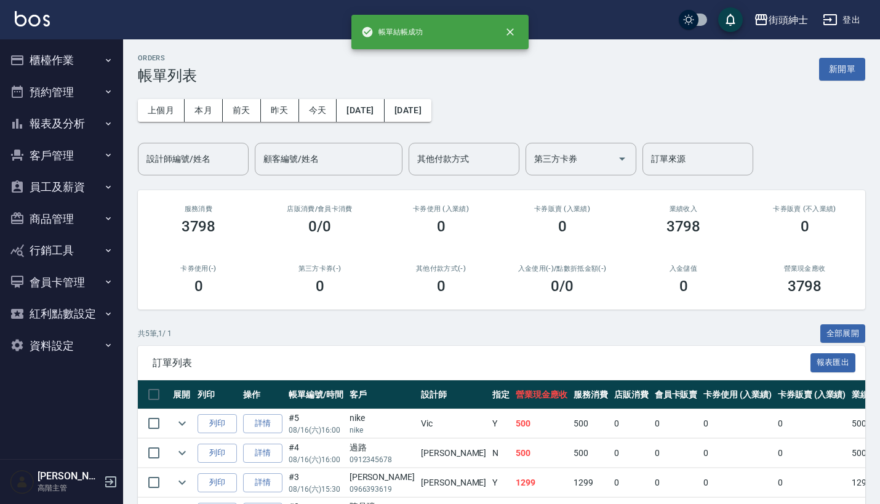
click at [68, 82] on button "預約管理" at bounding box center [61, 92] width 113 height 32
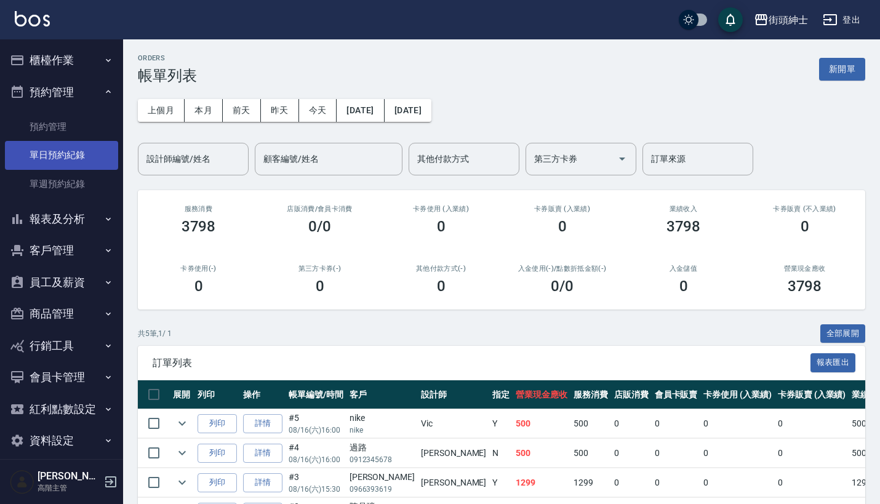
click at [84, 152] on link "單日預約紀錄" at bounding box center [61, 155] width 113 height 28
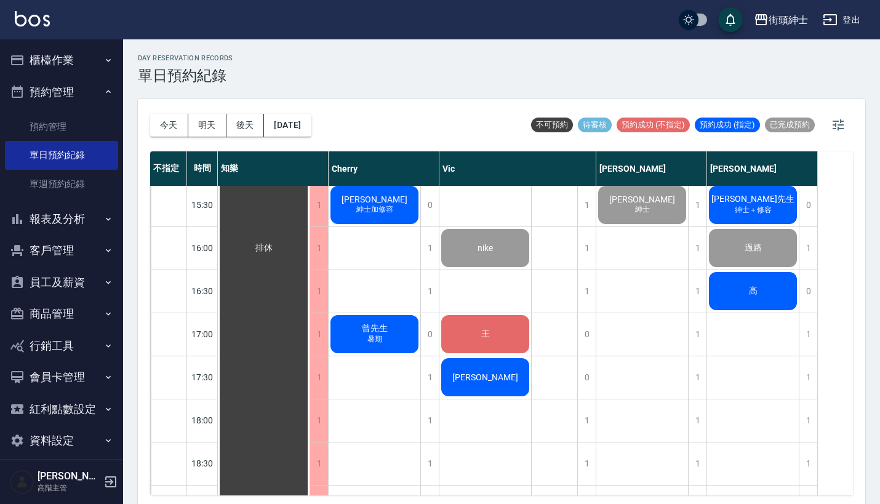
scroll to position [559, 0]
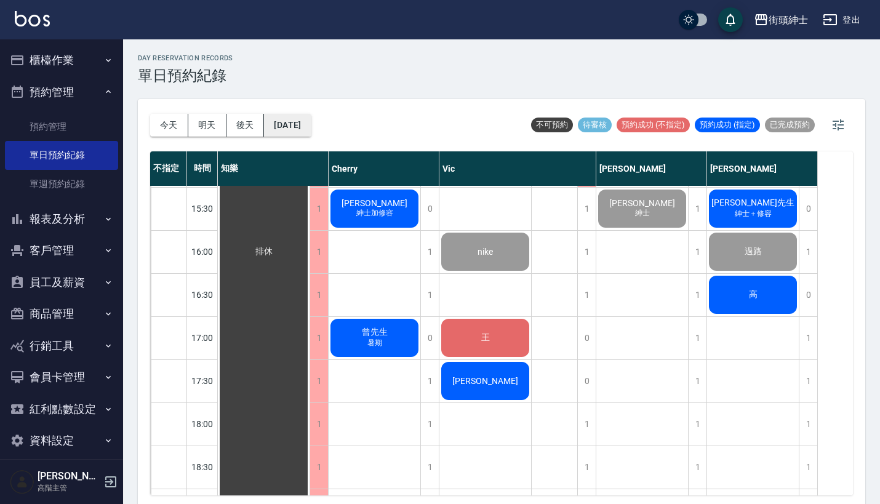
click at [295, 134] on button "[DATE]" at bounding box center [287, 125] width 47 height 23
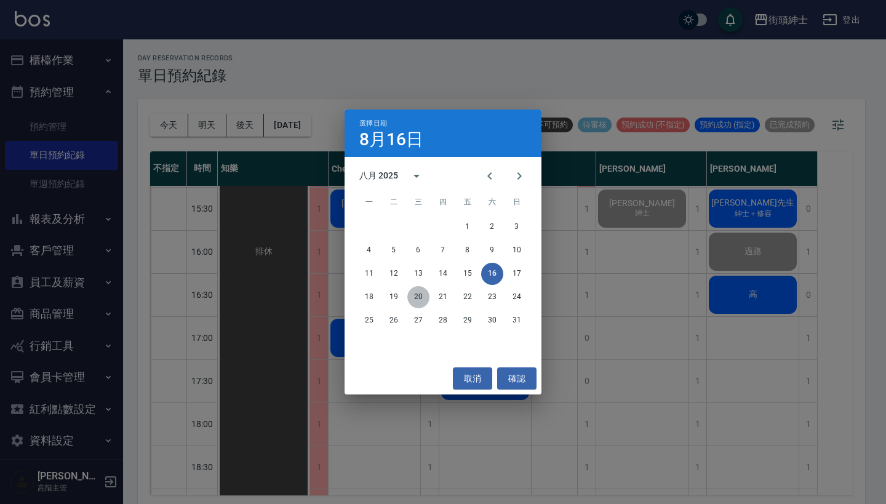
click at [421, 293] on button "20" at bounding box center [418, 297] width 22 height 22
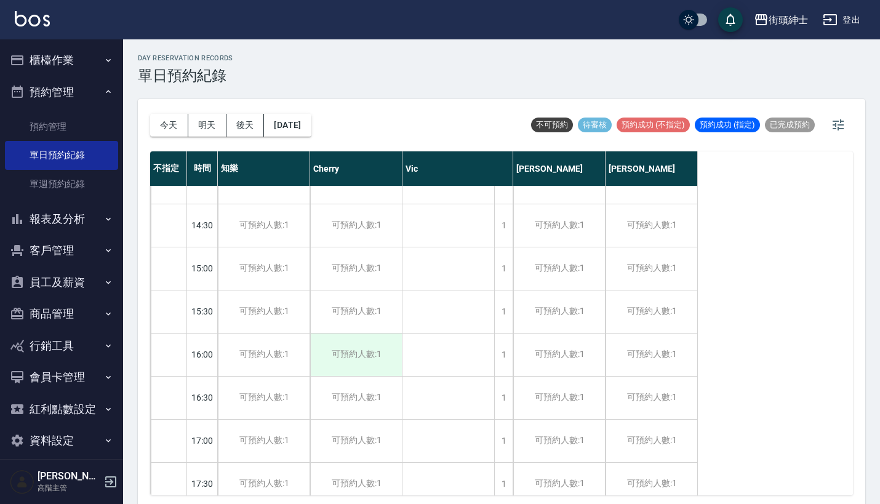
scroll to position [381, 0]
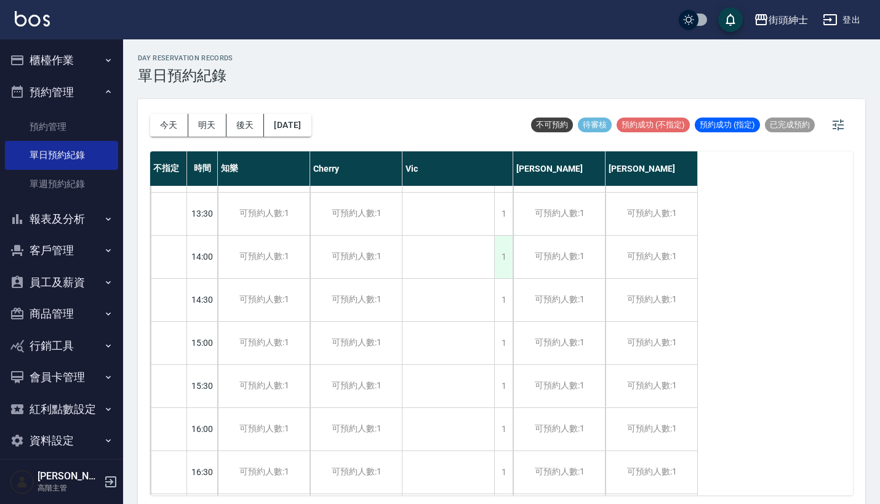
click at [509, 254] on div "1" at bounding box center [503, 257] width 18 height 42
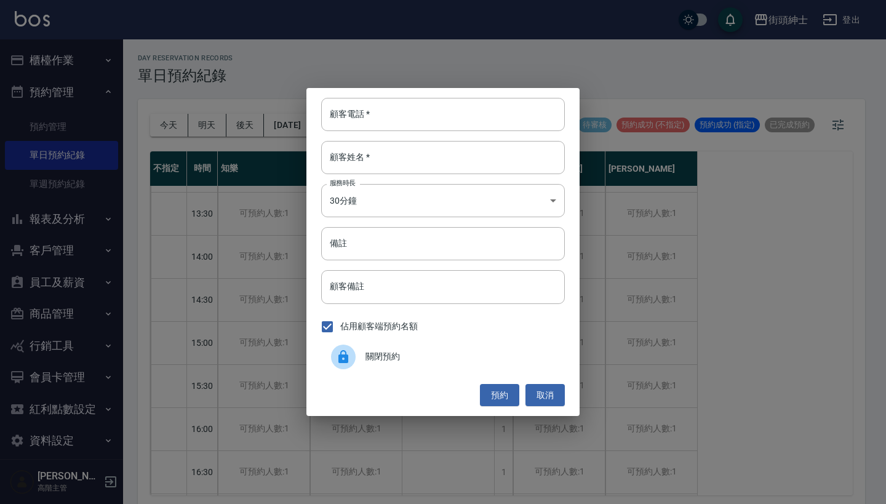
paste input "[PERSON_NAME]先生 電話：[PHONE_NUMBER]"
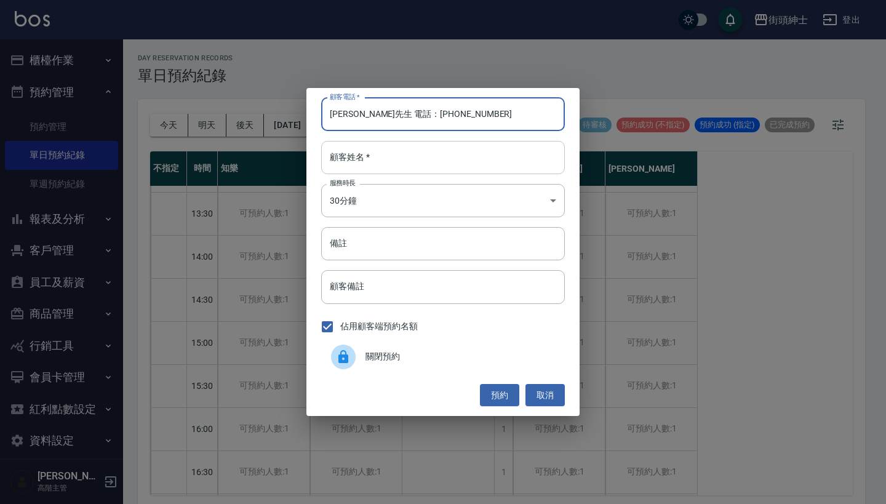
type input "[PERSON_NAME]先生 電話：[PHONE_NUMBER]"
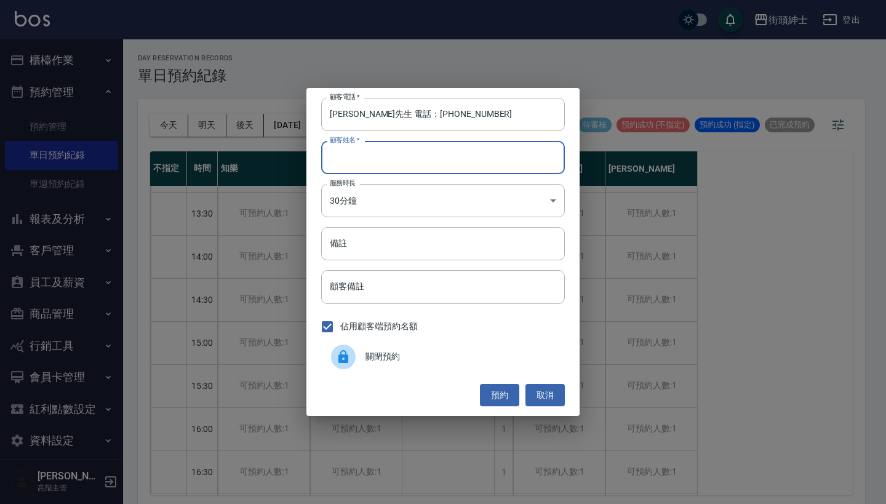
paste input "[PERSON_NAME]先生 電話：[PHONE_NUMBER]"
type input "[PERSON_NAME]先生 電話：[PHONE_NUMBER]"
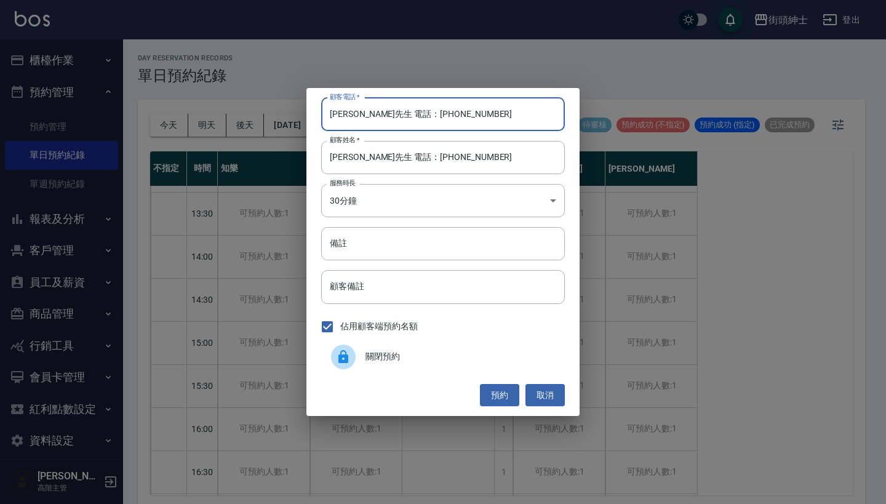
drag, startPoint x: 383, startPoint y: 114, endPoint x: 237, endPoint y: 111, distance: 145.9
click at [240, 112] on div "顧客電話   * [PERSON_NAME]先生 電話：[PHONE_NUMBER] 顧客電話   * 顧客姓名   * [PERSON_NAME]先生 電話…" at bounding box center [443, 252] width 886 height 504
type input "0986338471"
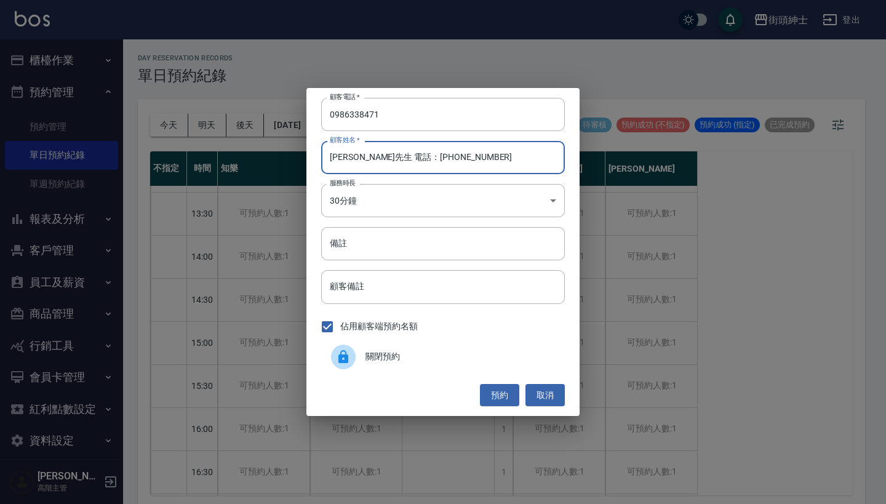
drag, startPoint x: 449, startPoint y: 160, endPoint x: 349, endPoint y: 160, distance: 99.7
click at [348, 160] on input "[PERSON_NAME]先生 電話：[PHONE_NUMBER]" at bounding box center [443, 157] width 244 height 33
type input "張先生"
click at [498, 385] on button "預約" at bounding box center [499, 395] width 39 height 23
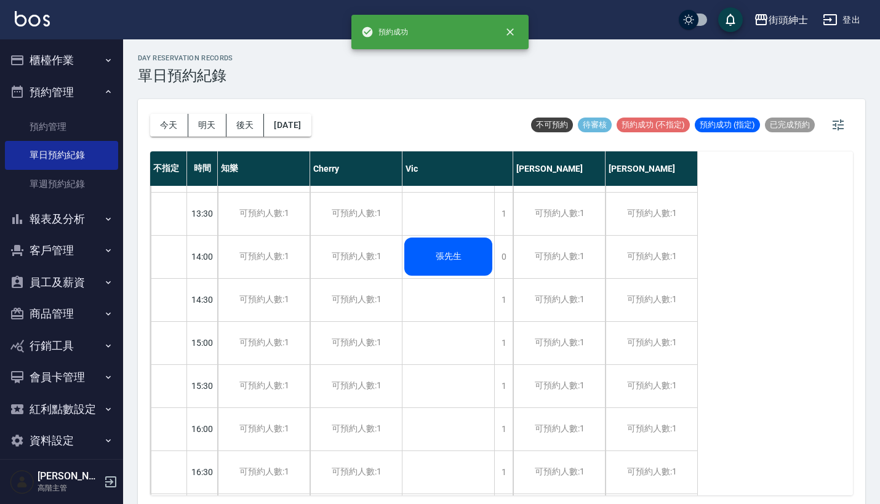
scroll to position [0, 0]
click at [172, 126] on button "今天" at bounding box center [169, 125] width 38 height 23
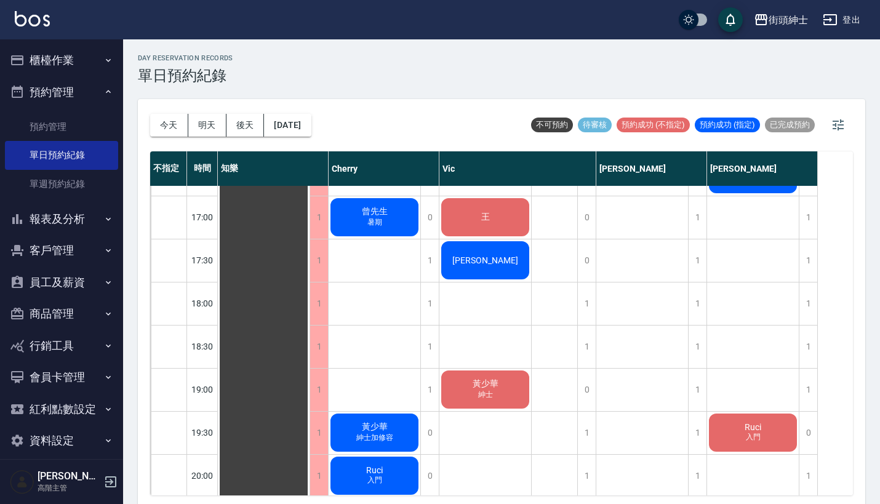
scroll to position [609, 0]
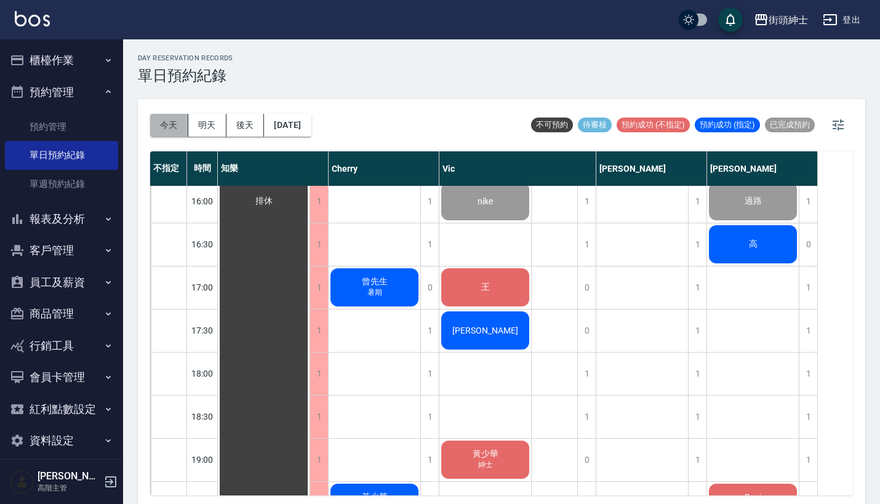
click at [179, 122] on button "今天" at bounding box center [169, 125] width 38 height 23
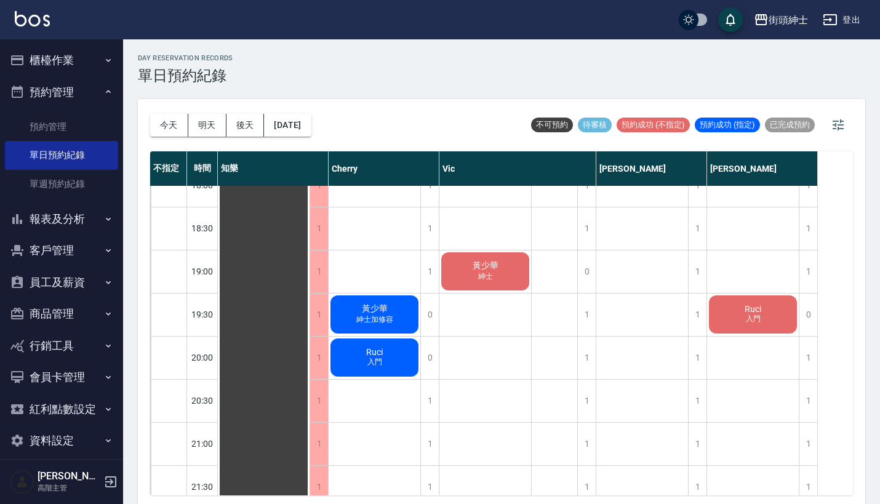
scroll to position [797, 0]
